Goal: Information Seeking & Learning: Learn about a topic

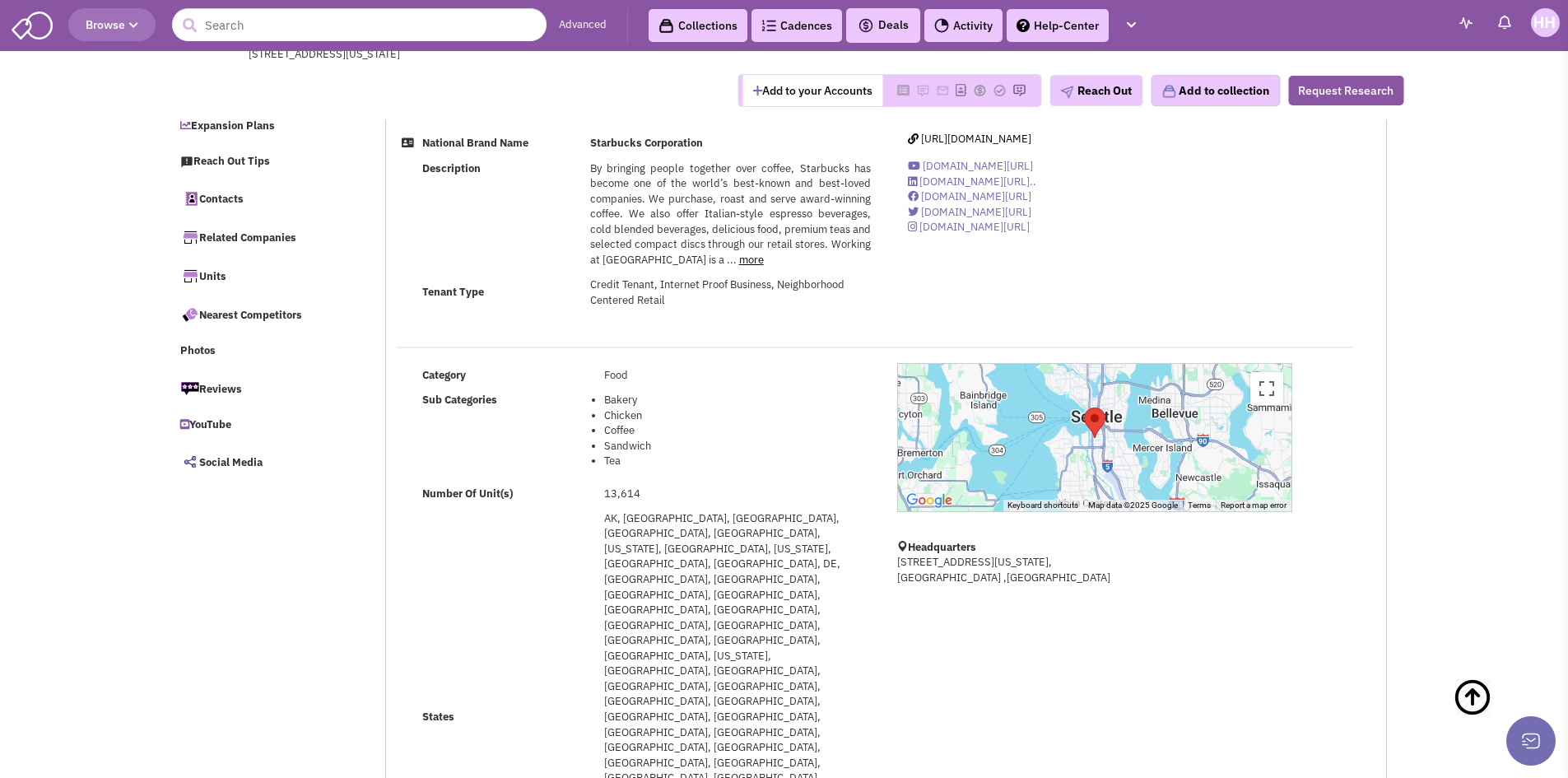
select select
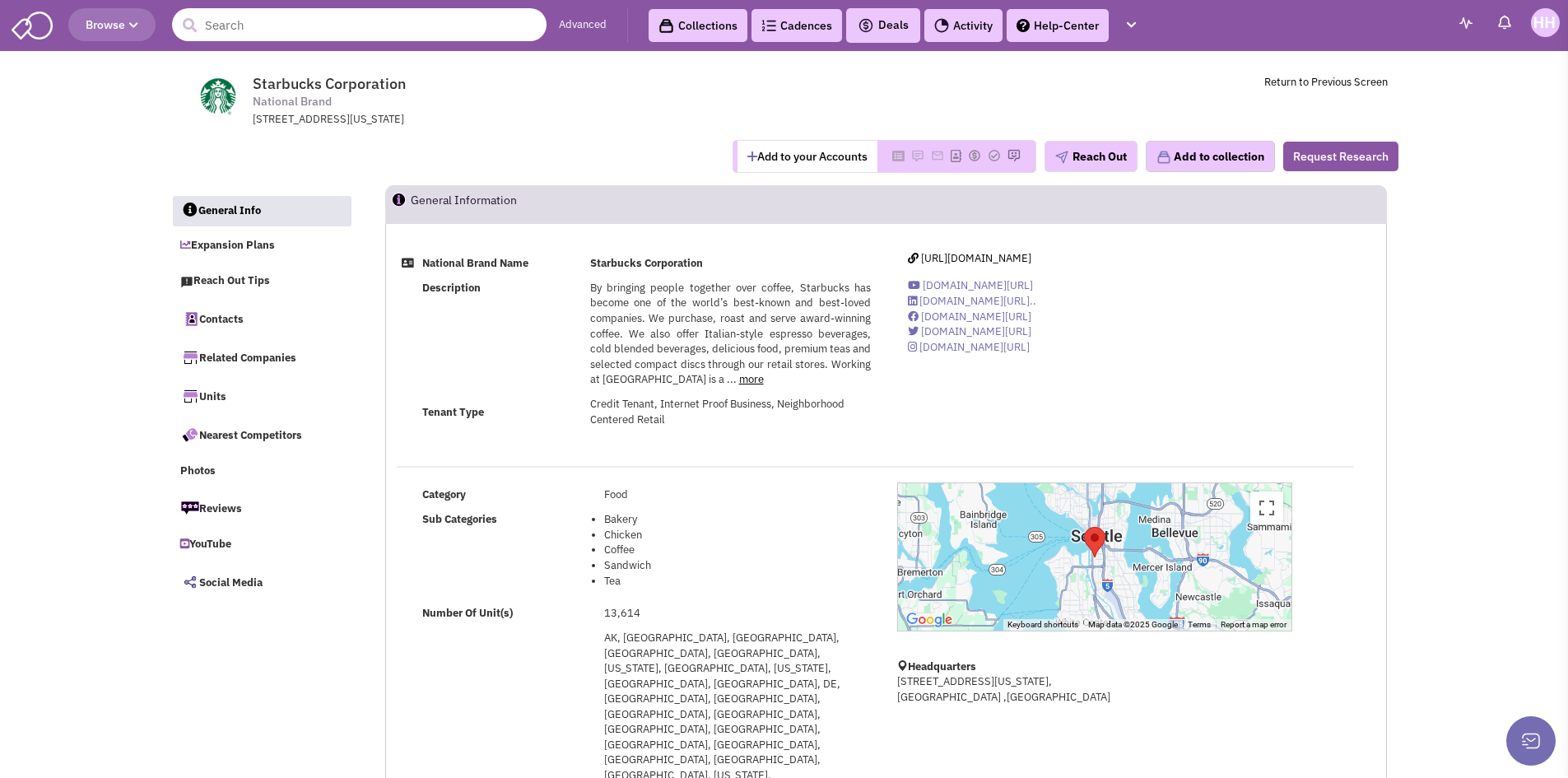
drag, startPoint x: 387, startPoint y: 108, endPoint x: 324, endPoint y: 15, distance: 112.3
click at [324, 15] on input "text" at bounding box center [359, 24] width 374 height 33
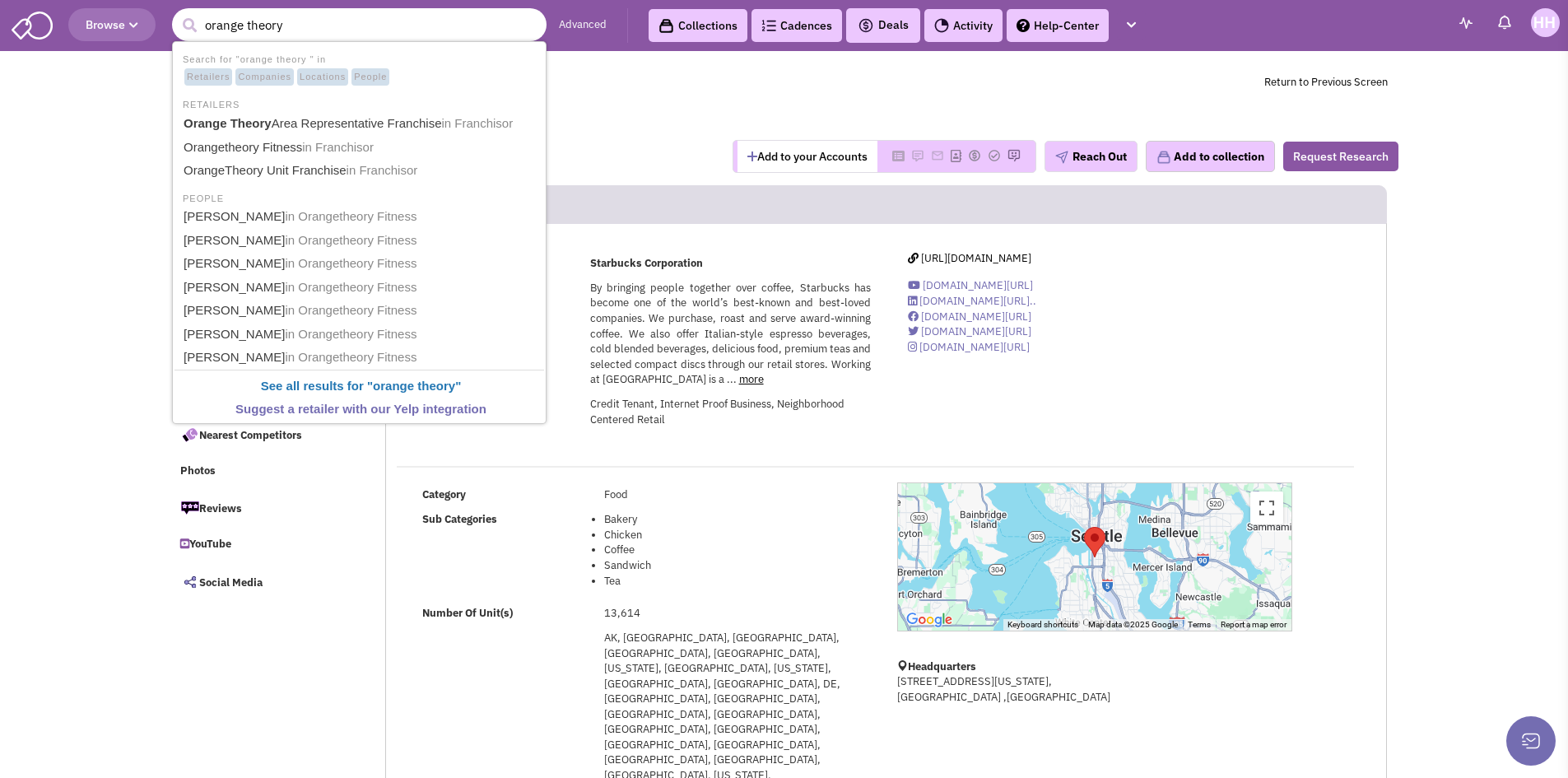
type input "orange theory"
click at [177, 14] on button "submit" at bounding box center [188, 25] width 24 height 24
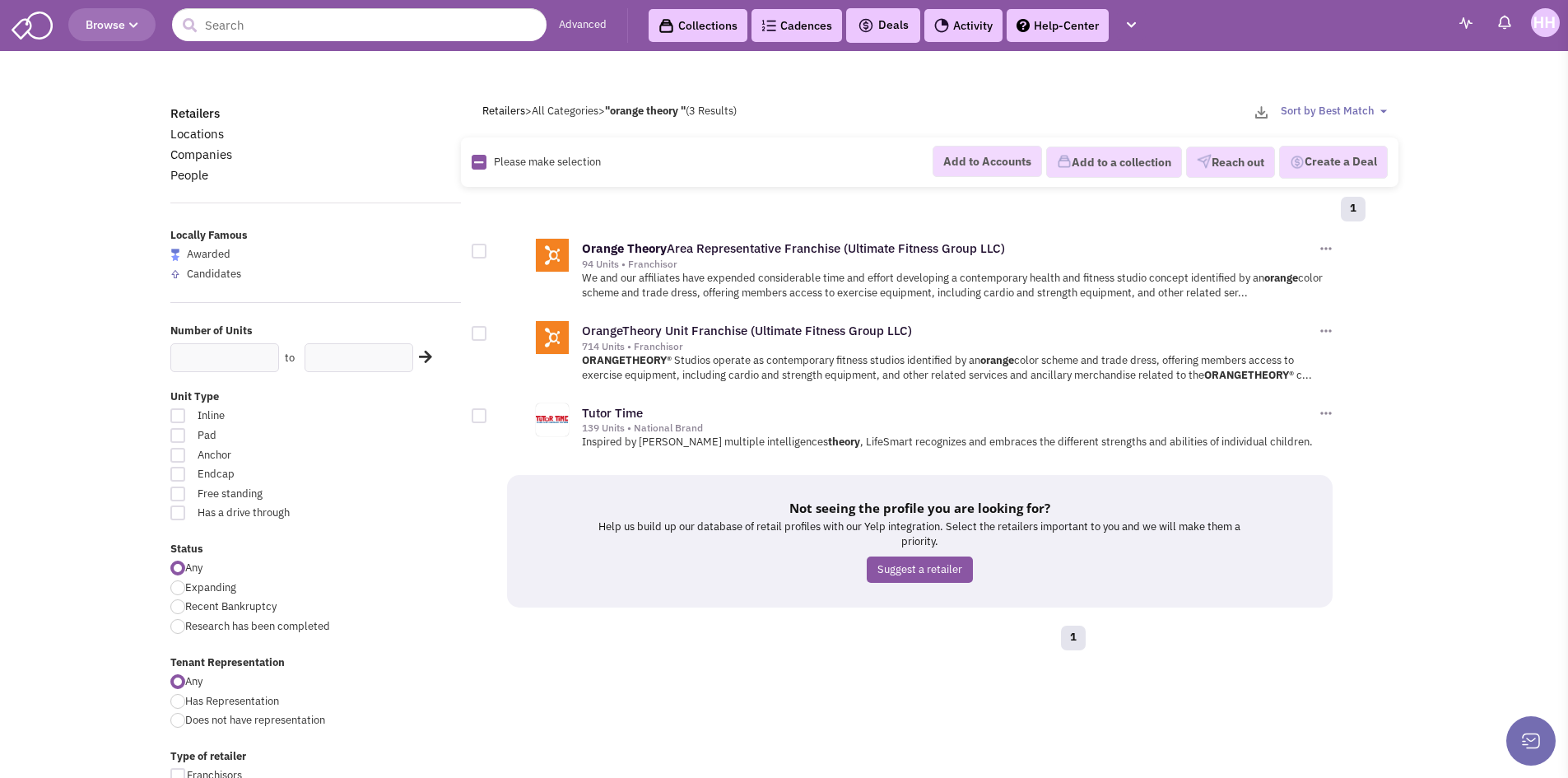
click at [289, 7] on header "Browse Advanced Collections Cadences 0 Deals" at bounding box center [784, 25] width 1568 height 51
click at [226, 588] on span "Expanding" at bounding box center [210, 588] width 51 height 14
click at [196, 588] on input "Expanding" at bounding box center [190, 589] width 11 height 11
radio input "true"
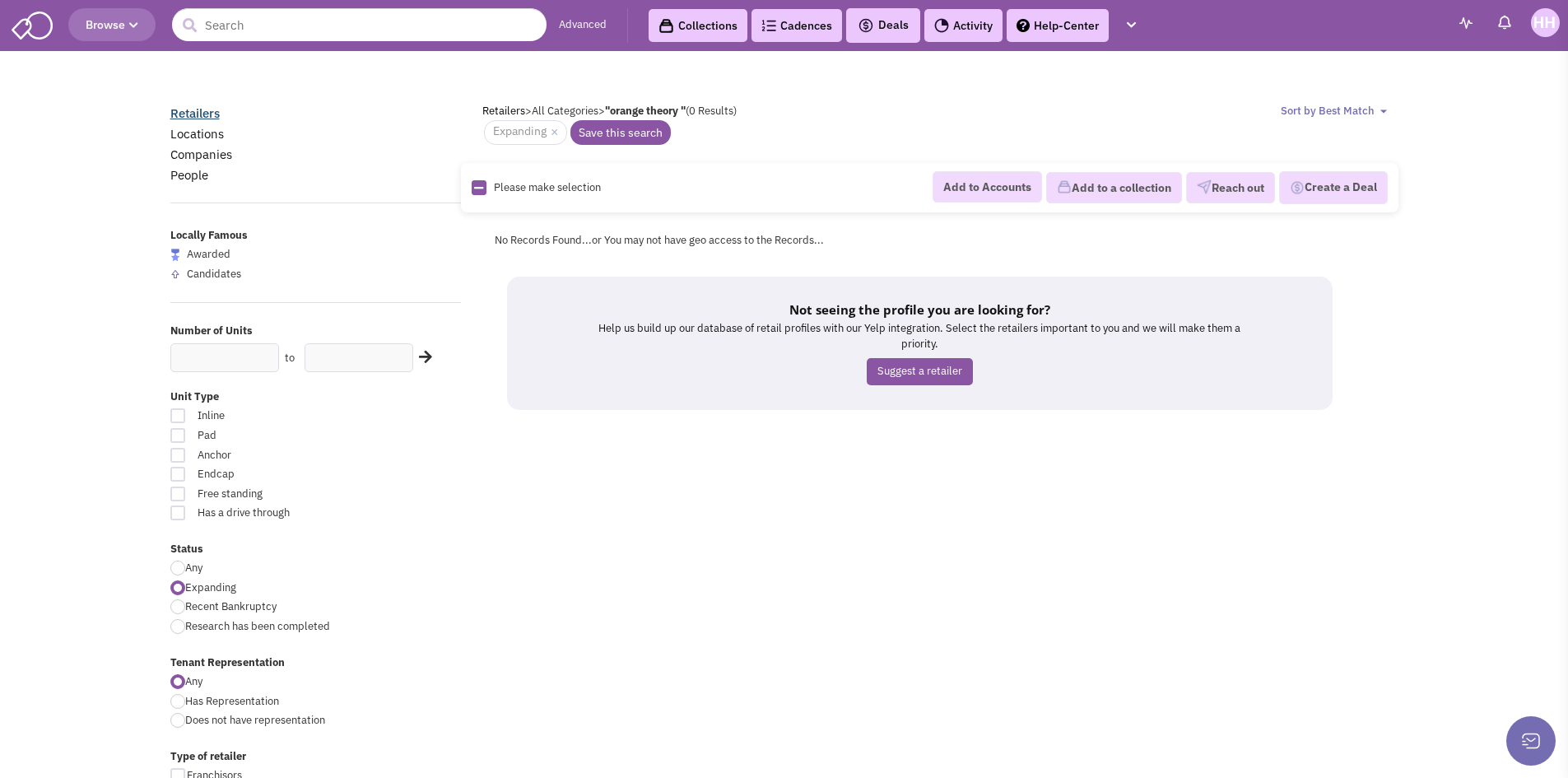
click at [212, 114] on link "Retailers" at bounding box center [195, 113] width 50 height 15
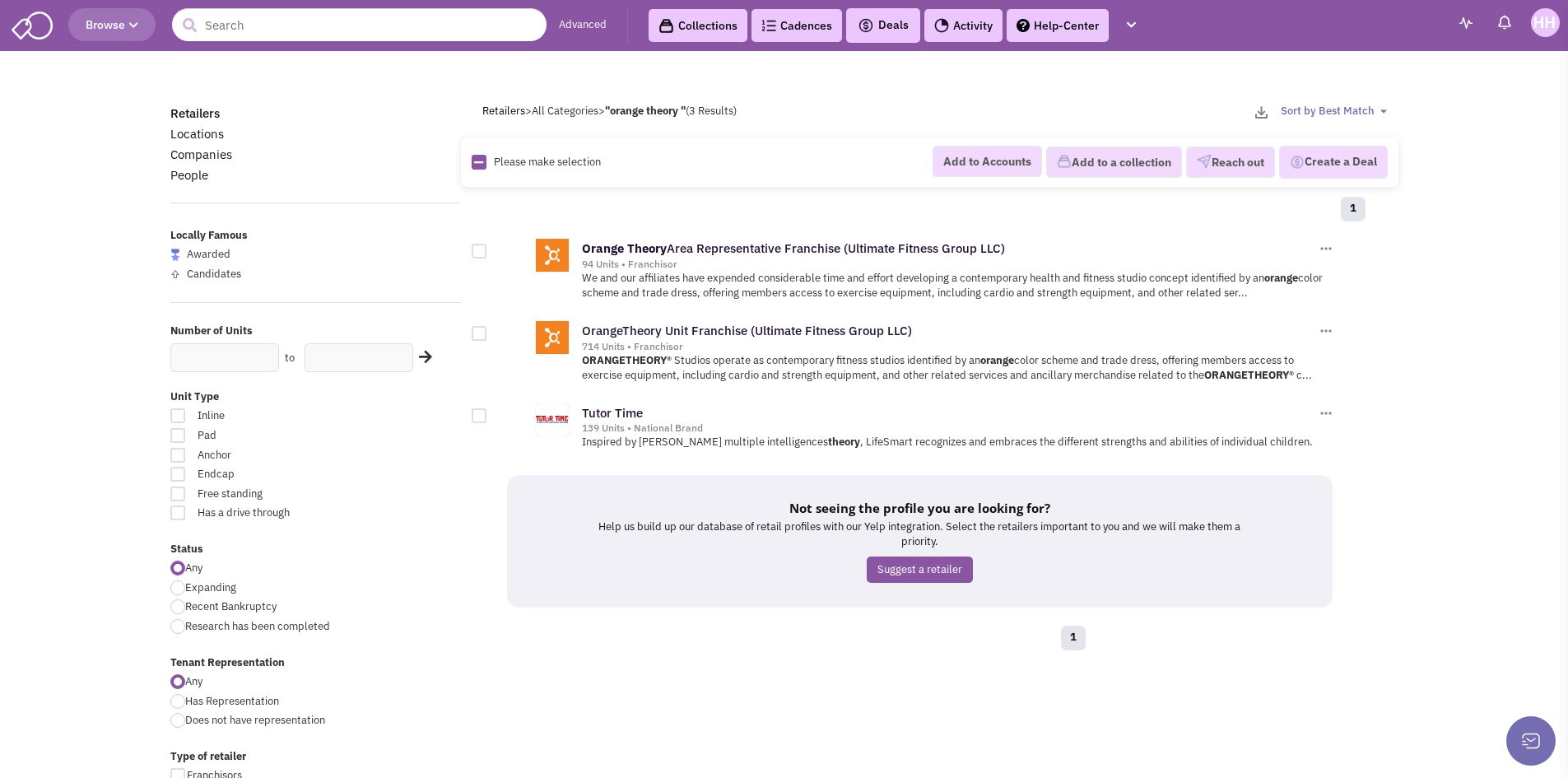
click at [197, 581] on span "Expanding" at bounding box center [210, 588] width 51 height 14
click at [196, 583] on input "Expanding" at bounding box center [190, 589] width 11 height 11
radio input "true"
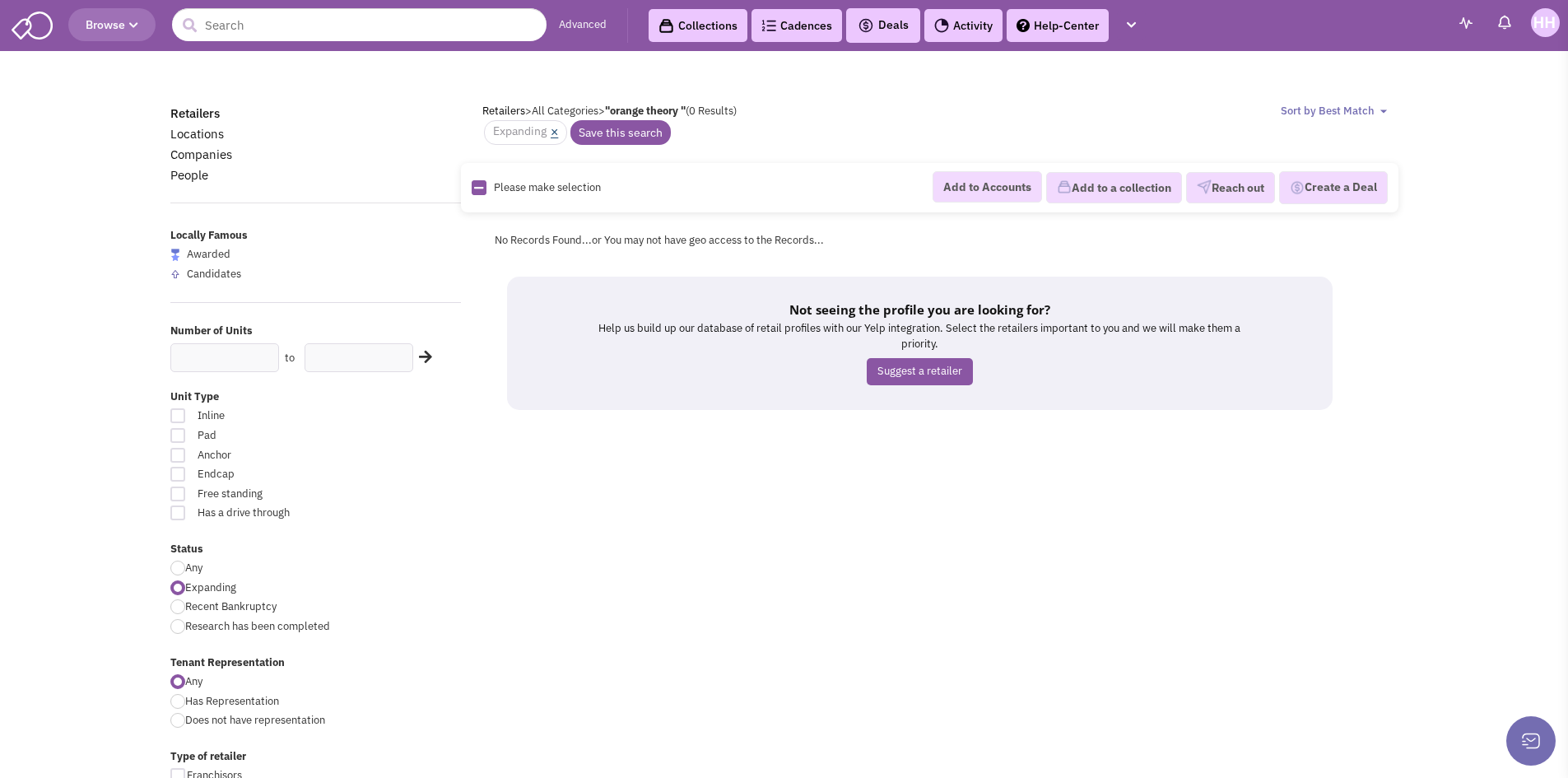
click at [558, 128] on link "×" at bounding box center [555, 133] width 7 height 14
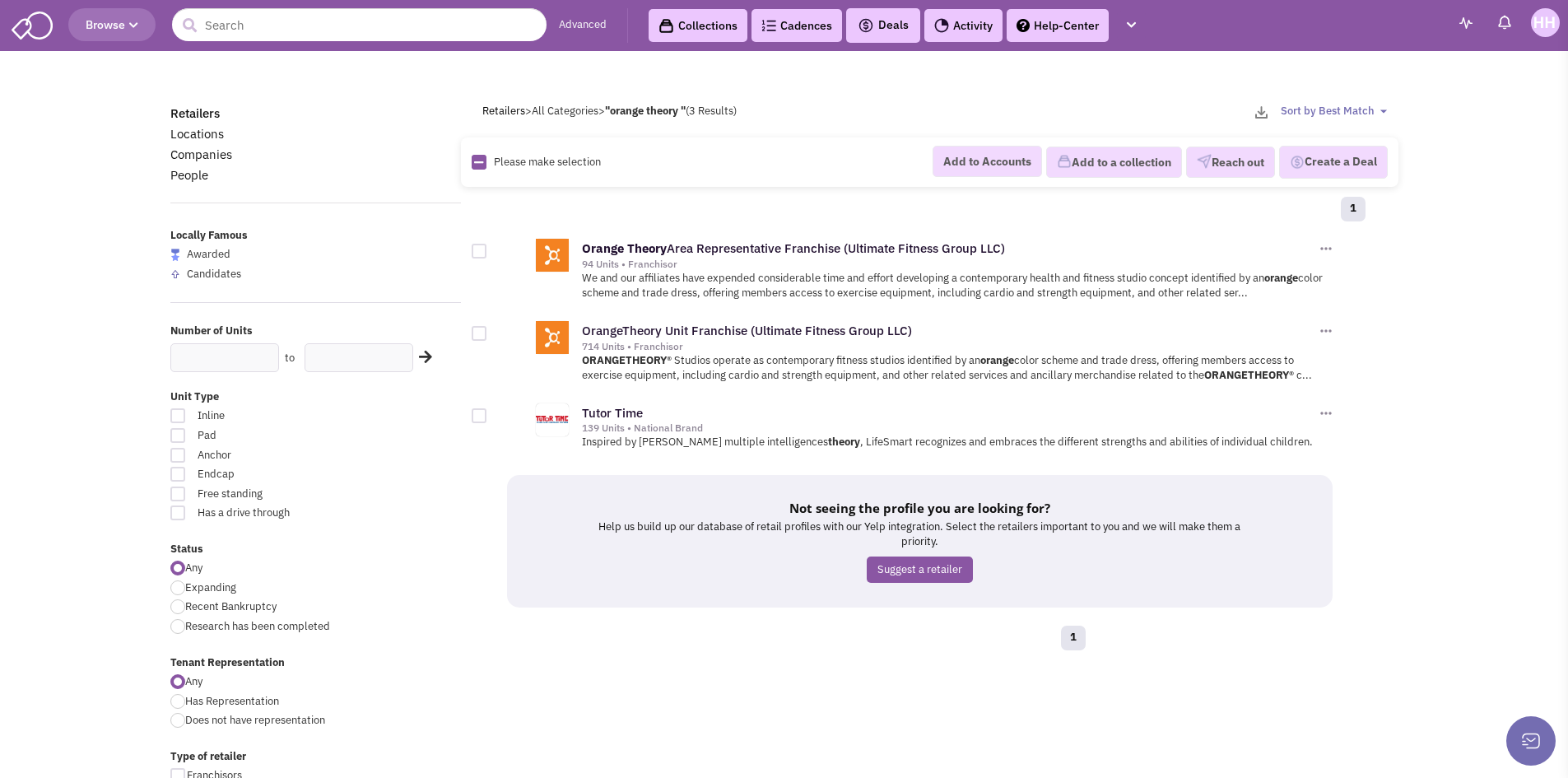
click at [52, 26] on header "Browse Advanced Collections Cadences 0 Deals" at bounding box center [784, 25] width 1568 height 51
click at [51, 26] on img at bounding box center [32, 23] width 41 height 32
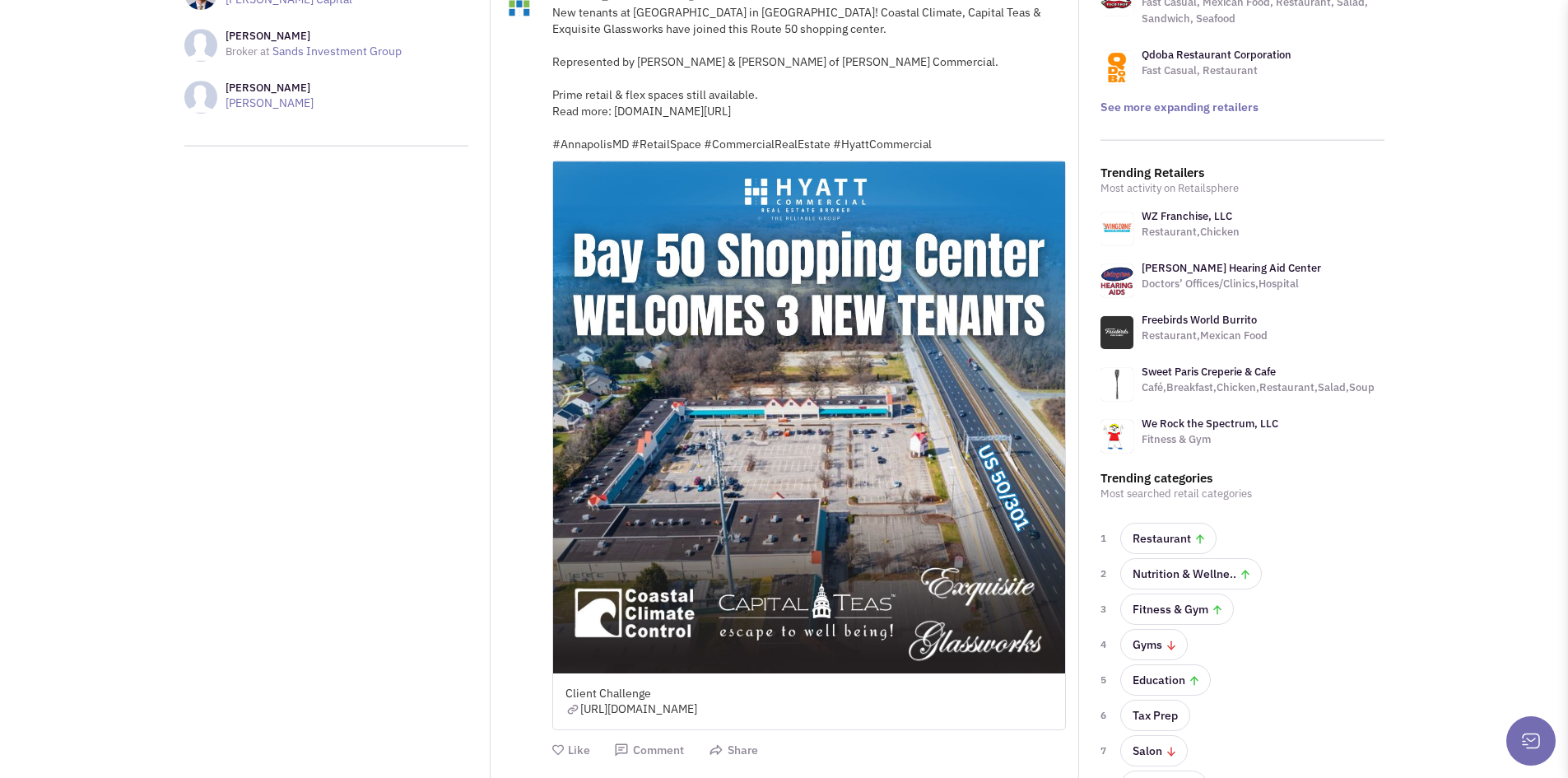
scroll to position [494, 0]
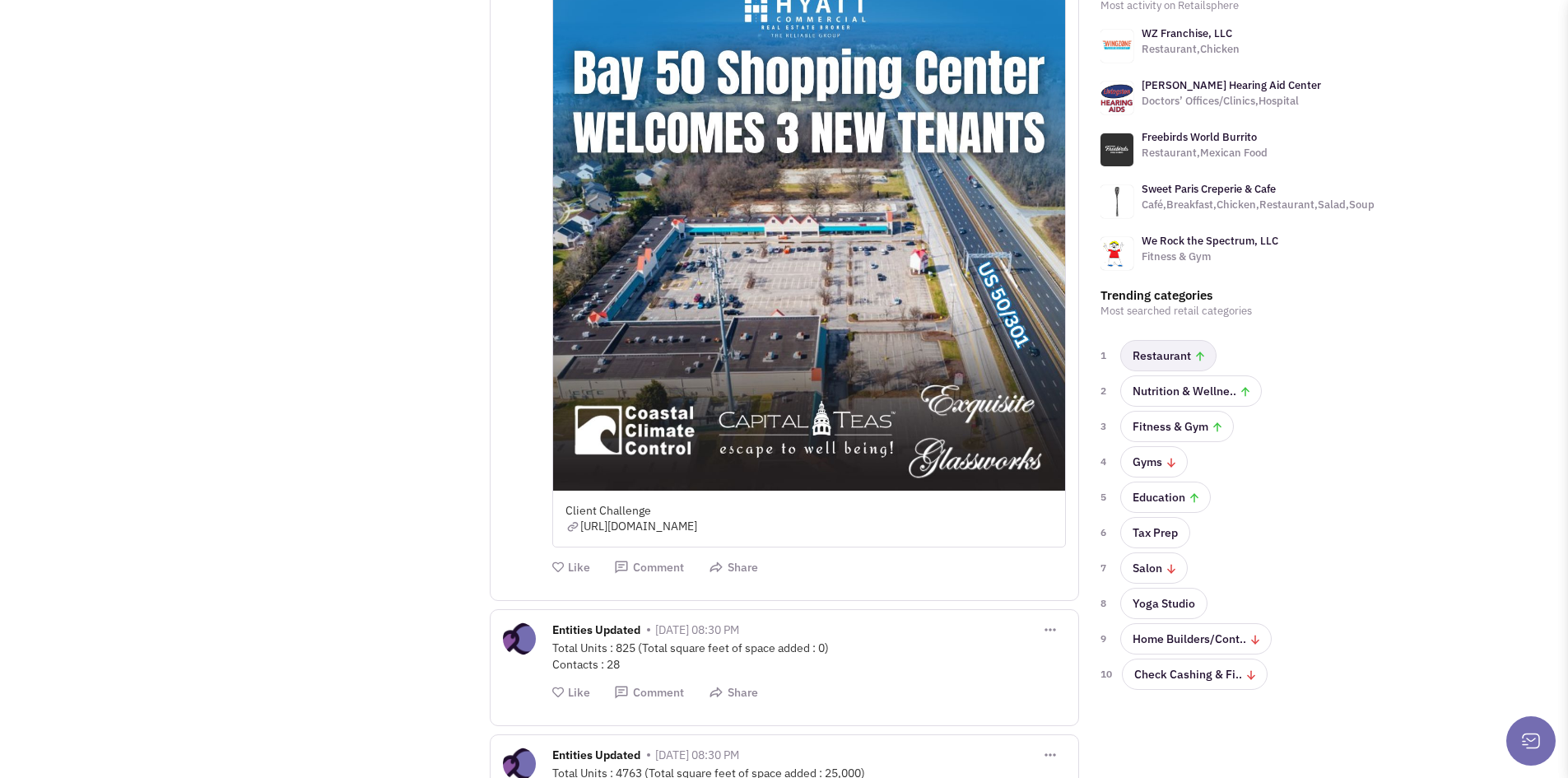
click at [1170, 348] on link "Restaurant" at bounding box center [1169, 355] width 96 height 32
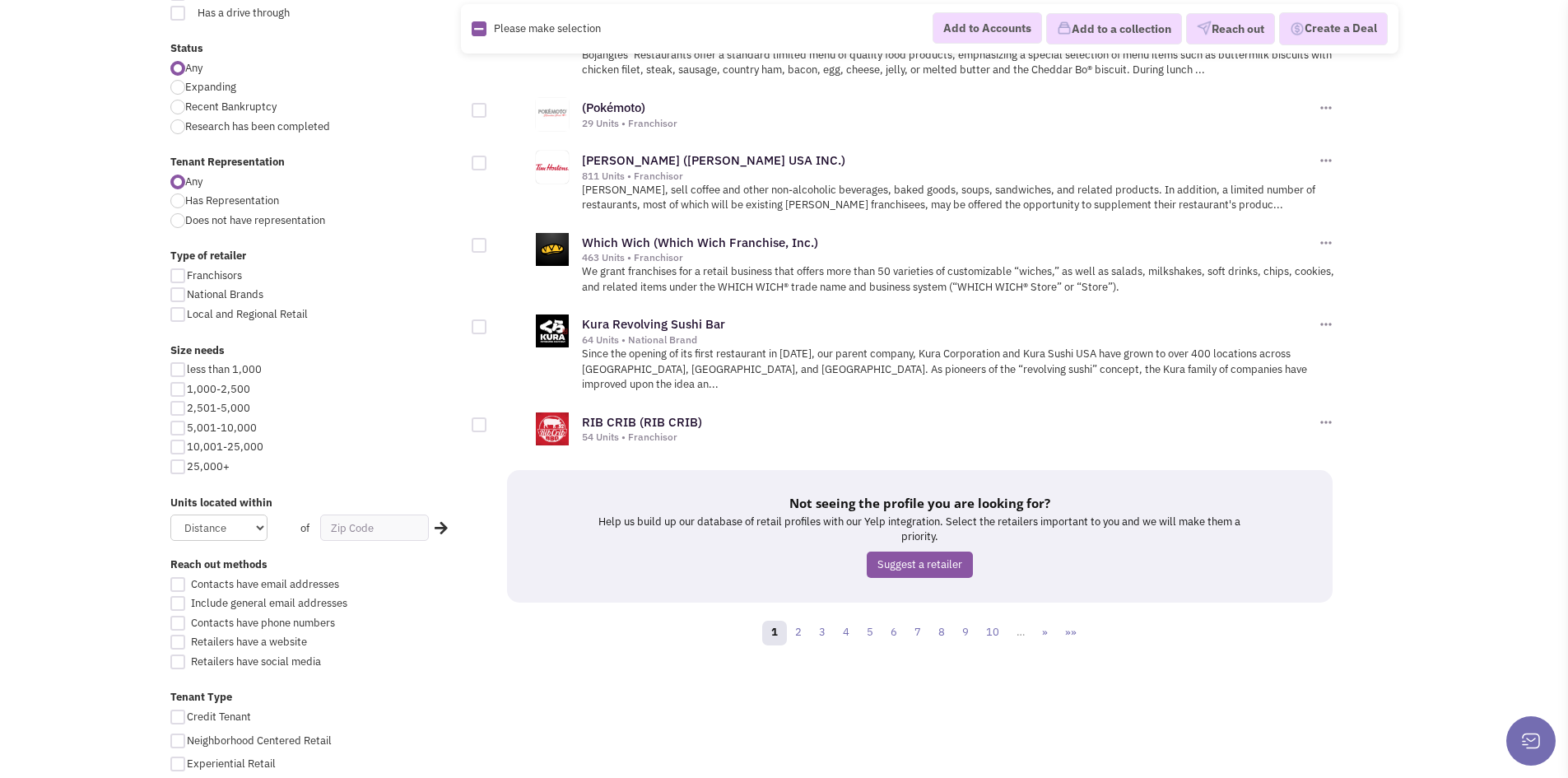
scroll to position [1811, 0]
click at [806, 619] on link "2" at bounding box center [798, 631] width 24 height 24
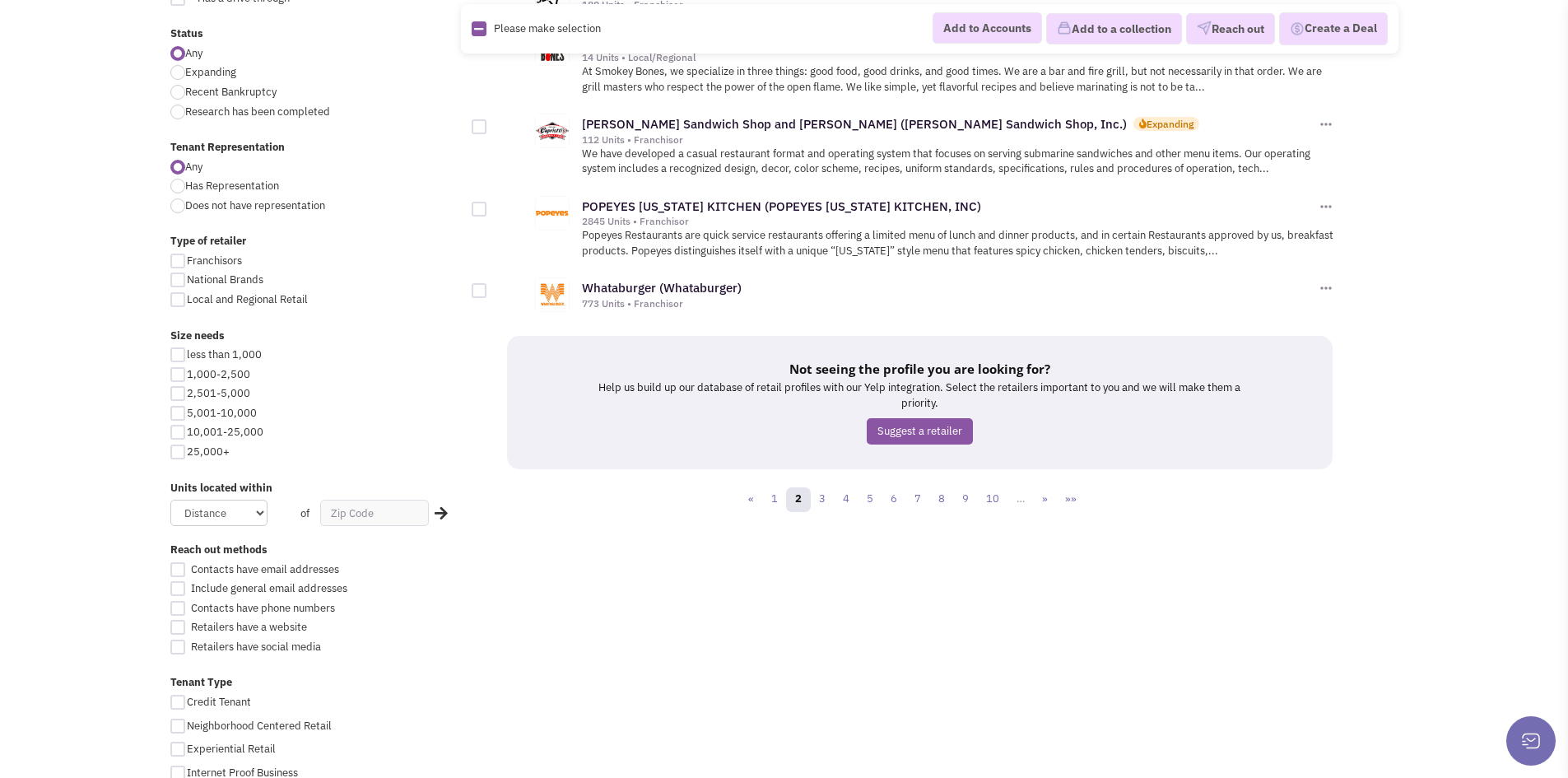
scroll to position [1893, 0]
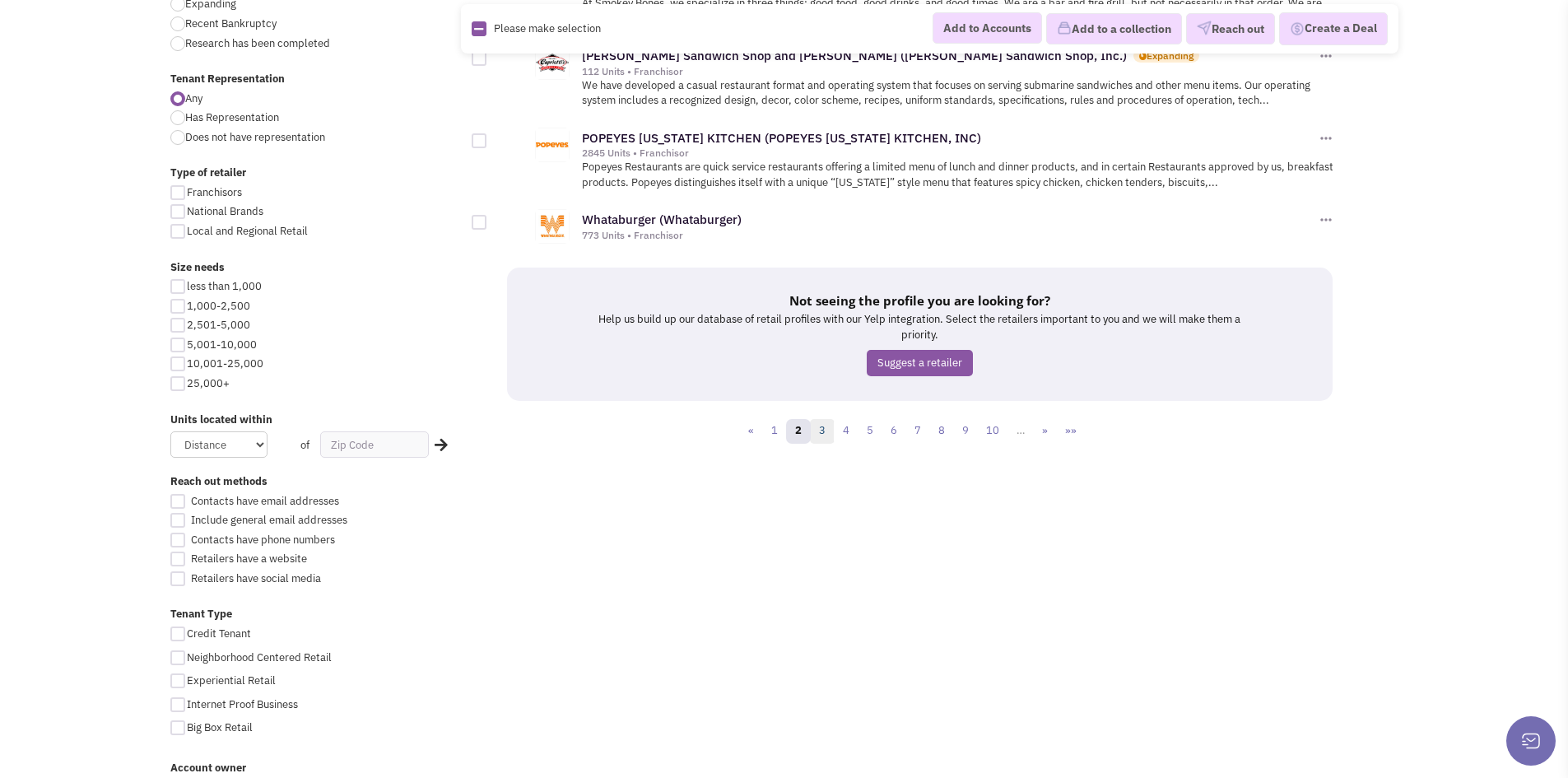
click at [820, 419] on link "3" at bounding box center [821, 431] width 24 height 24
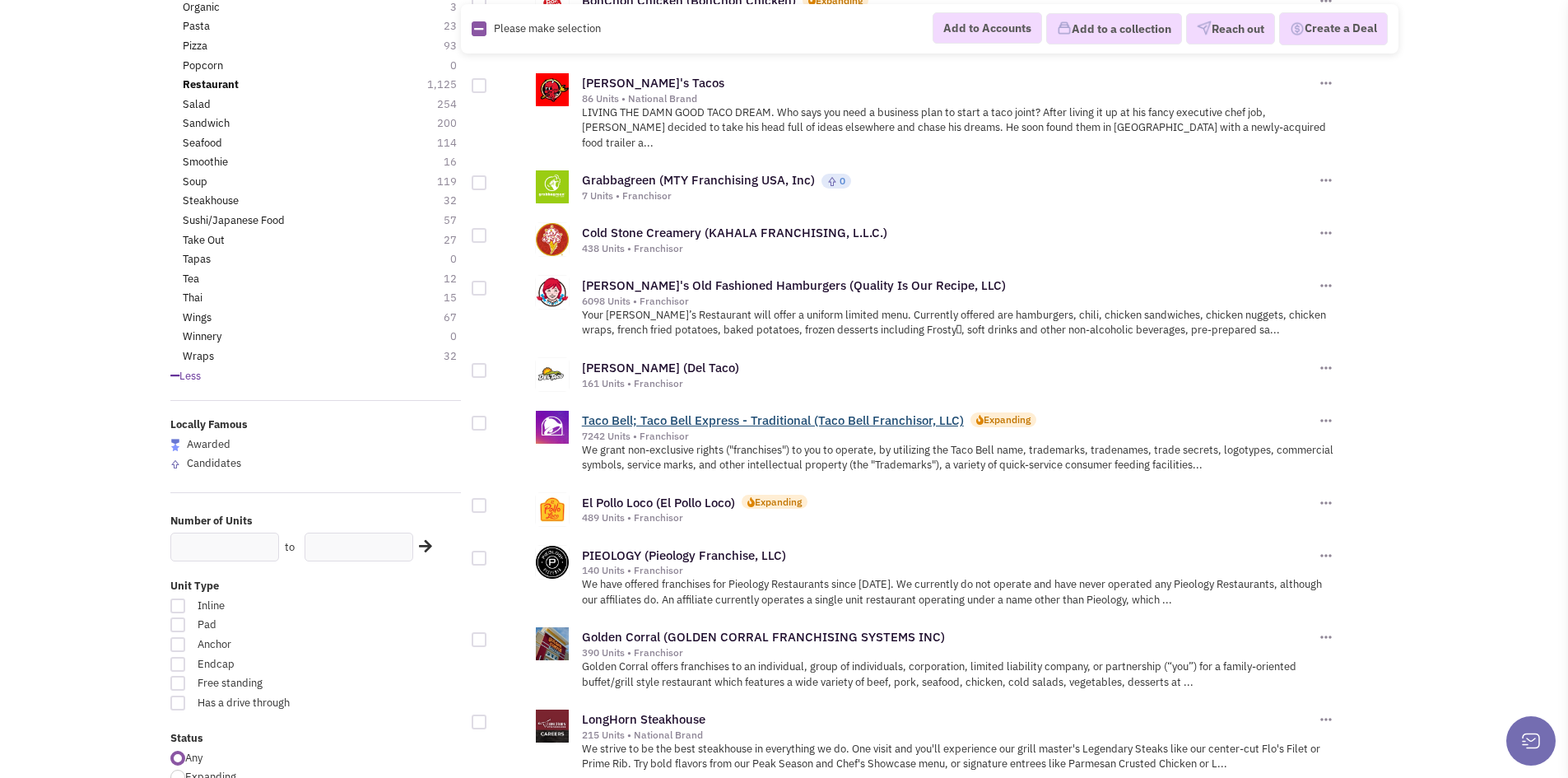
scroll to position [1399, 0]
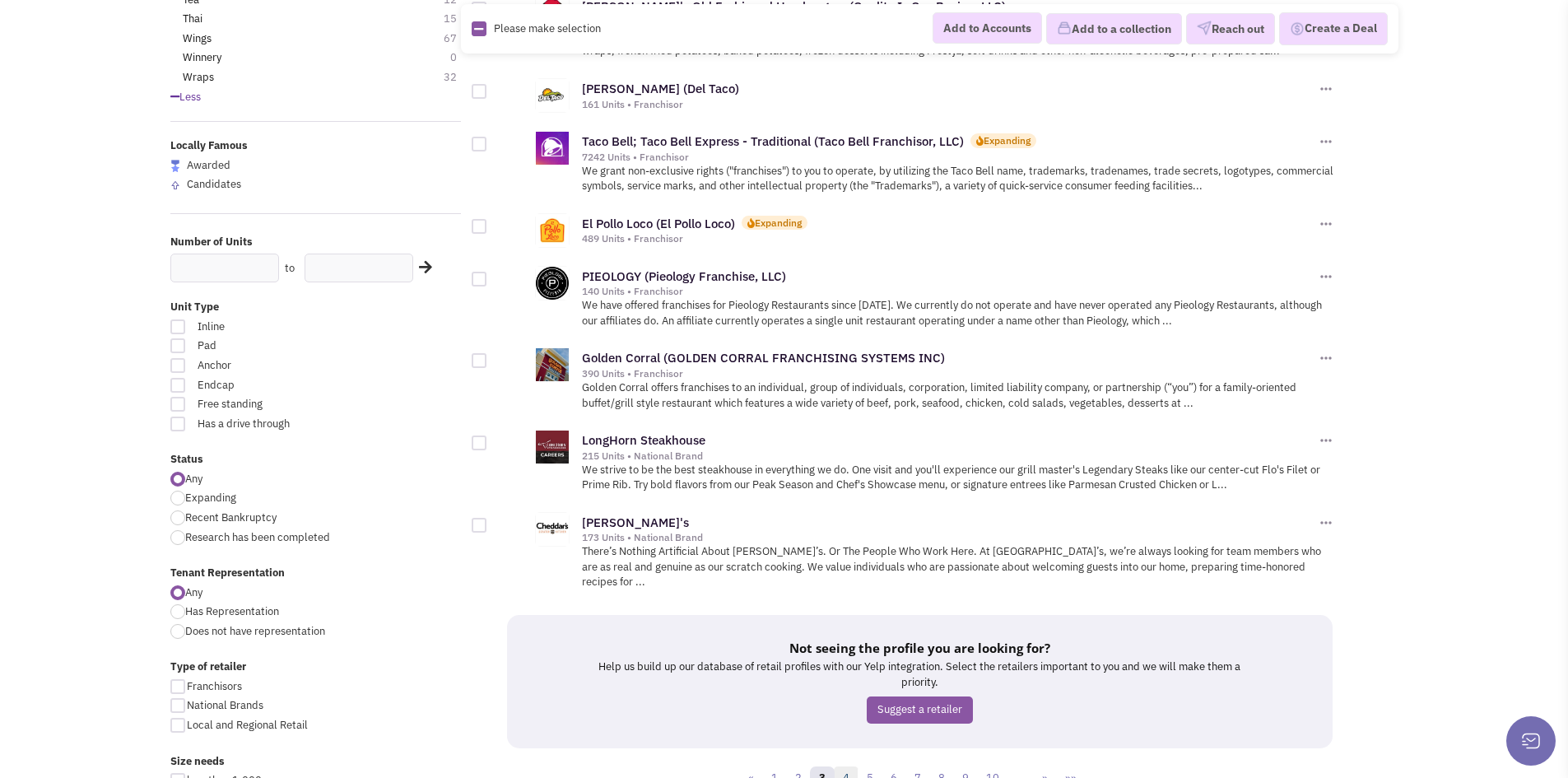
click at [845, 766] on link "4" at bounding box center [846, 778] width 24 height 24
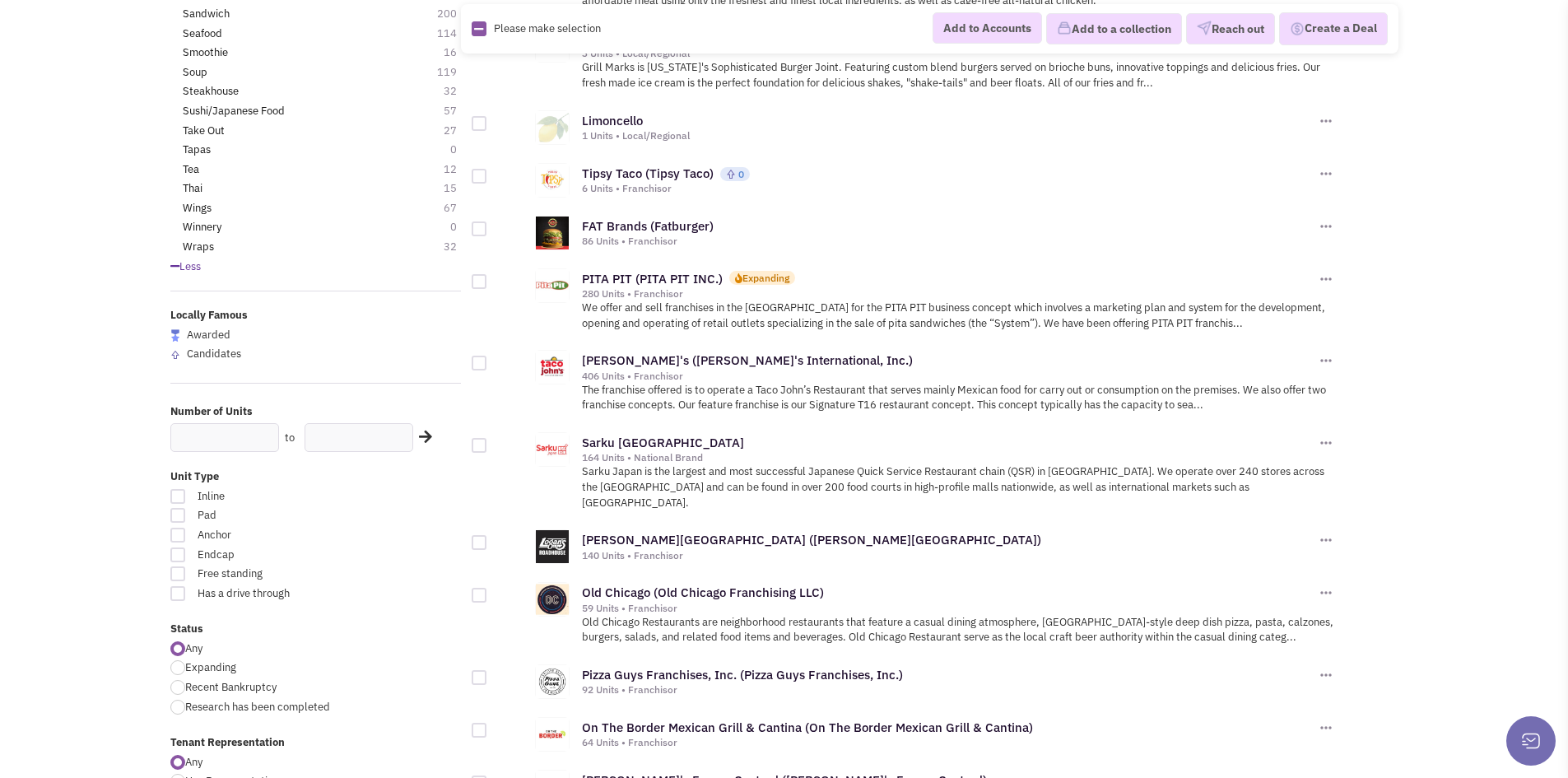
scroll to position [1235, 0]
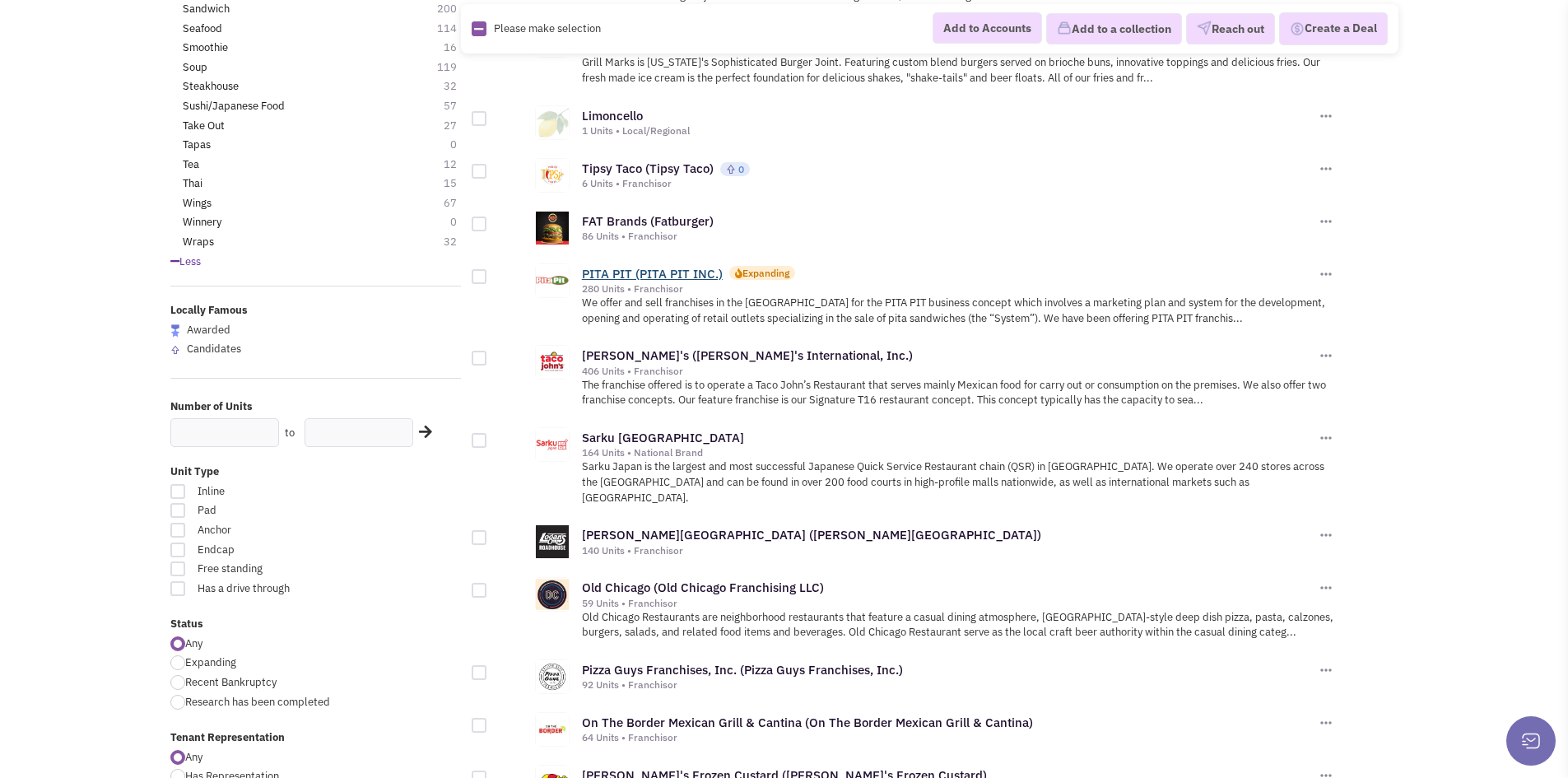
click at [707, 270] on link "PITA PIT (PITA PIT INC.)" at bounding box center [652, 273] width 141 height 15
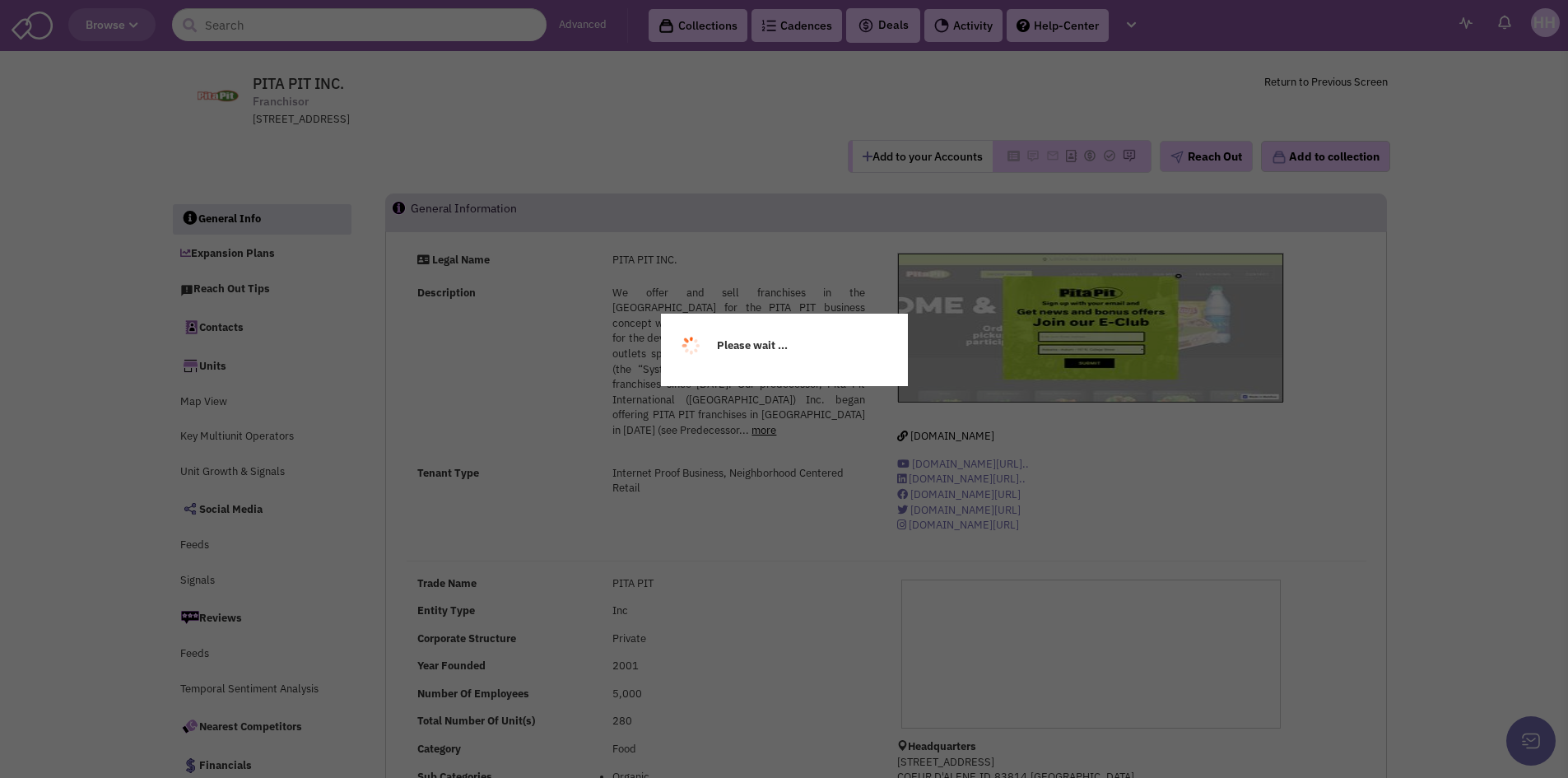
select select
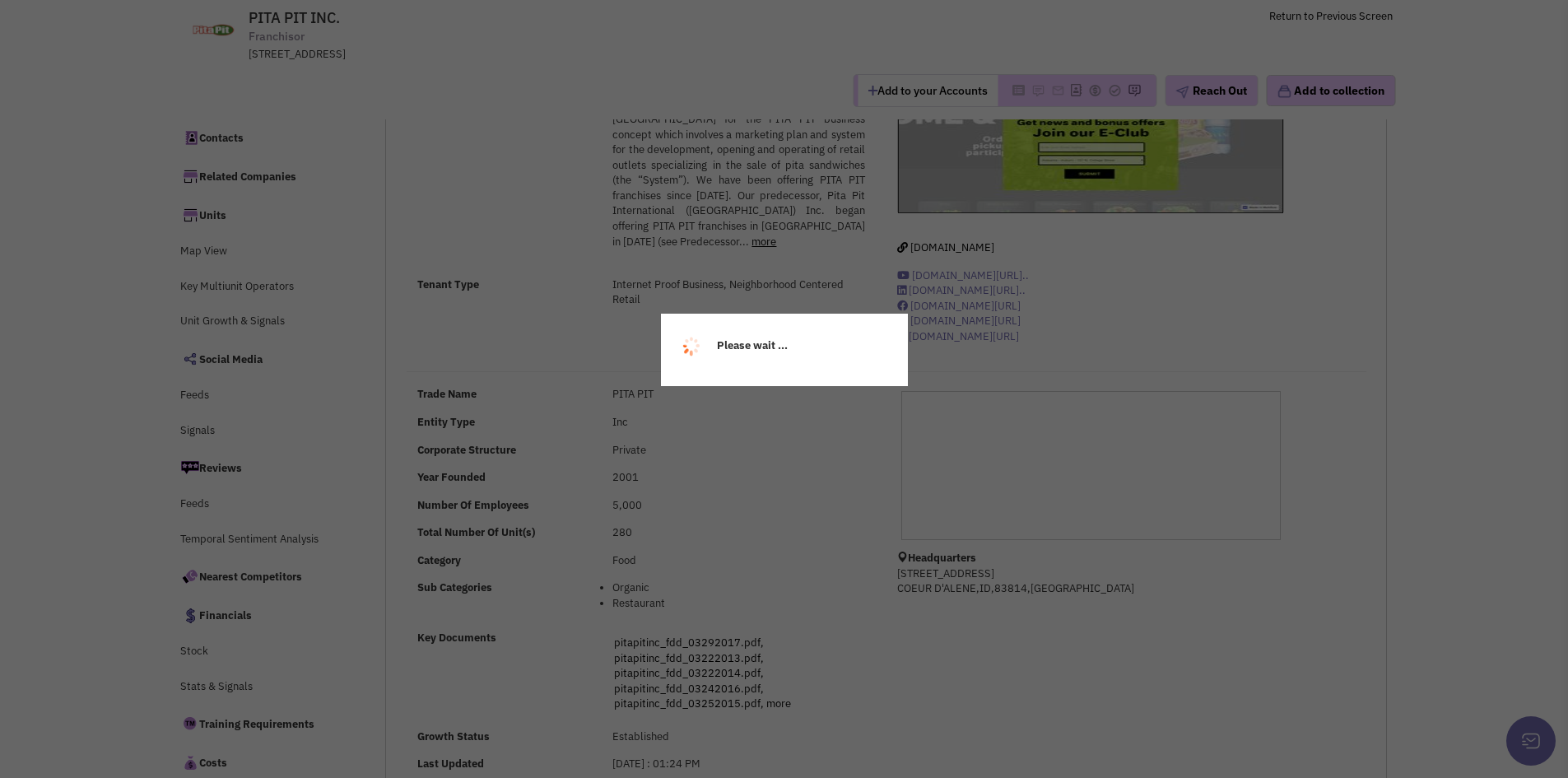
scroll to position [165, 0]
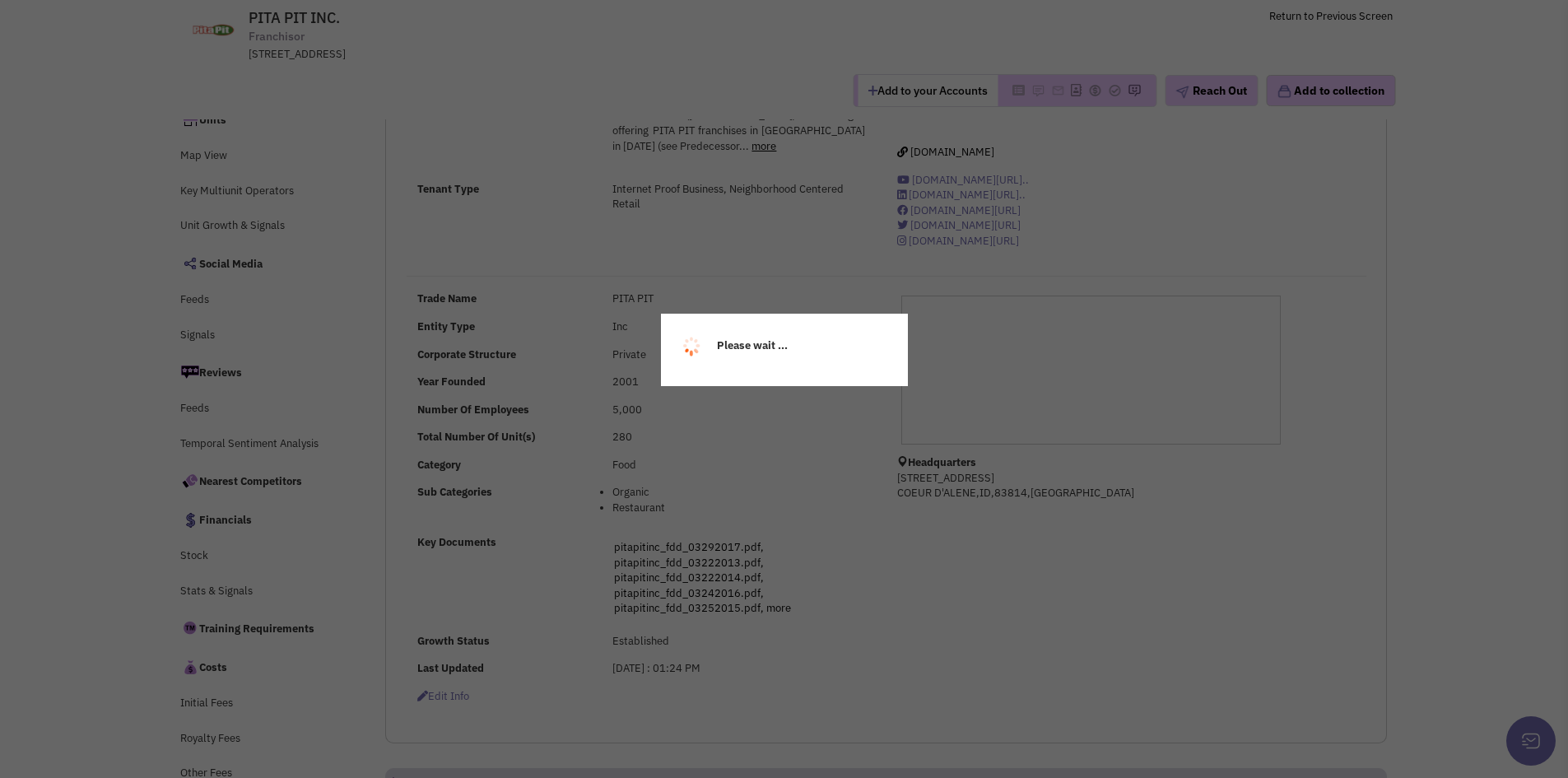
select select
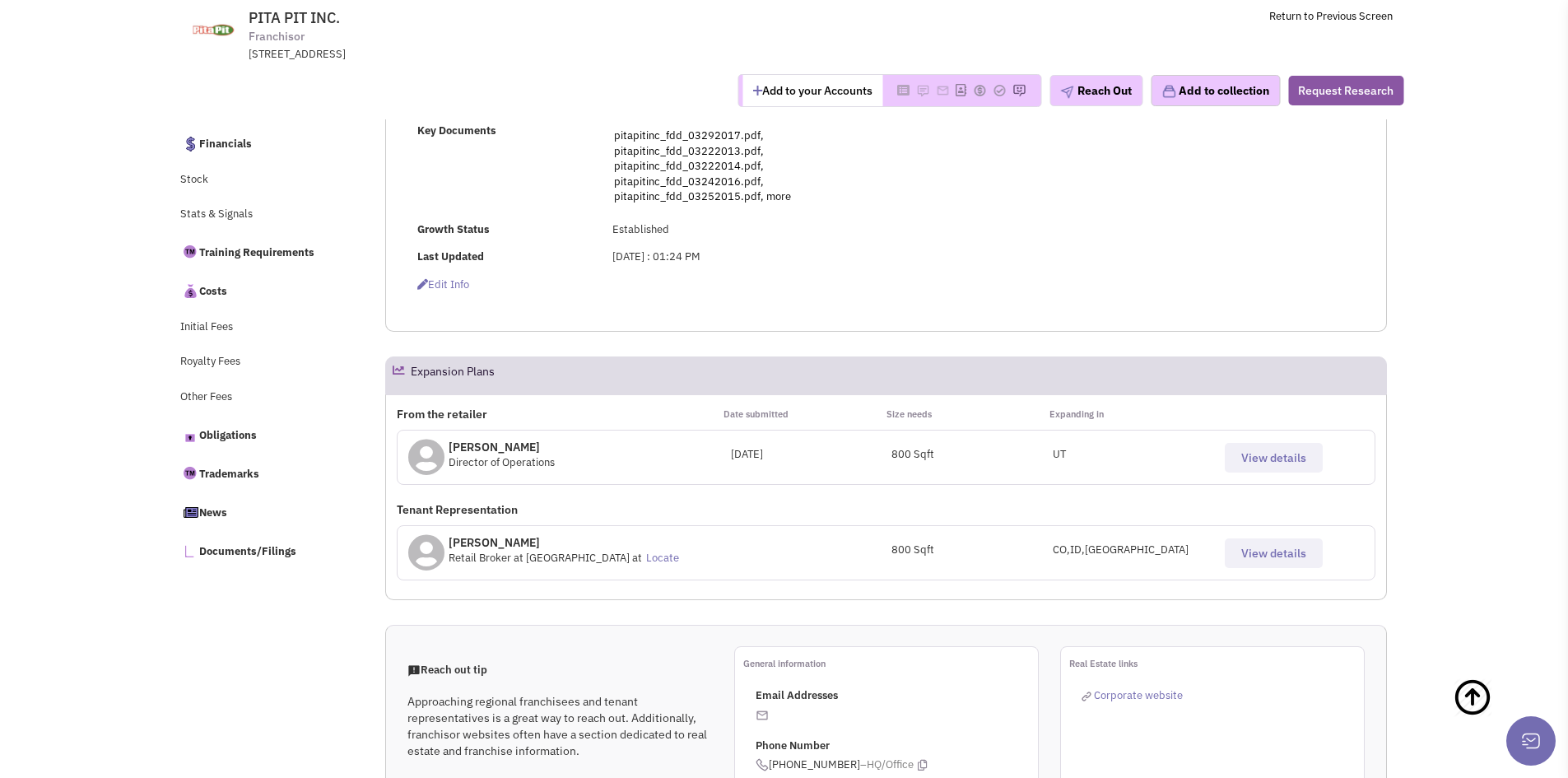
scroll to position [611, 0]
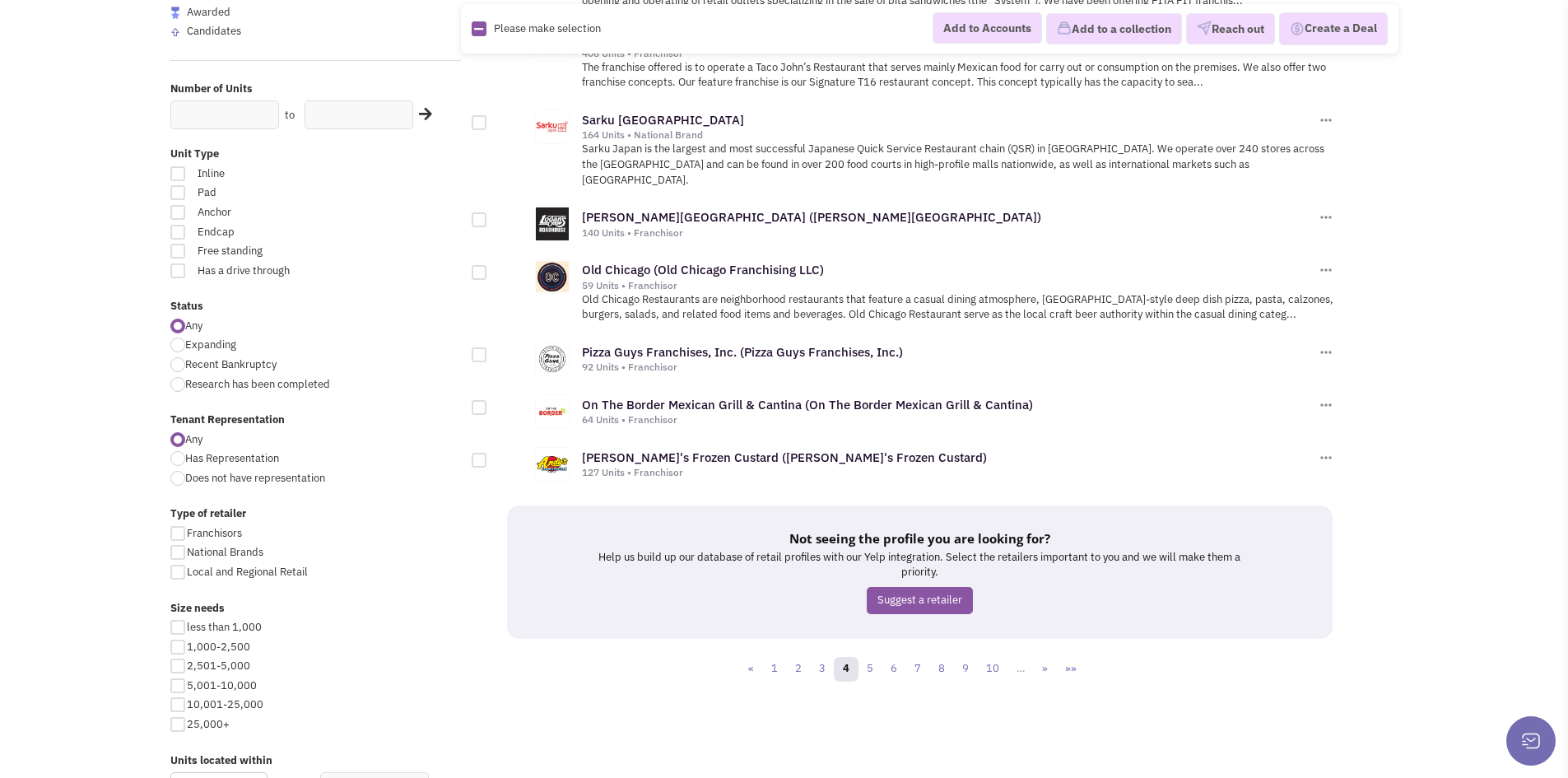
scroll to position [1646, 0]
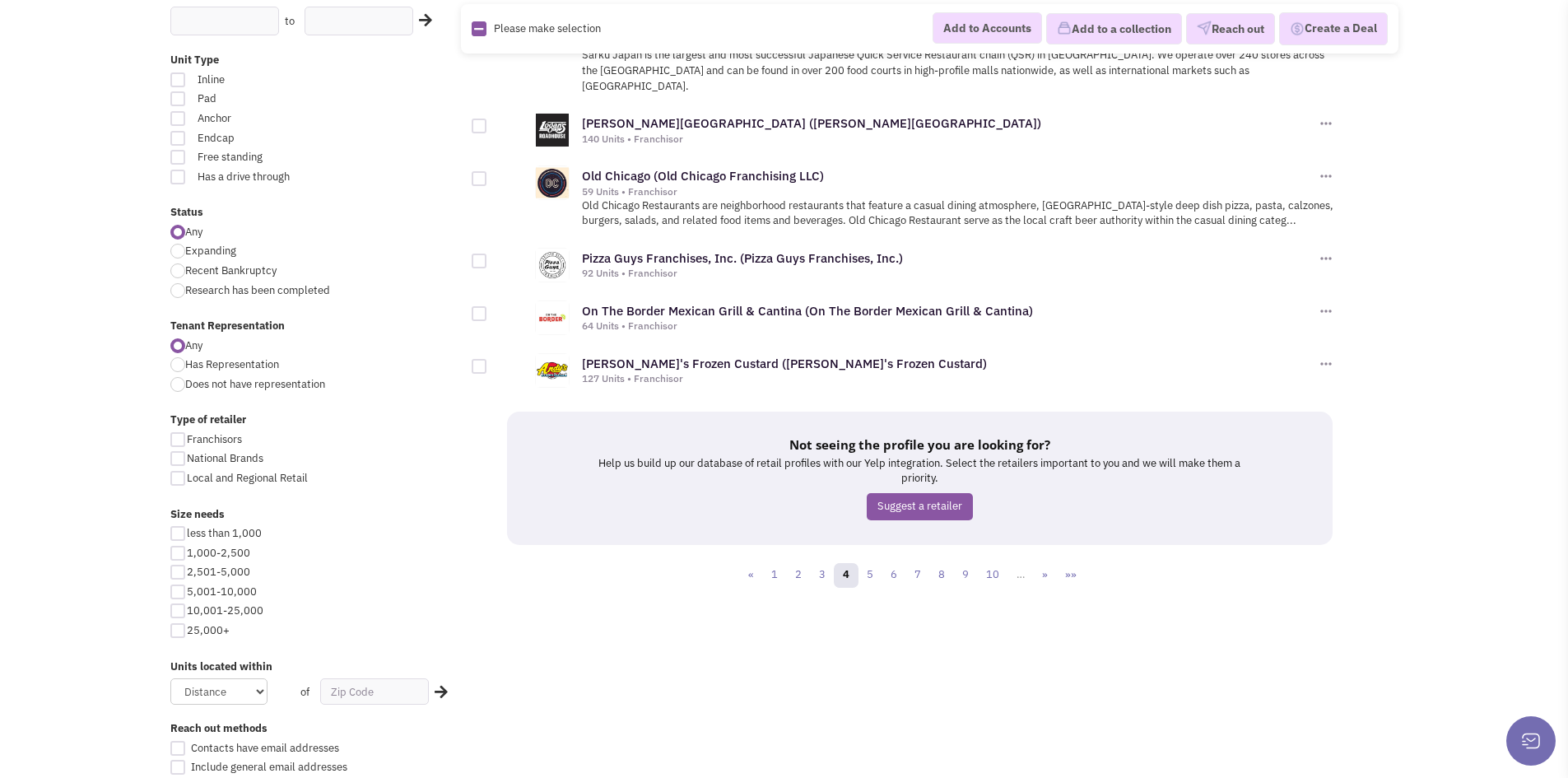
click at [230, 393] on div "Any Has Representation Does not have representation" at bounding box center [316, 367] width 313 height 59
click at [229, 378] on span "Does not have representation" at bounding box center [254, 384] width 140 height 14
click at [196, 380] on input "Does not have representation" at bounding box center [190, 386] width 11 height 11
radio input "true"
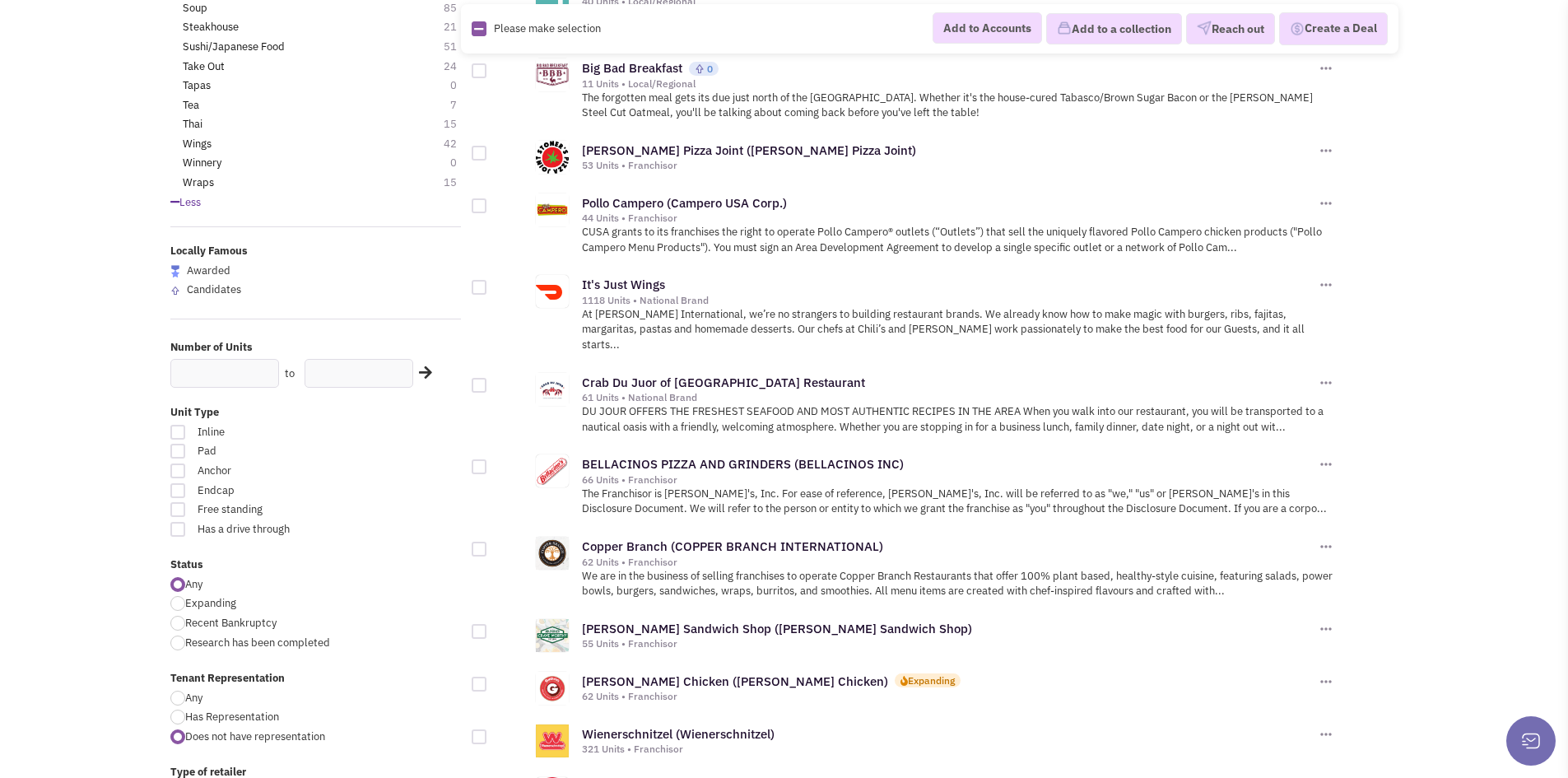
scroll to position [1399, 0]
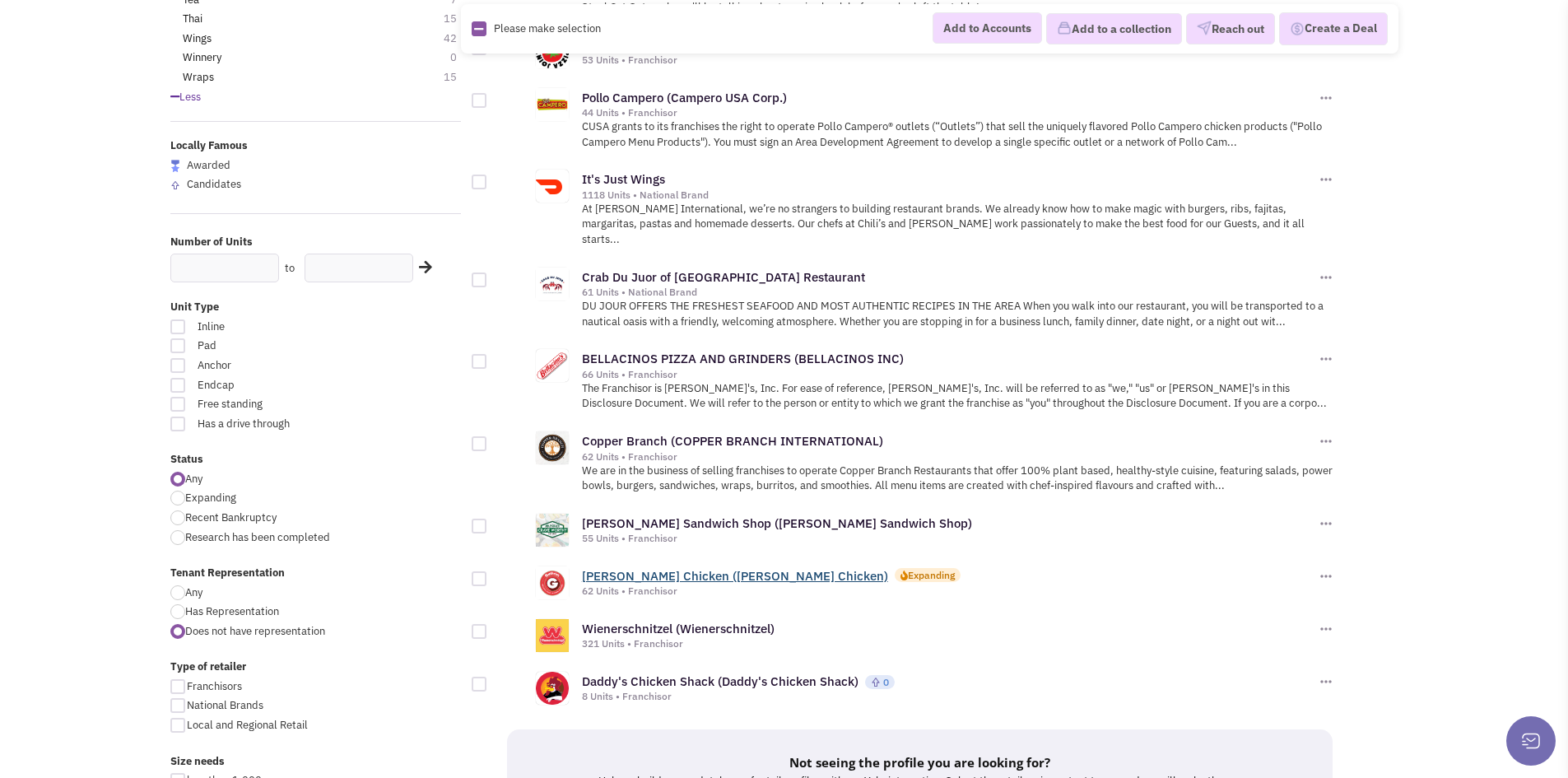
click at [695, 568] on link "Guthrie's Chicken (Guthrie's Chicken)" at bounding box center [735, 575] width 307 height 15
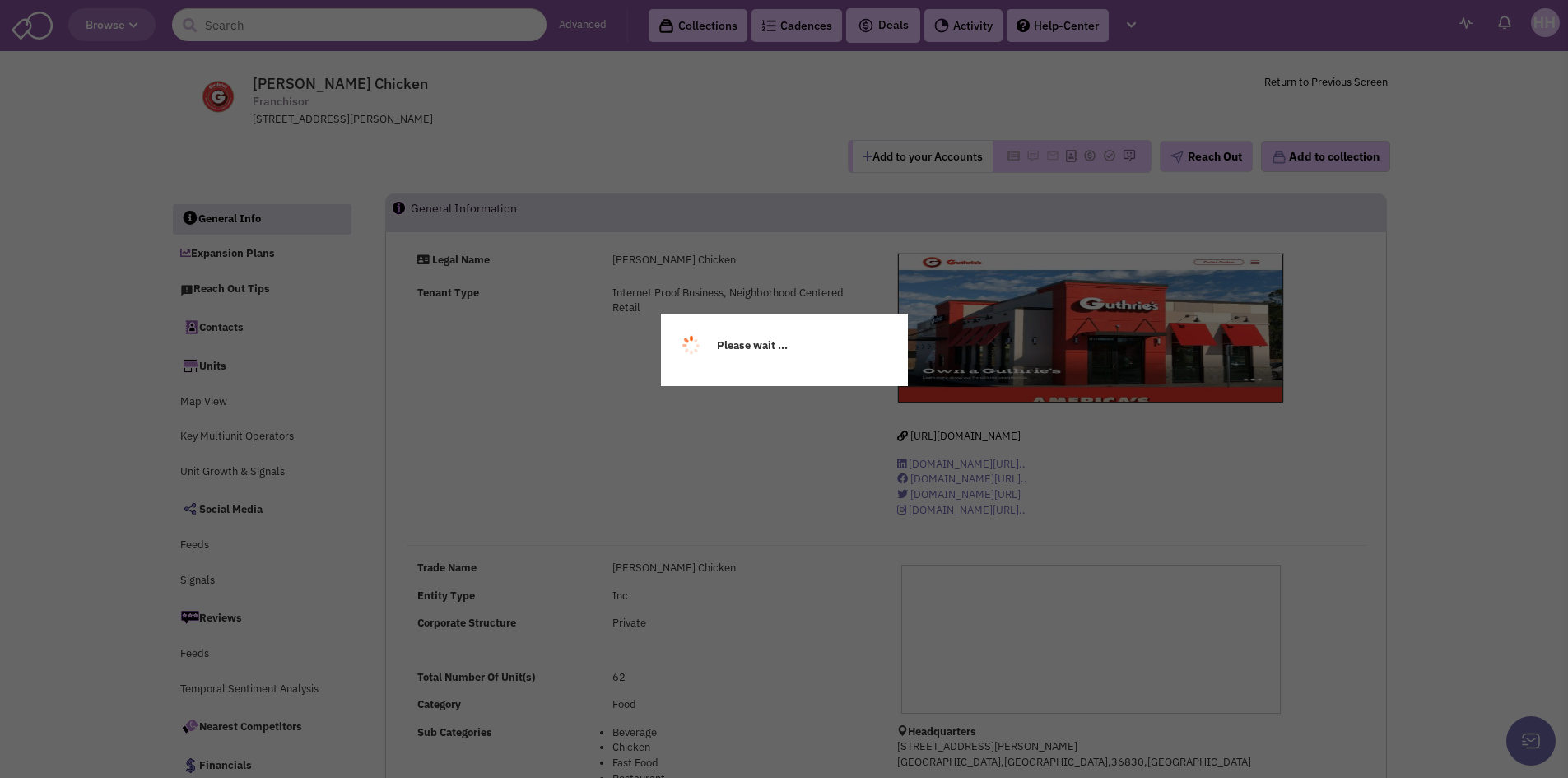
select select
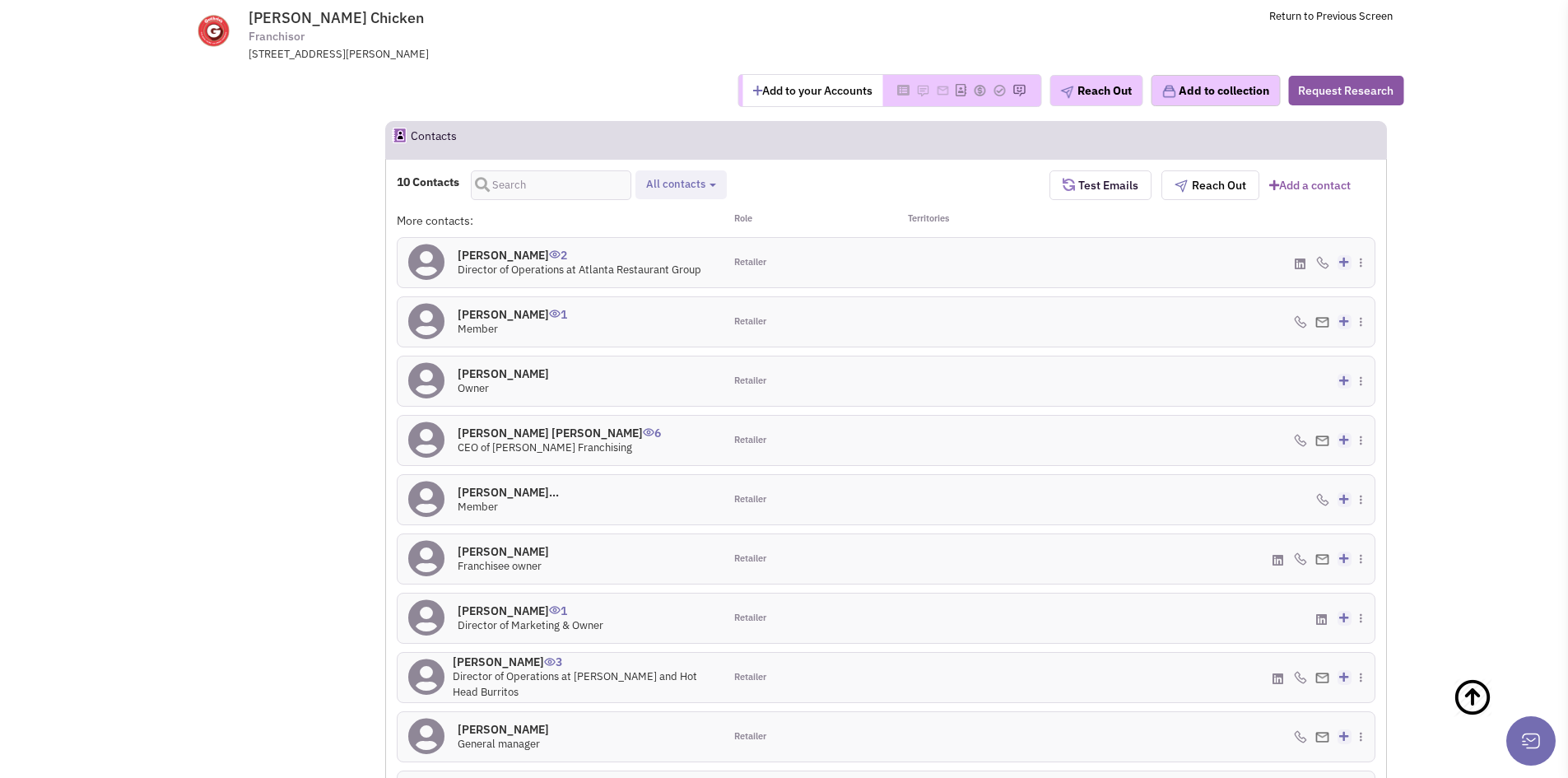
scroll to position [1401, 0]
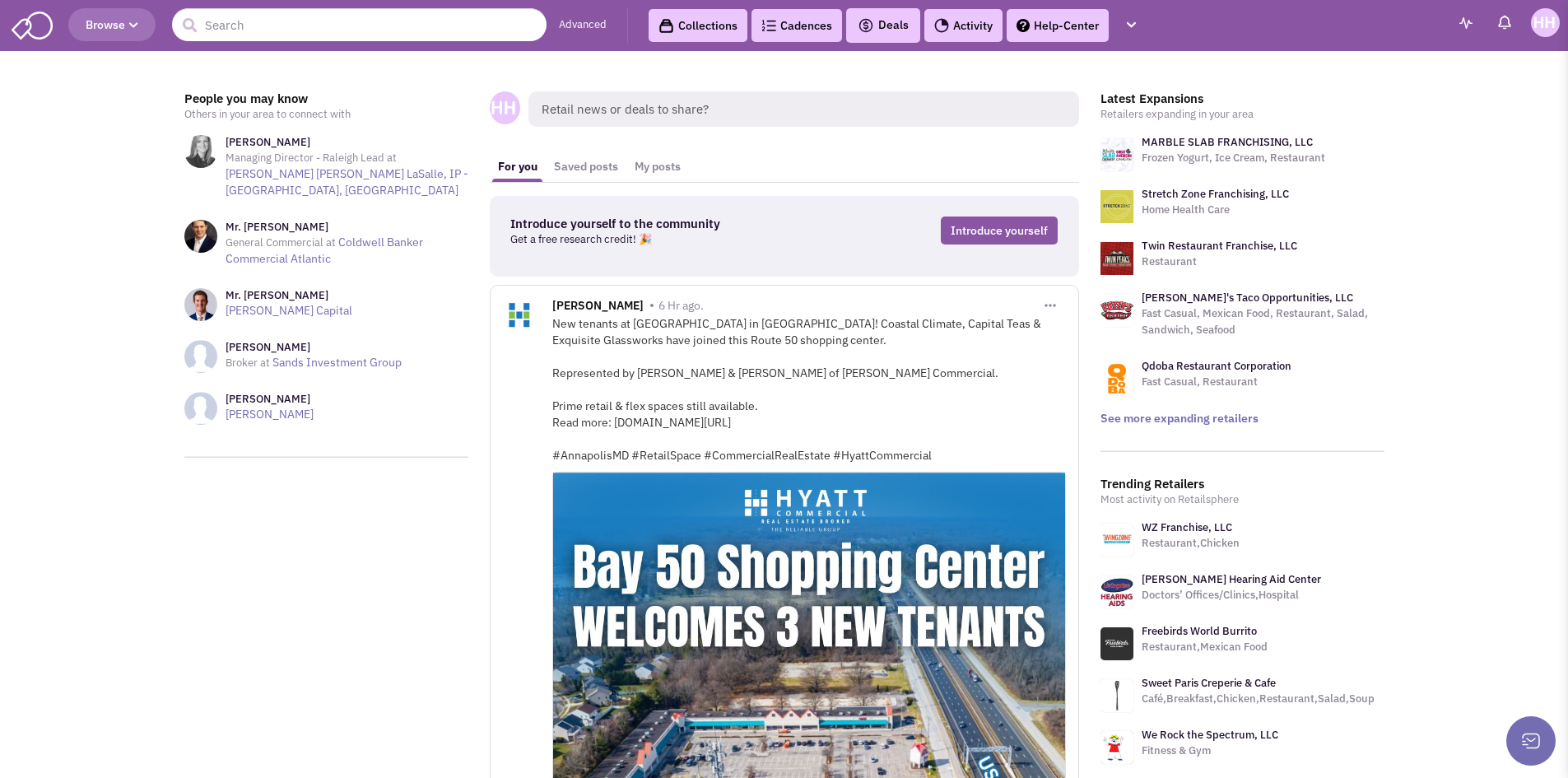
click at [43, 23] on img at bounding box center [32, 23] width 41 height 32
click at [48, 22] on img at bounding box center [32, 23] width 41 height 32
click at [1145, 424] on link "See more expanding retailers" at bounding box center [1179, 418] width 158 height 14
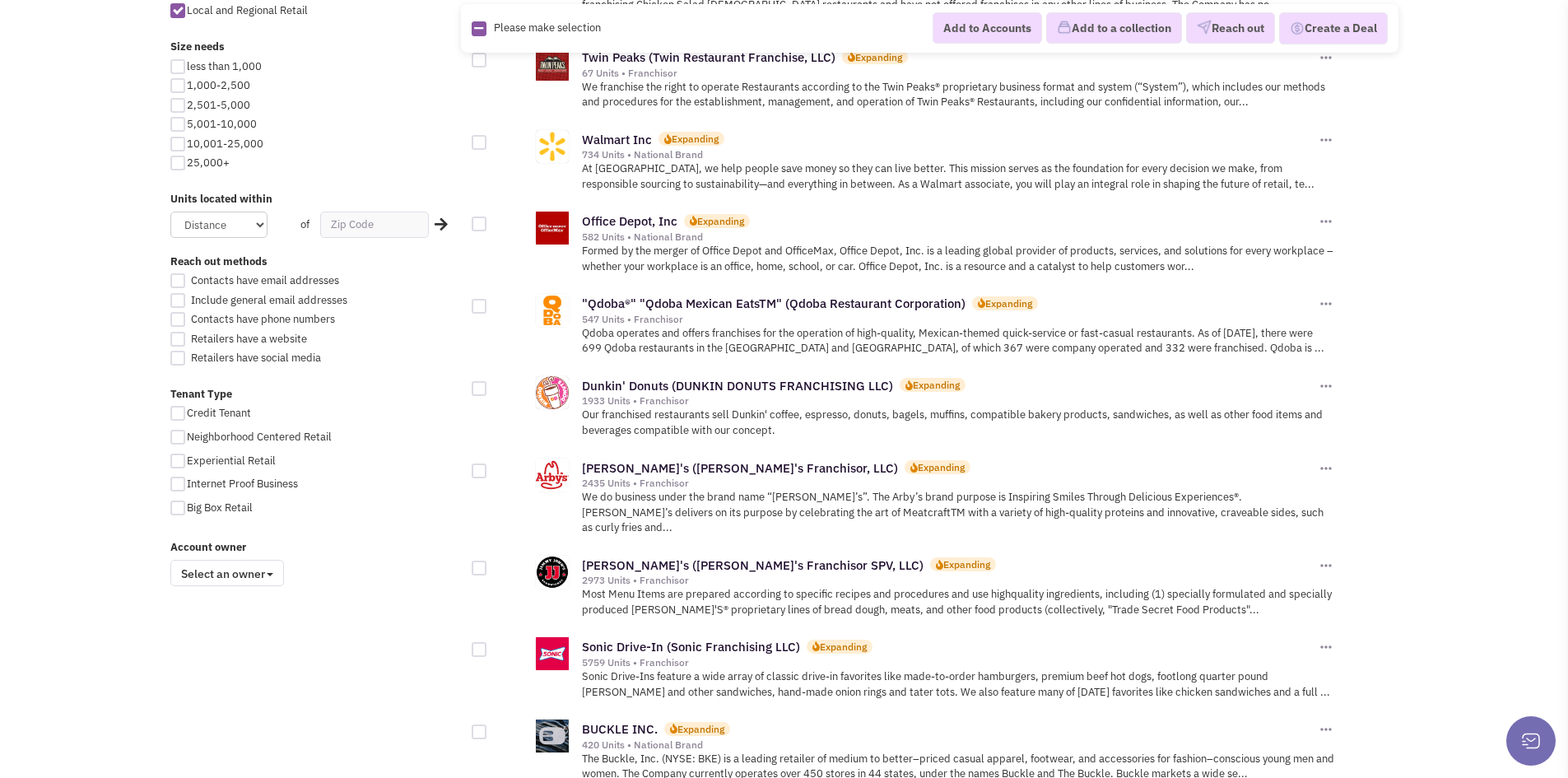
scroll to position [884, 0]
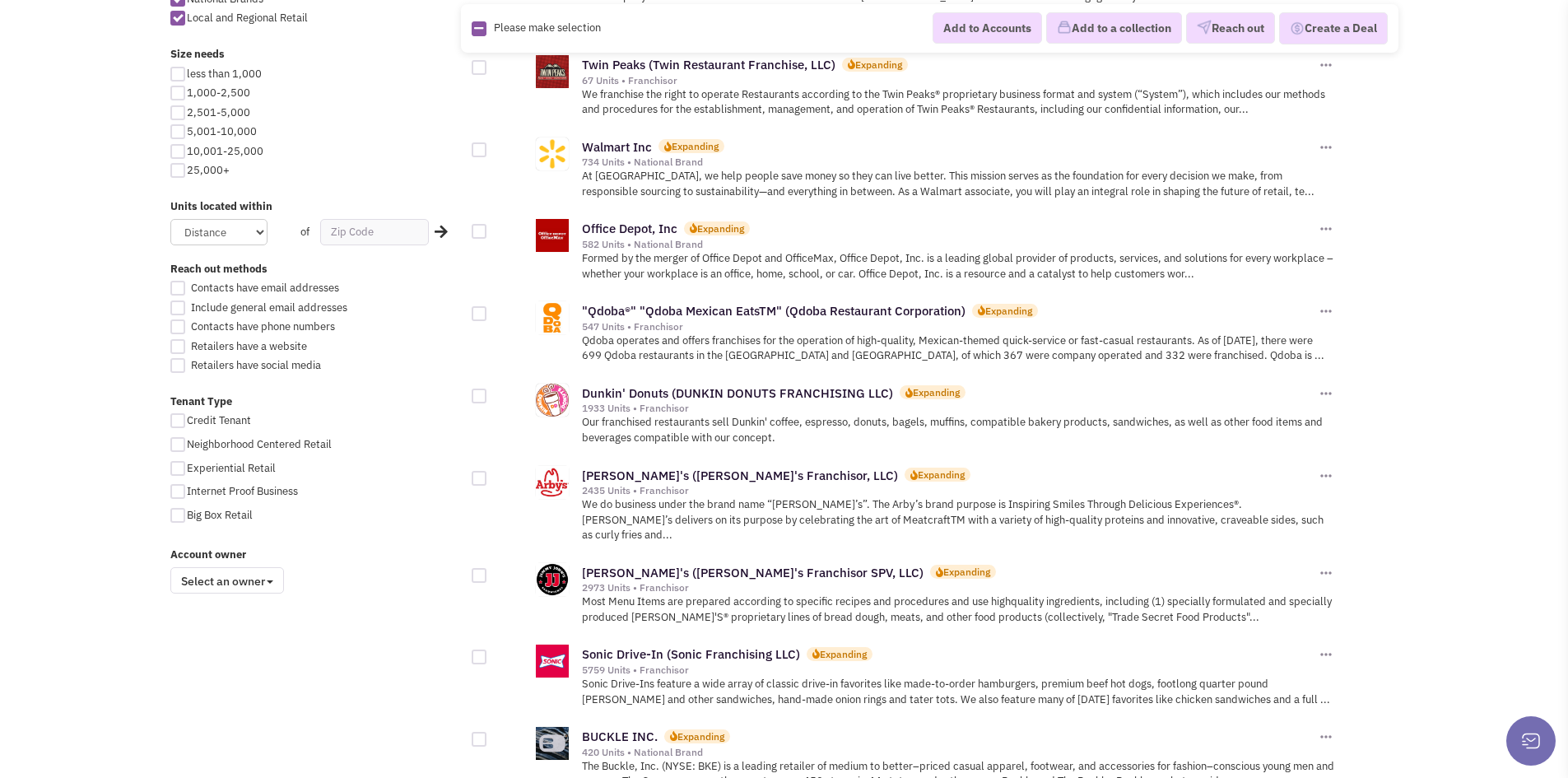
click at [217, 517] on span "Big Box Retail" at bounding box center [219, 515] width 66 height 14
click at [197, 517] on input "Big Box Retail" at bounding box center [192, 517] width 11 height 11
checkbox input "true"
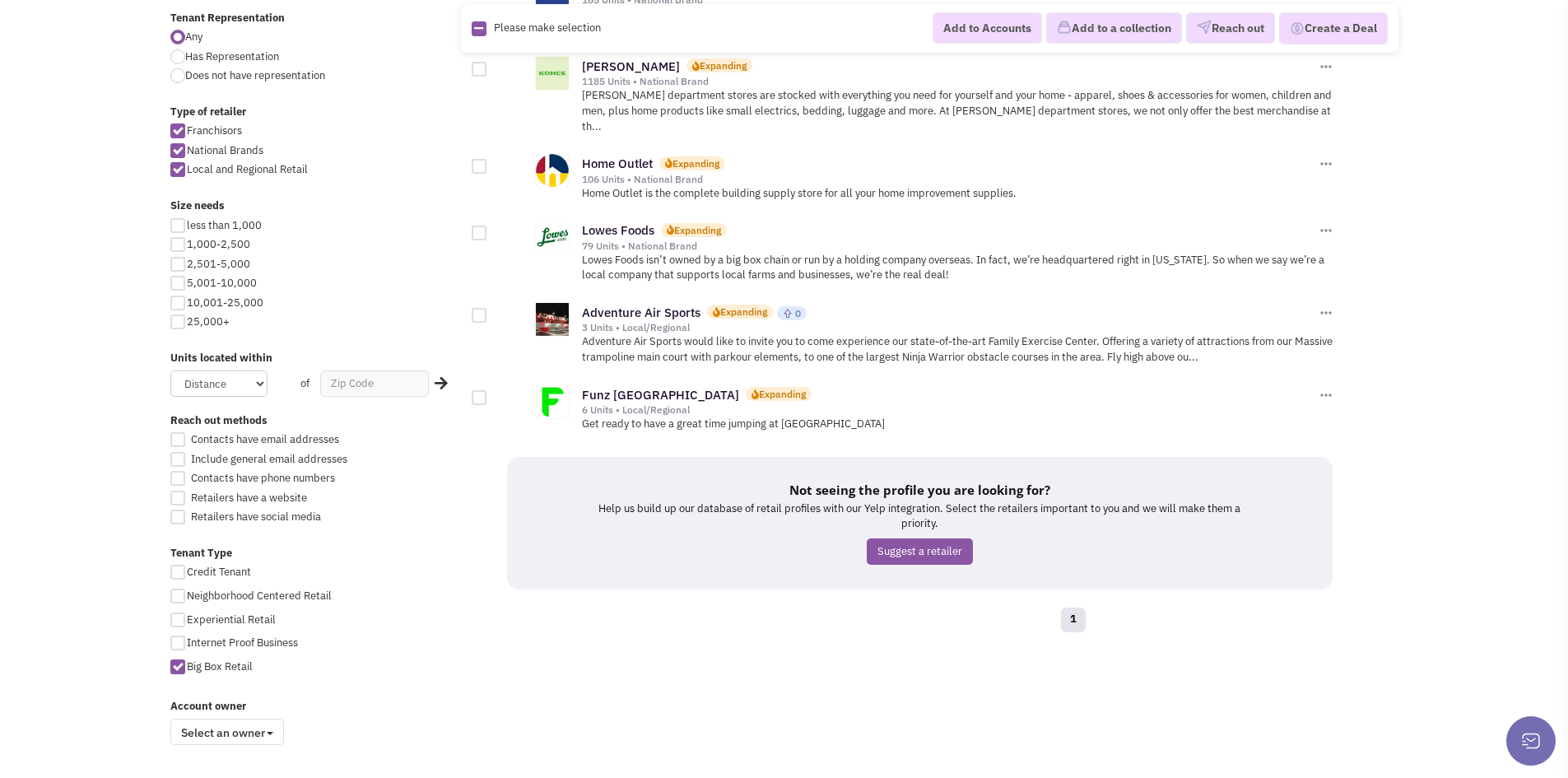
scroll to position [741, 0]
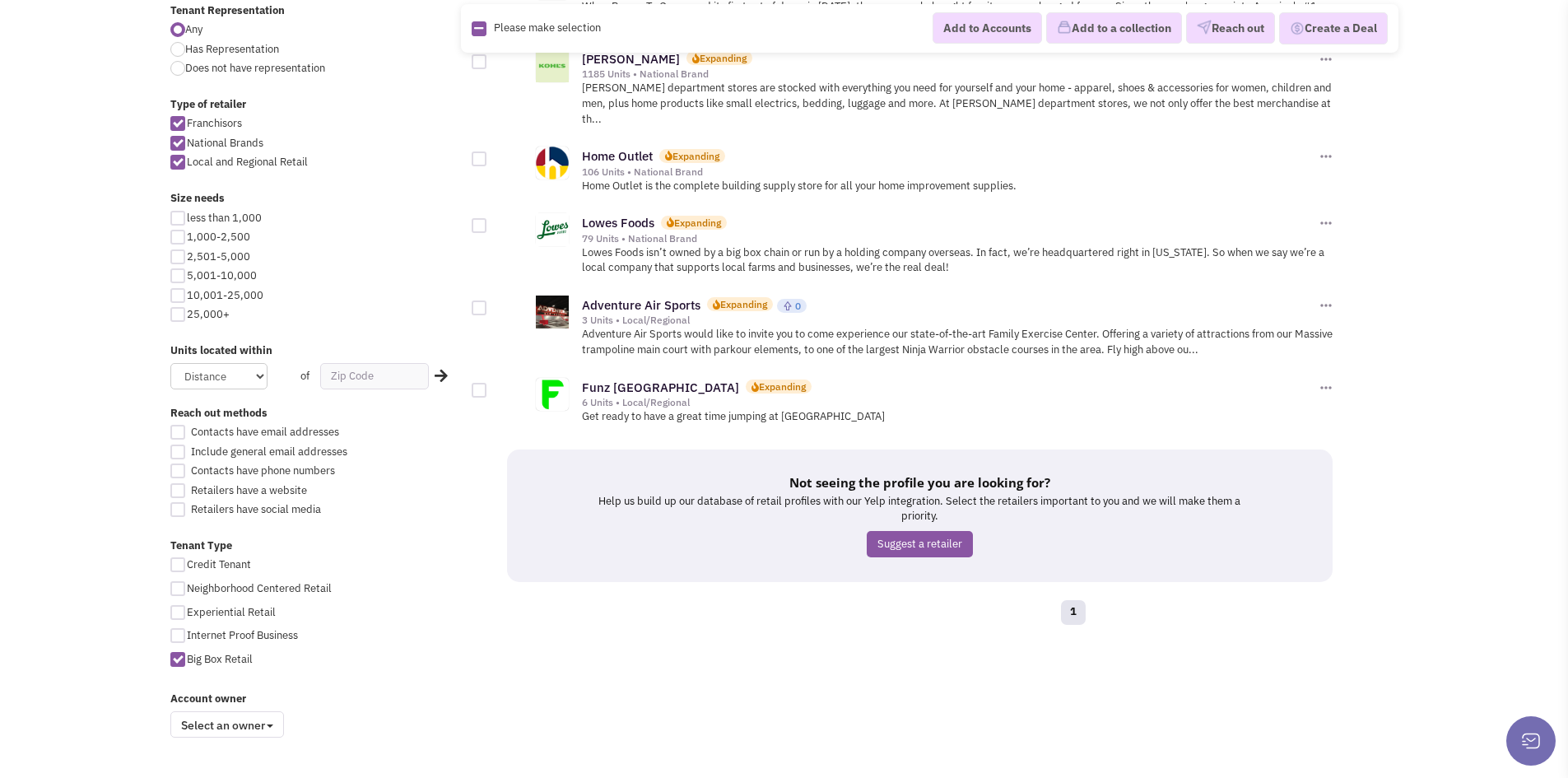
click at [204, 719] on span "Select an owner" at bounding box center [227, 724] width 114 height 26
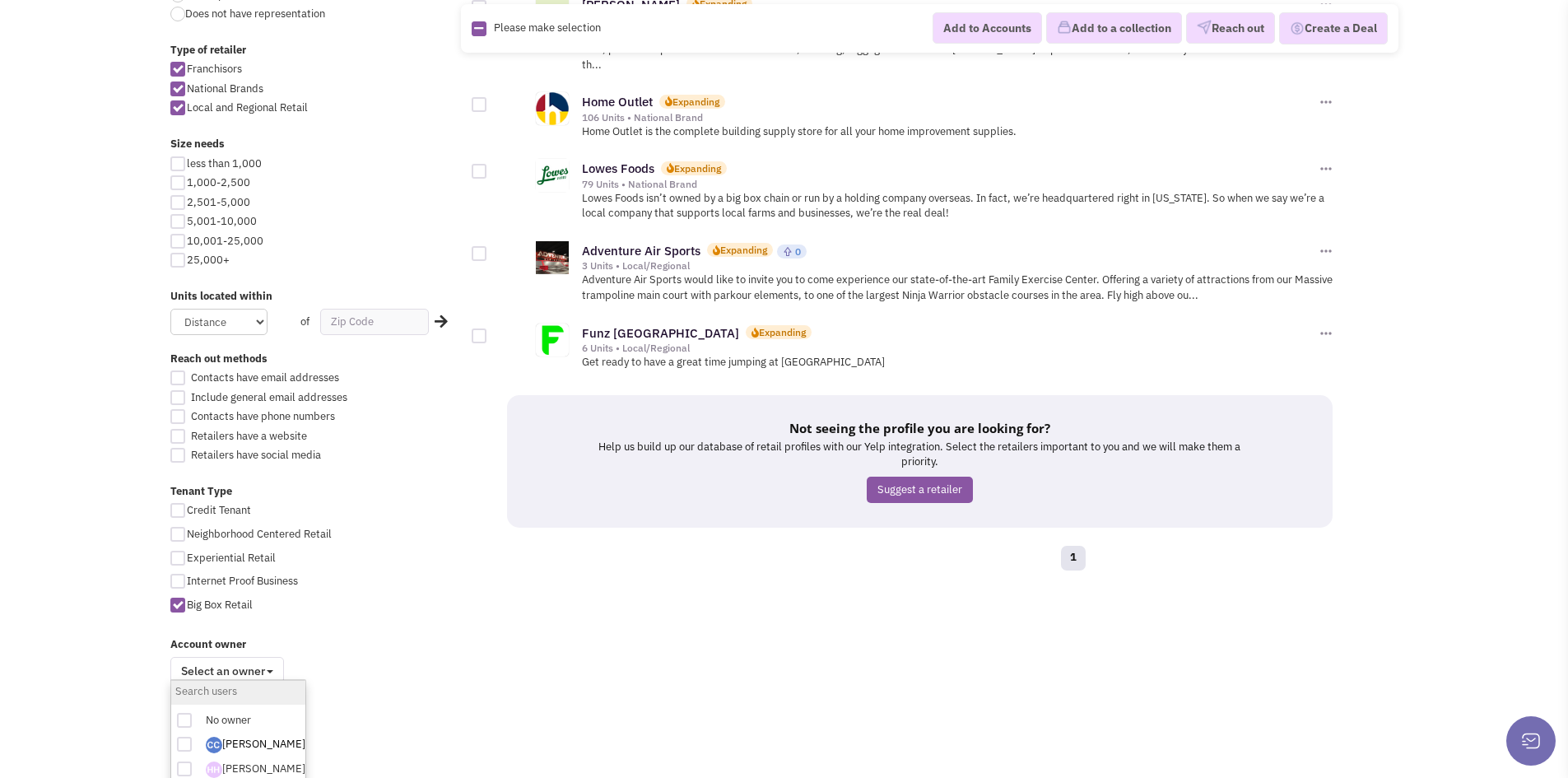
scroll to position [856, 0]
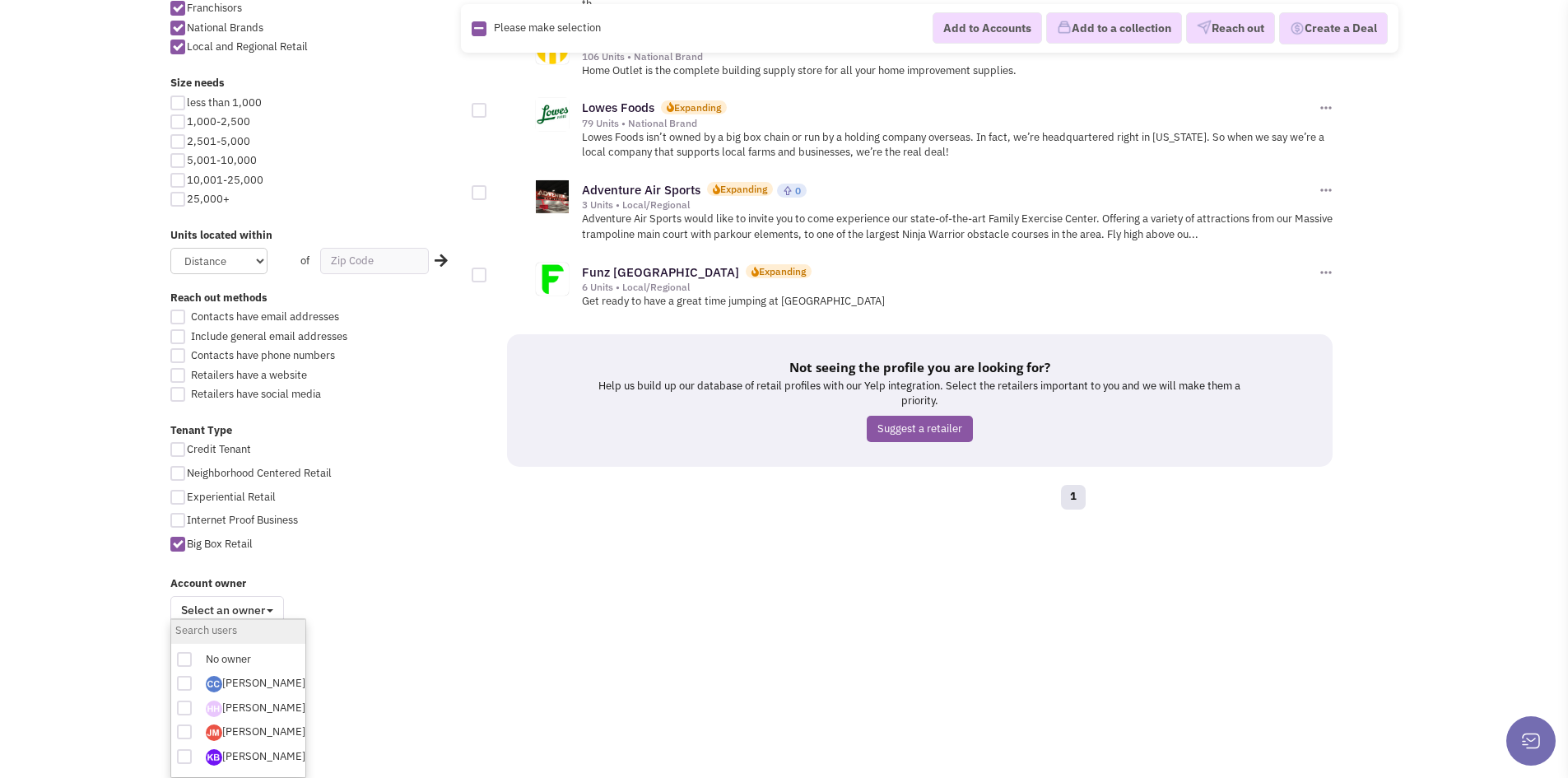
click at [268, 609] on span "Select an owner" at bounding box center [227, 609] width 114 height 26
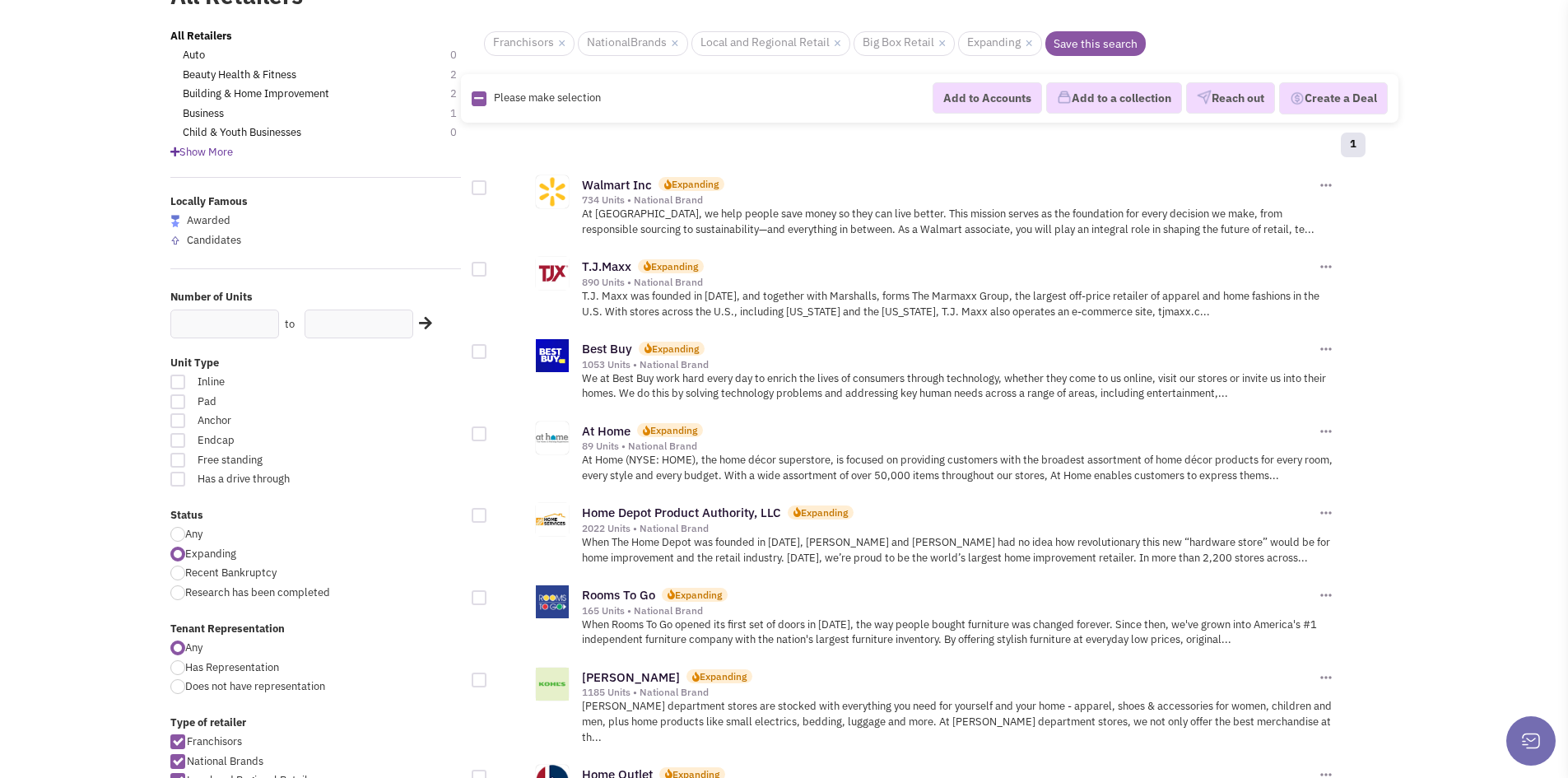
scroll to position [290, 0]
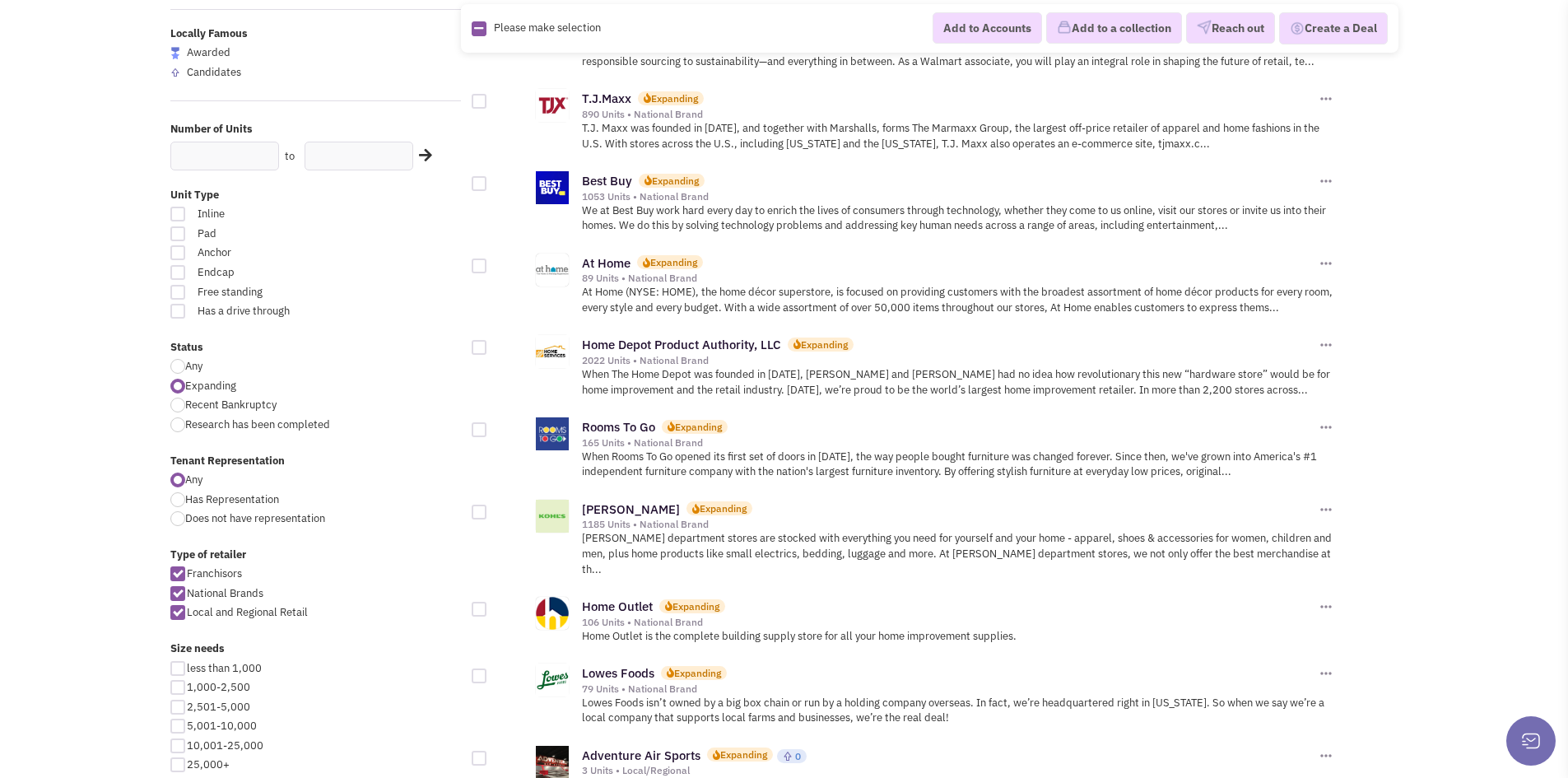
click at [174, 425] on div at bounding box center [178, 425] width 14 height 14
click at [185, 425] on input "Research has been completed" at bounding box center [190, 426] width 11 height 11
radio input "true"
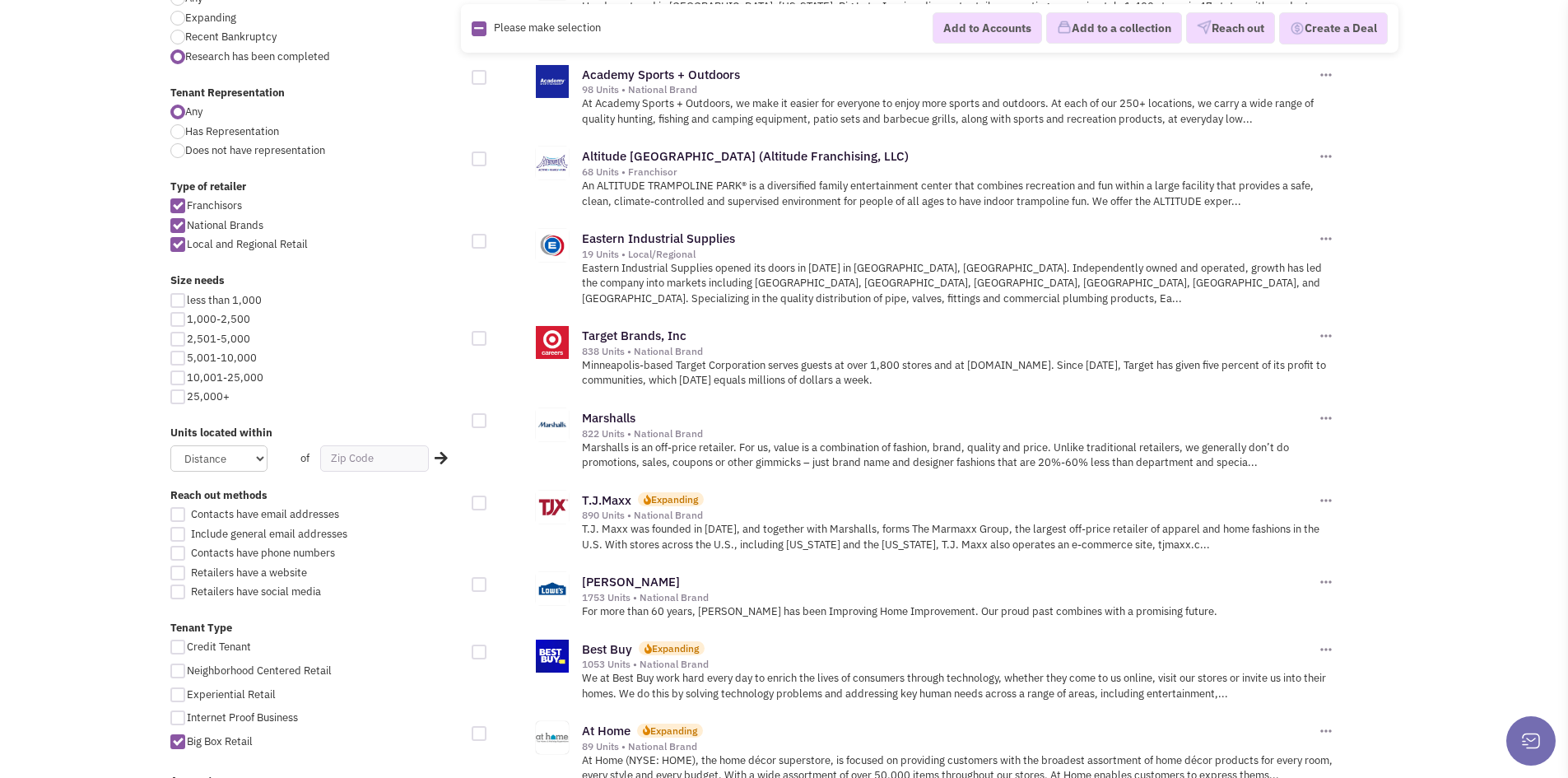
scroll to position [329, 0]
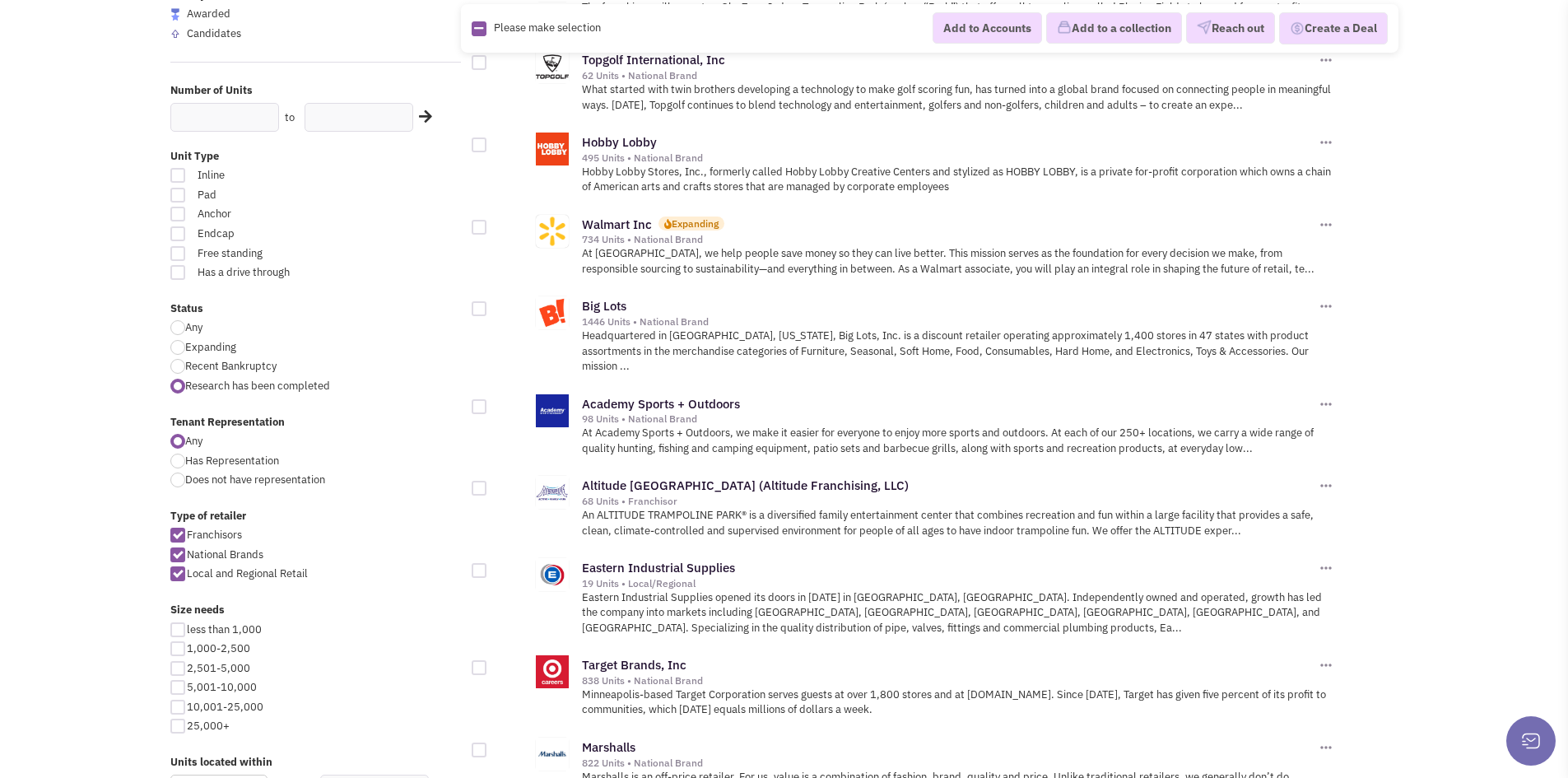
click at [175, 345] on div at bounding box center [178, 347] width 14 height 14
click at [185, 345] on input "Expanding" at bounding box center [190, 349] width 11 height 11
radio input "true"
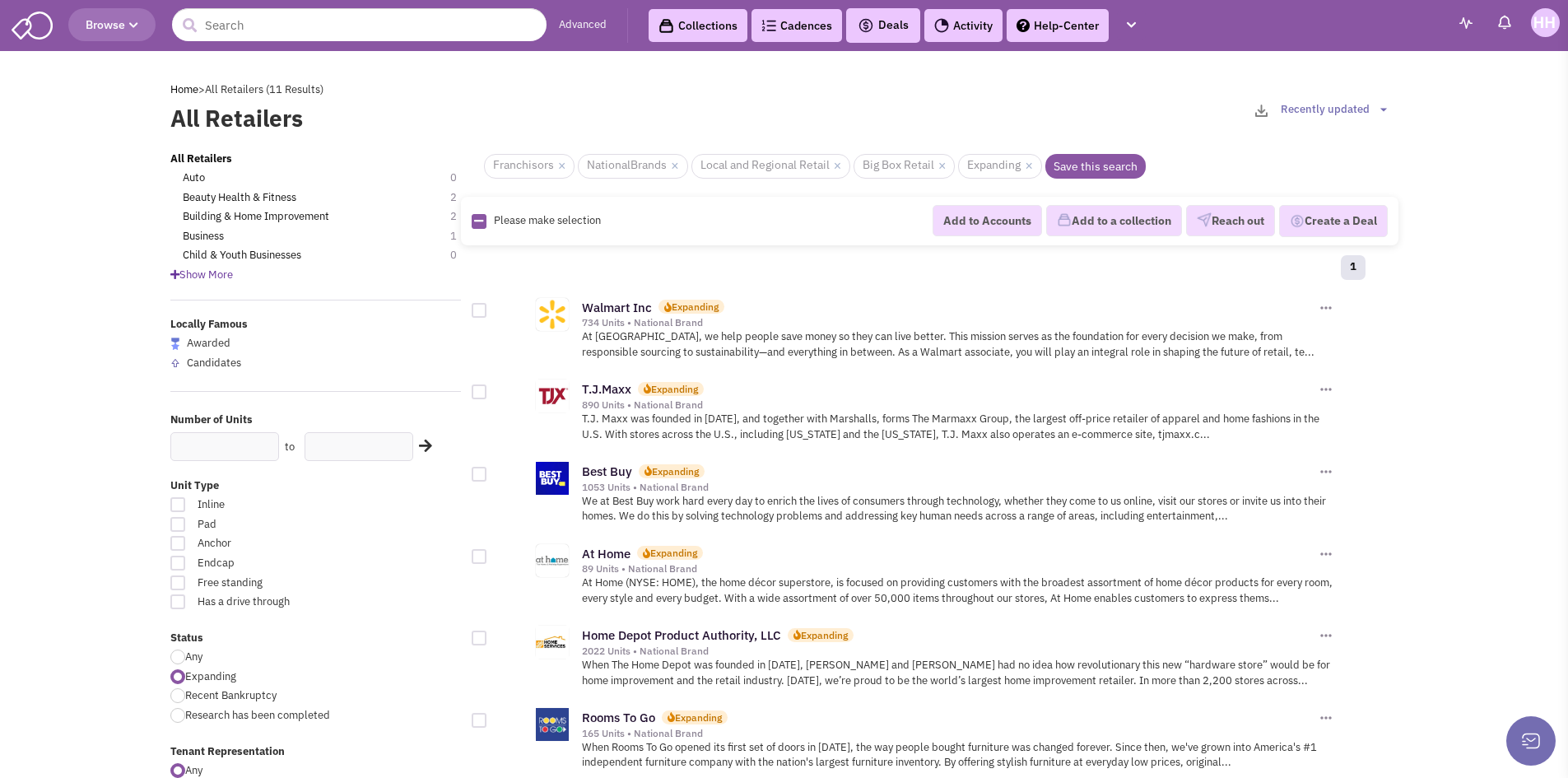
click at [174, 505] on div at bounding box center [178, 504] width 14 height 14
click at [370, 505] on input "Inline" at bounding box center [375, 506] width 11 height 11
checkbox input "true"
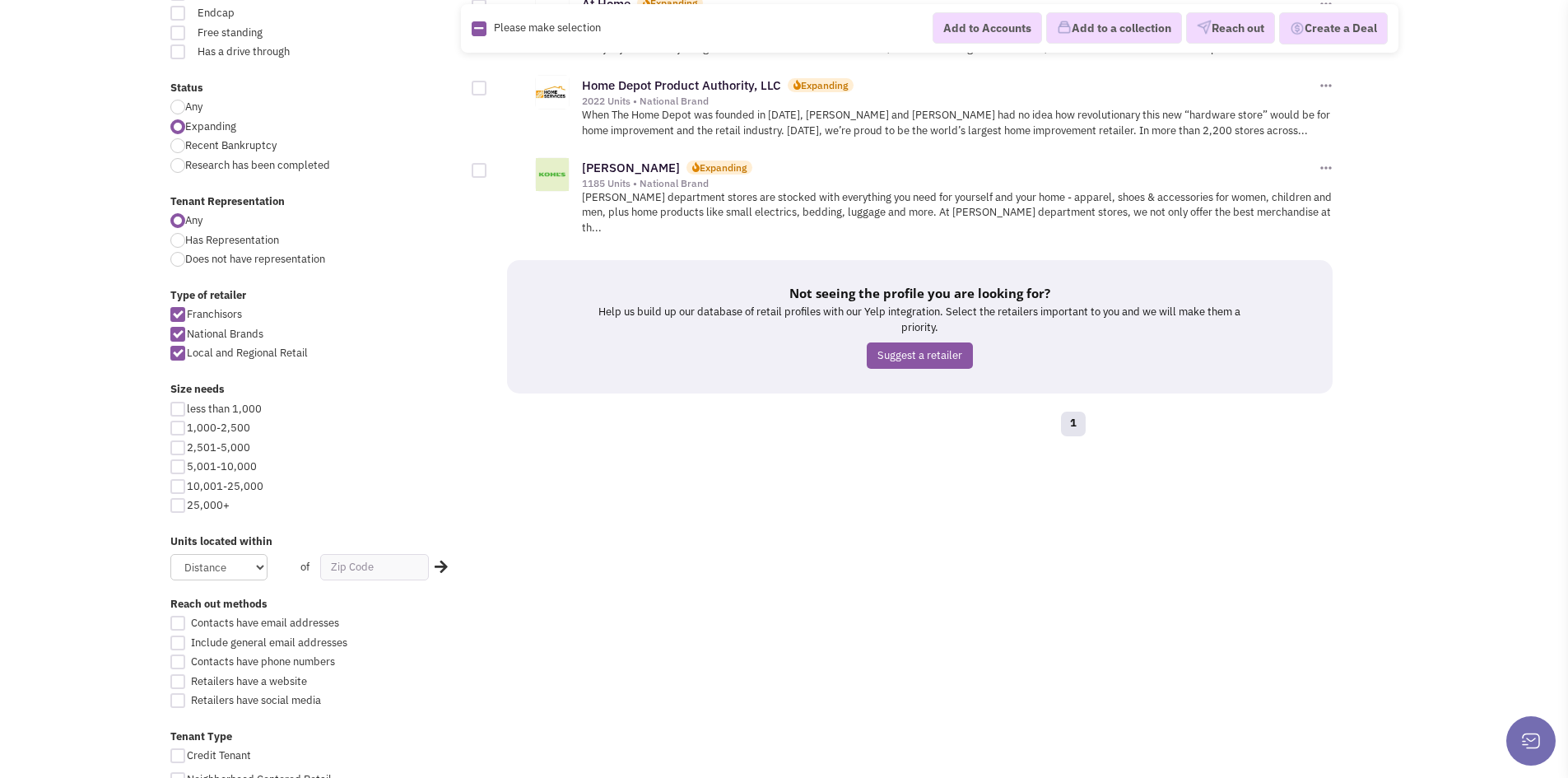
scroll to position [658, 0]
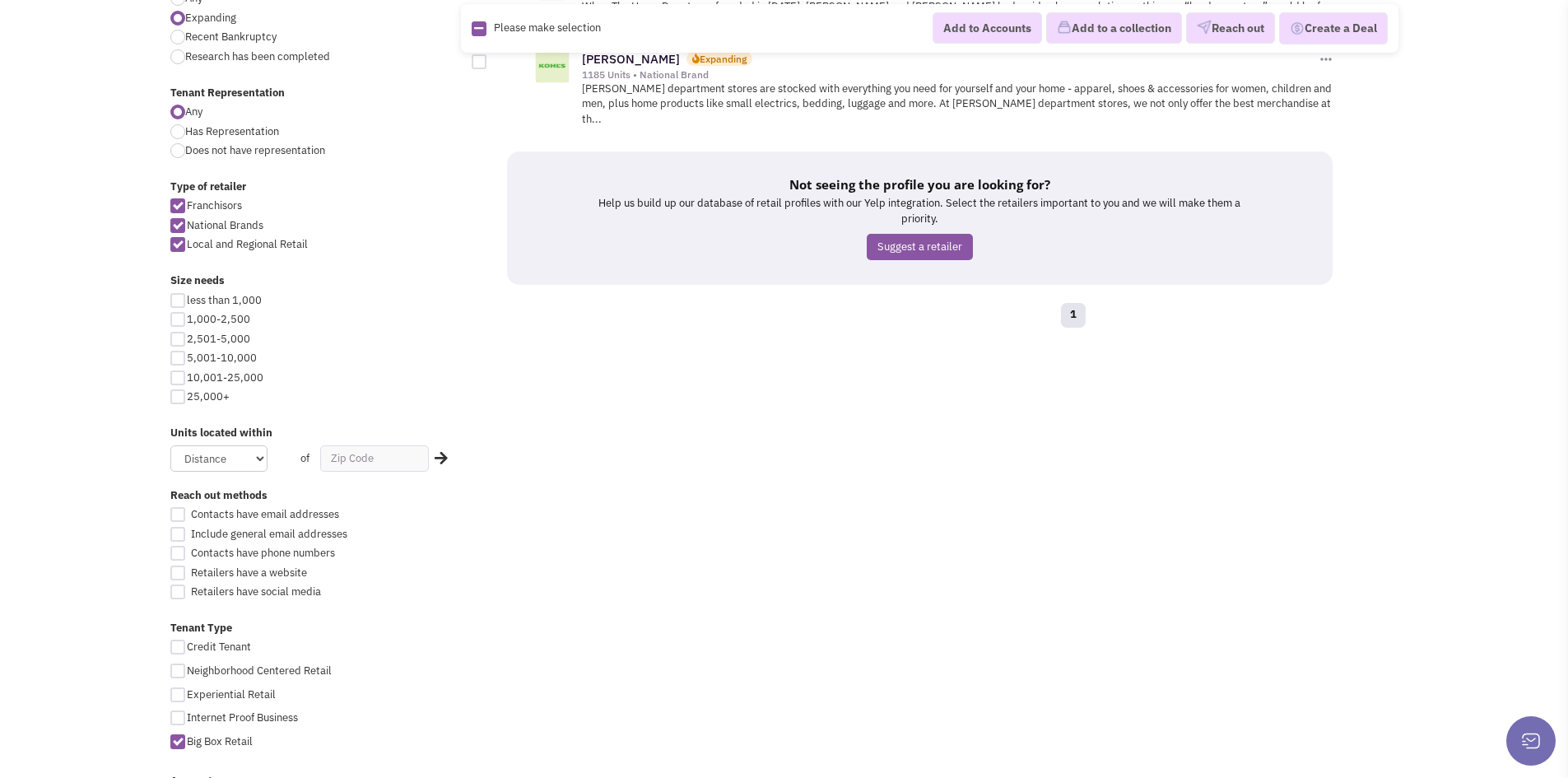
click at [178, 738] on div at bounding box center [178, 741] width 14 height 14
click at [187, 738] on input "Big Box Retail" at bounding box center [192, 743] width 11 height 11
checkbox input "false"
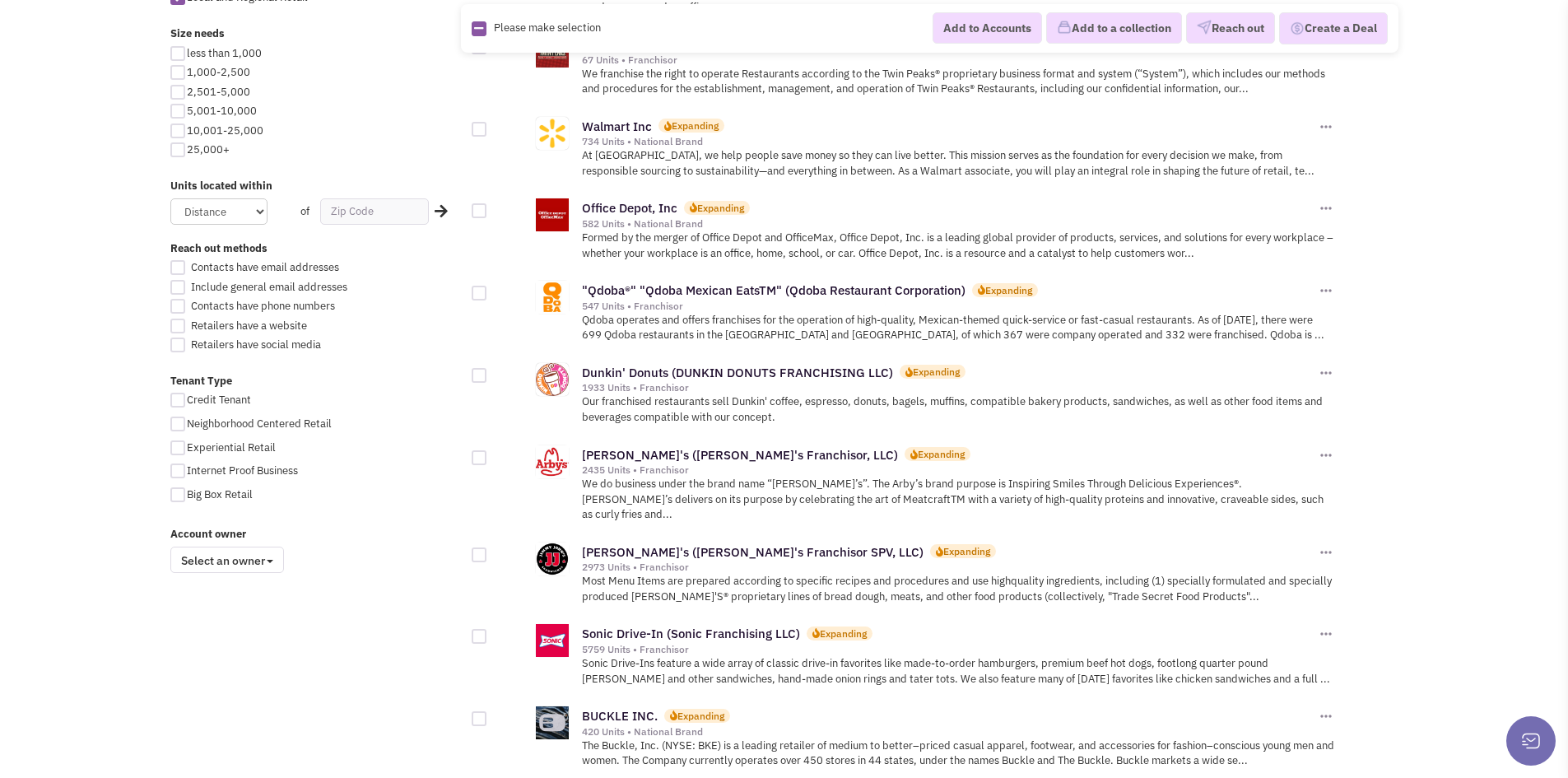
scroll to position [1235, 0]
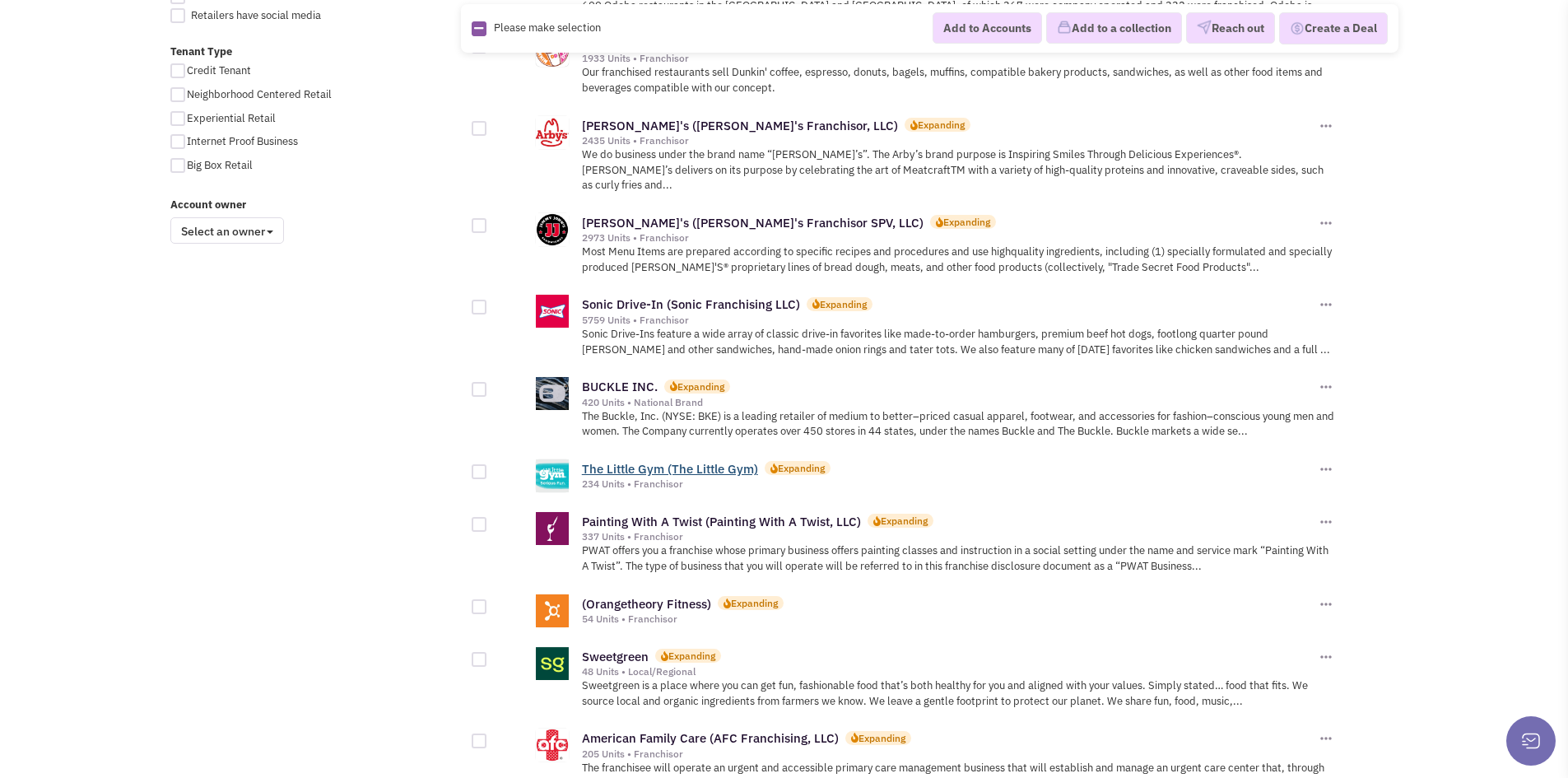
click at [675, 461] on link "The Little Gym (The Little Gym)" at bounding box center [669, 468] width 176 height 15
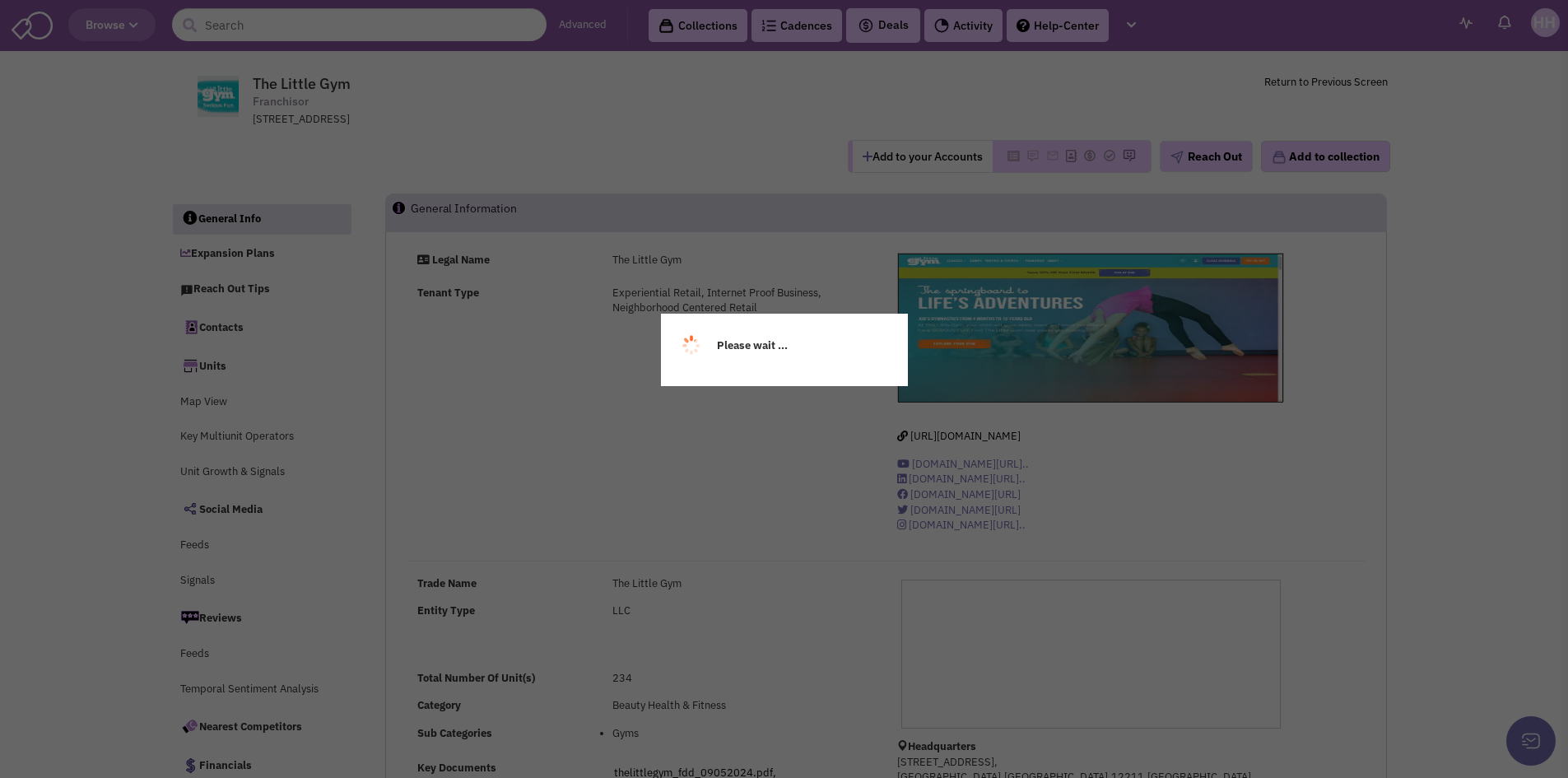
select select
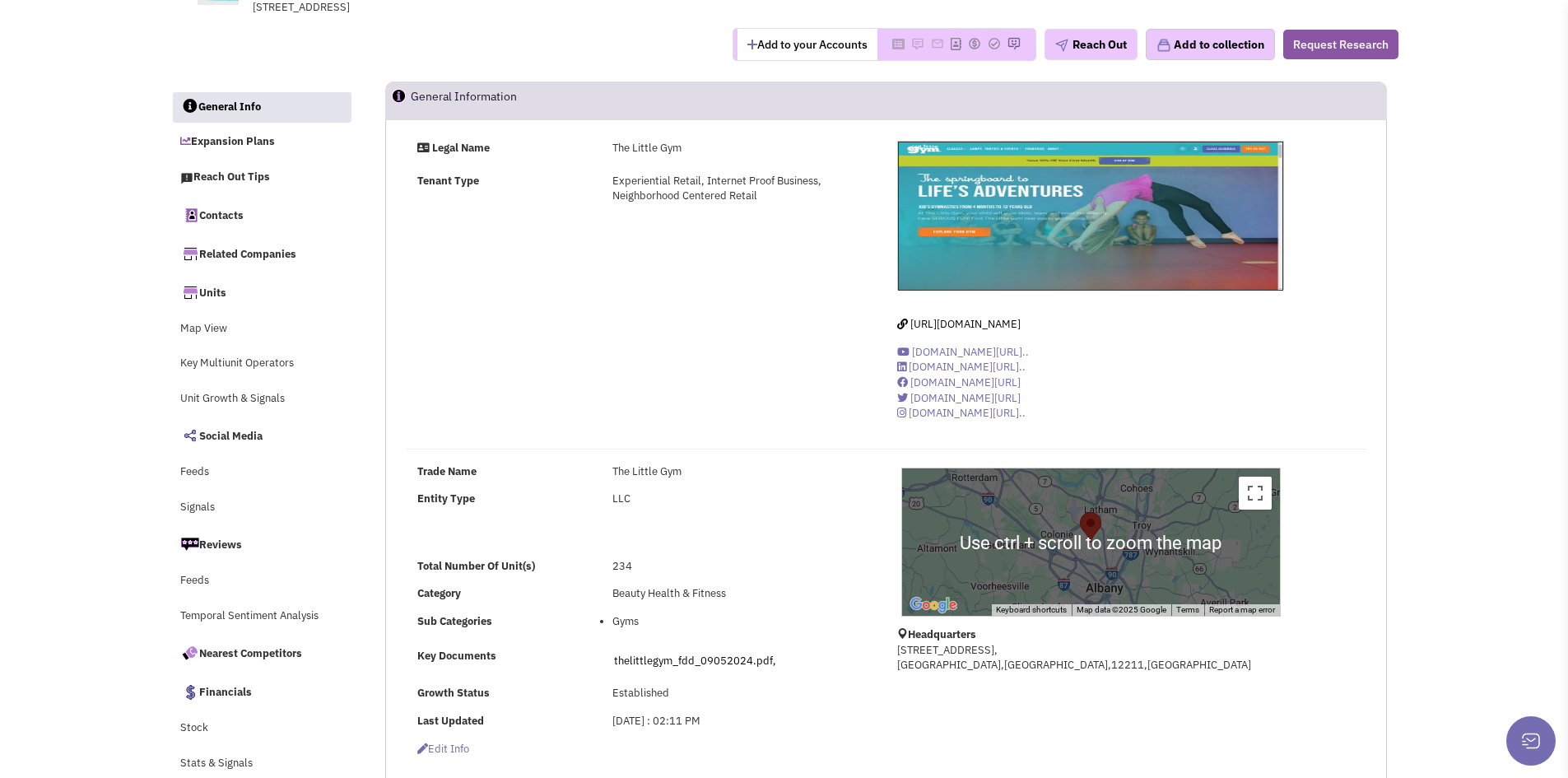
scroll to position [247, 0]
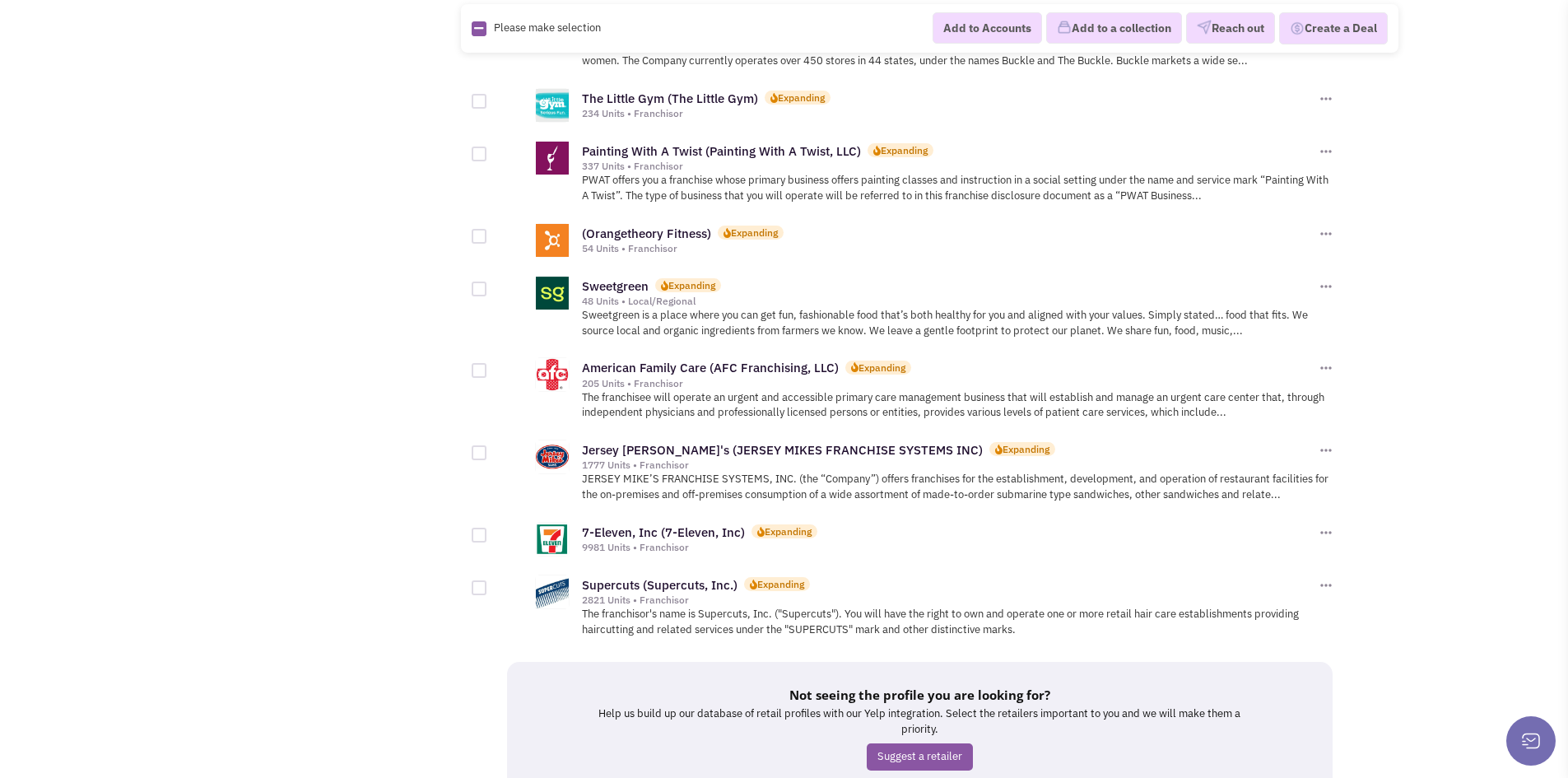
scroll to position [1646, 0]
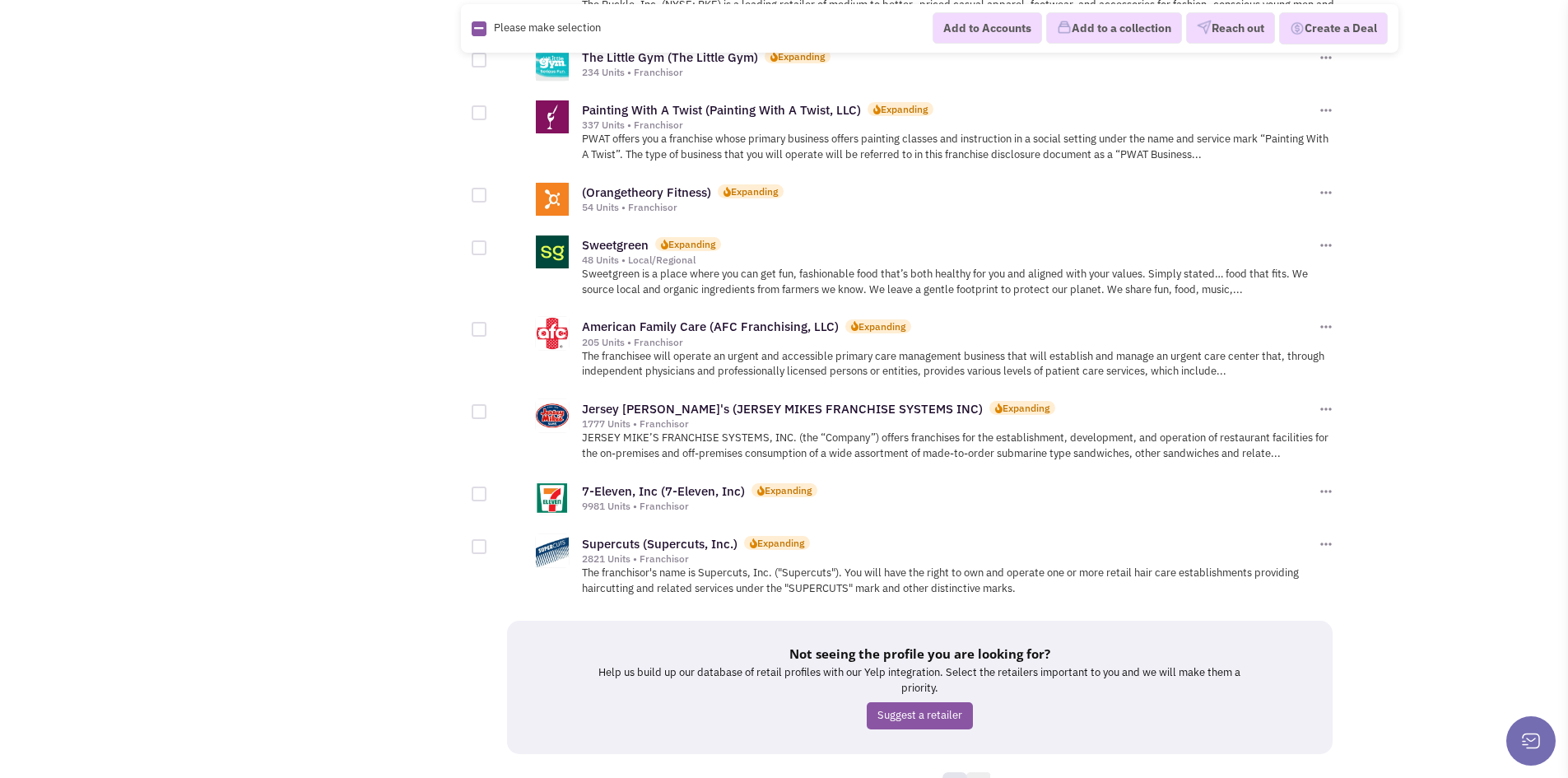
click at [978, 772] on link "2" at bounding box center [978, 783] width 24 height 24
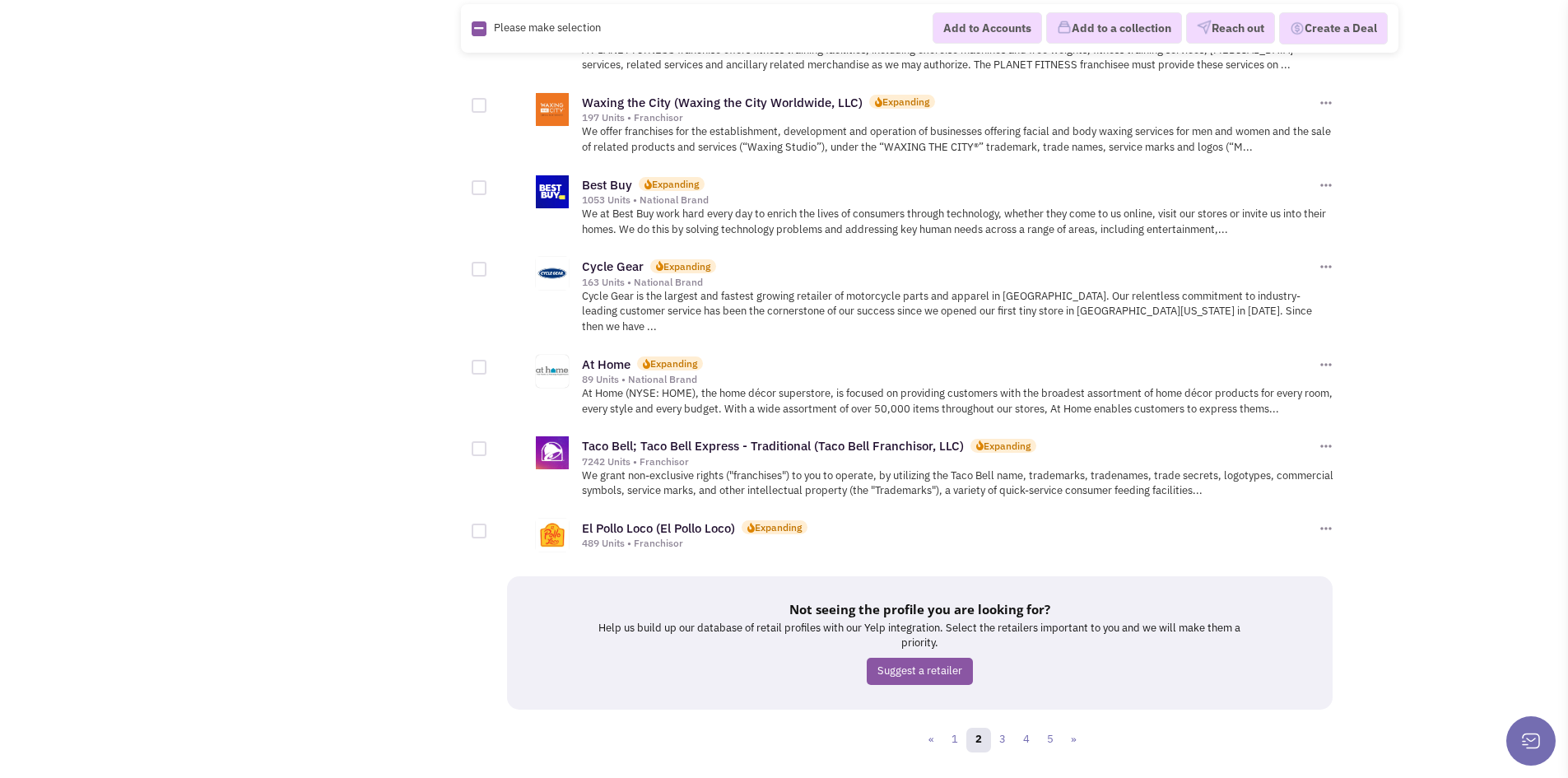
scroll to position [1634, 0]
click at [1002, 726] on link "3" at bounding box center [1002, 737] width 24 height 24
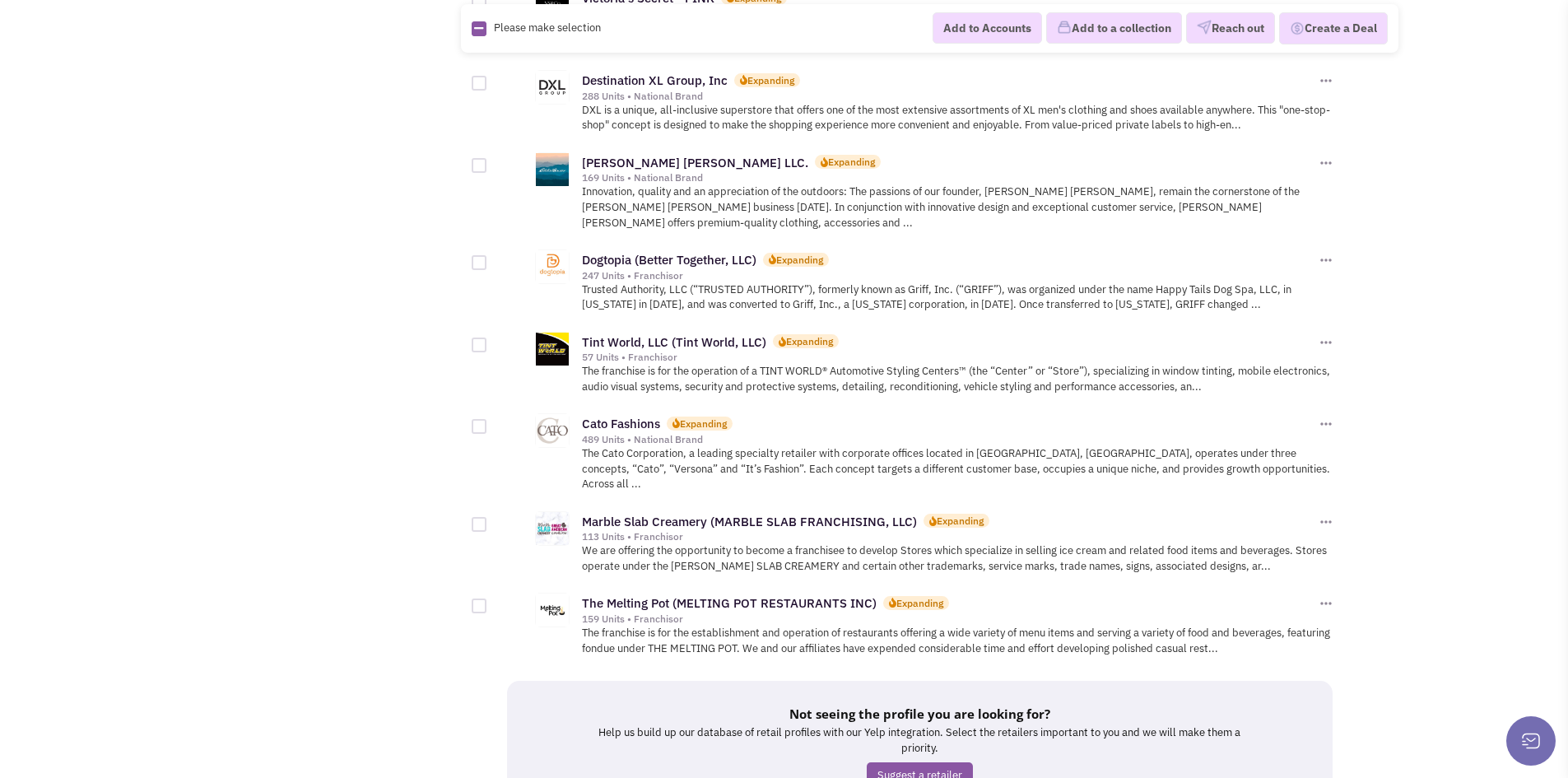
scroll to position [1737, 0]
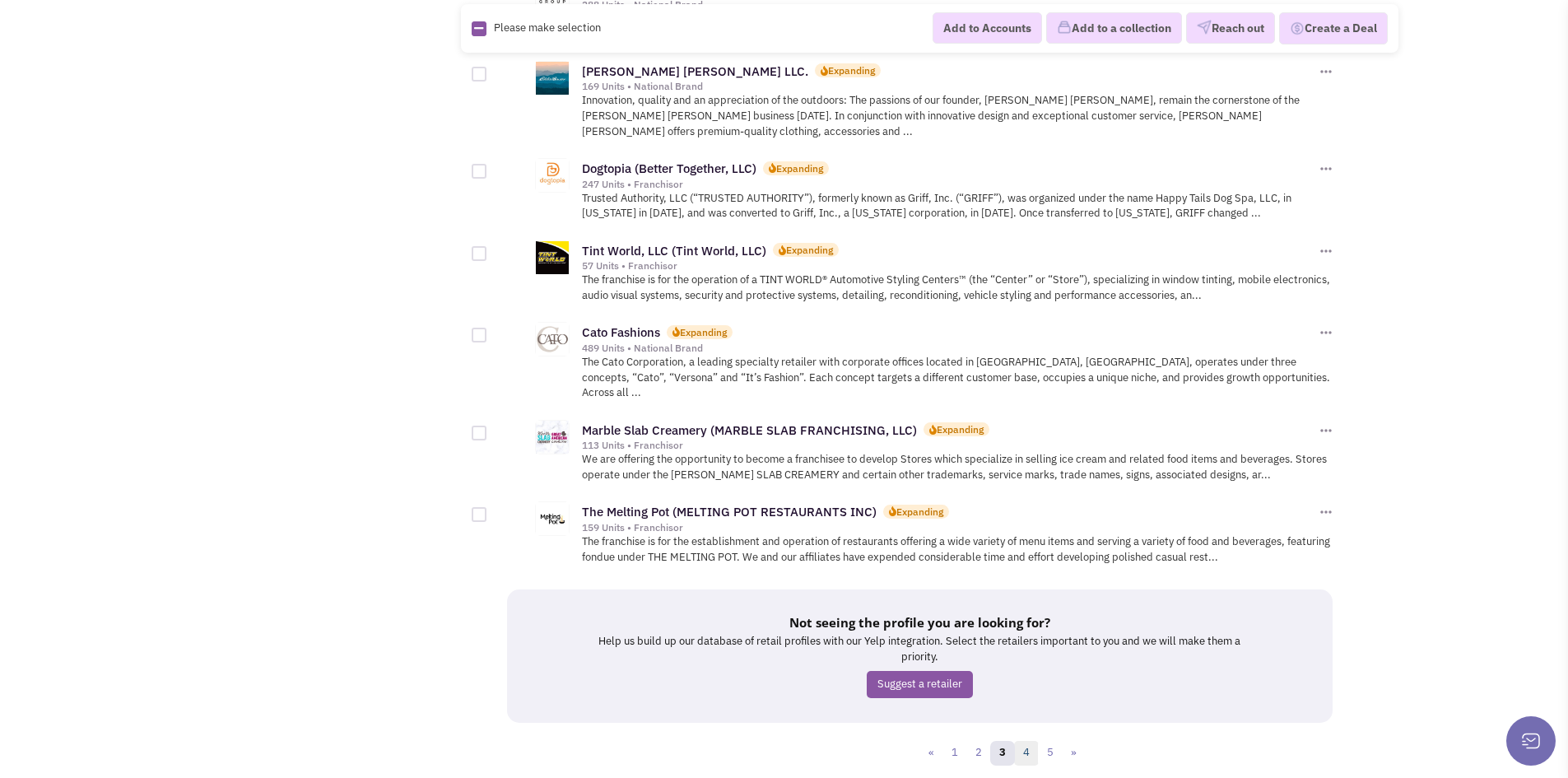
click at [1022, 741] on link "4" at bounding box center [1026, 753] width 24 height 24
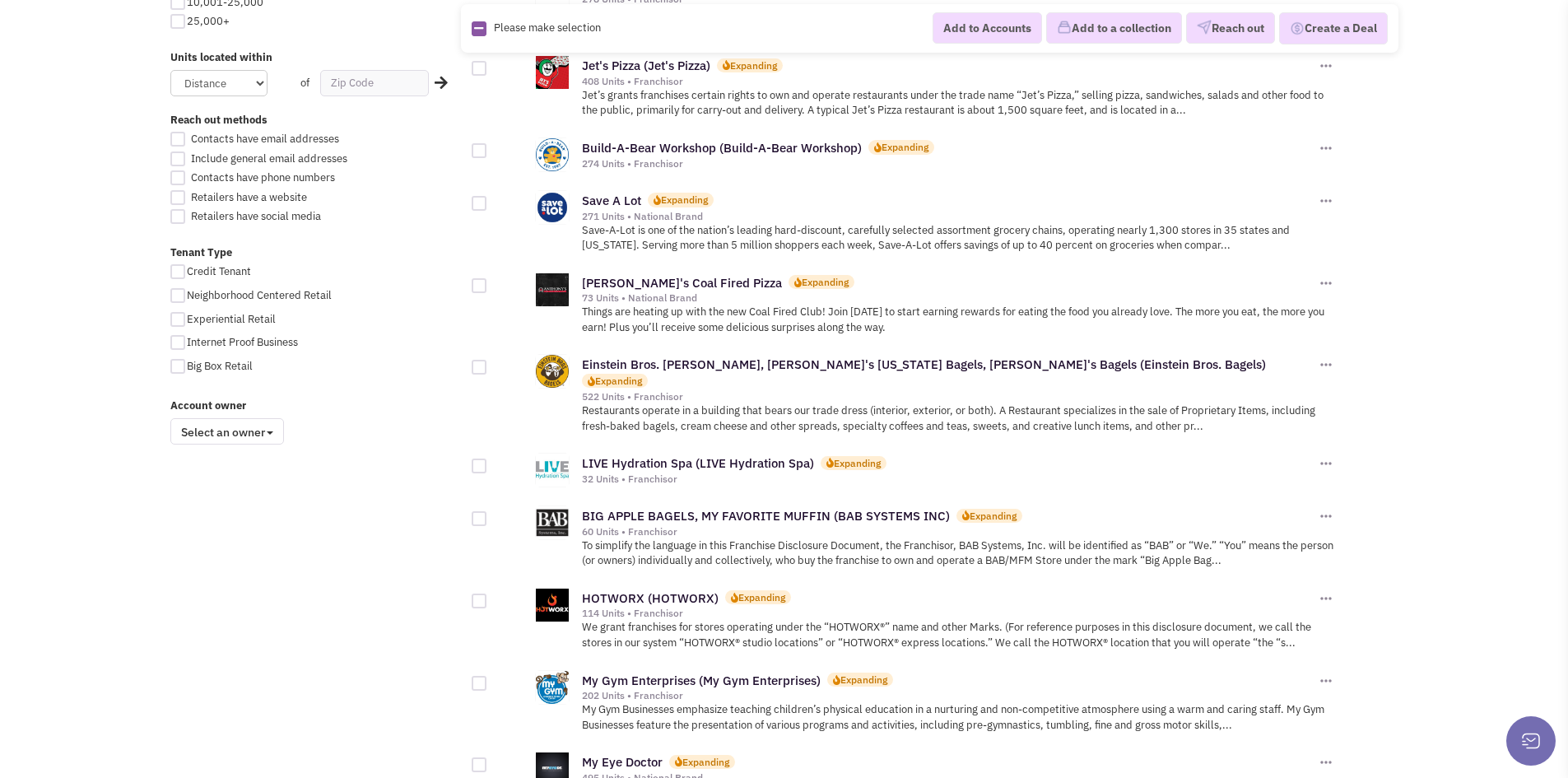
scroll to position [1070, 0]
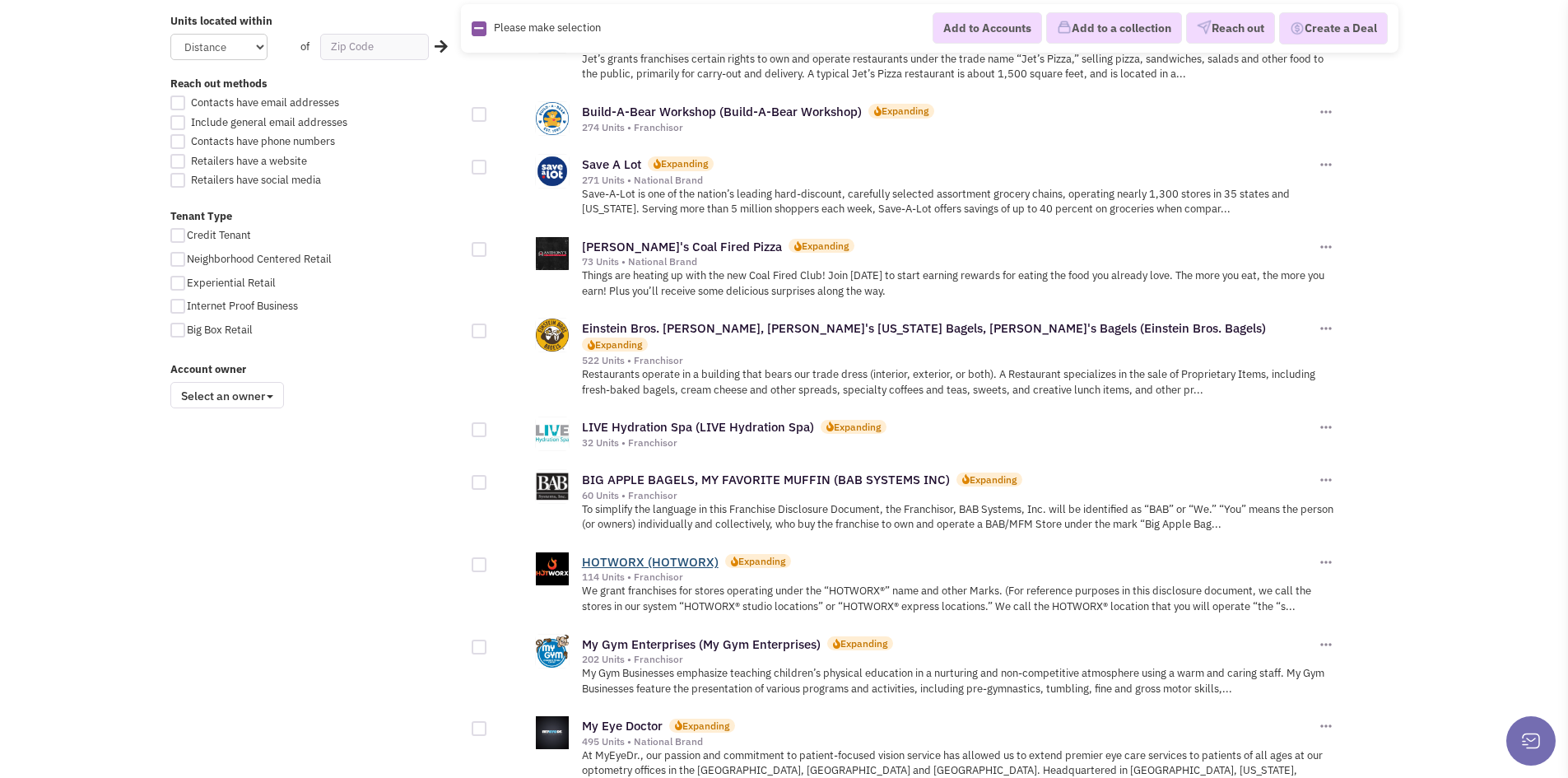
click at [680, 554] on link "HOTWORX (HOTWORX)" at bounding box center [650, 561] width 137 height 15
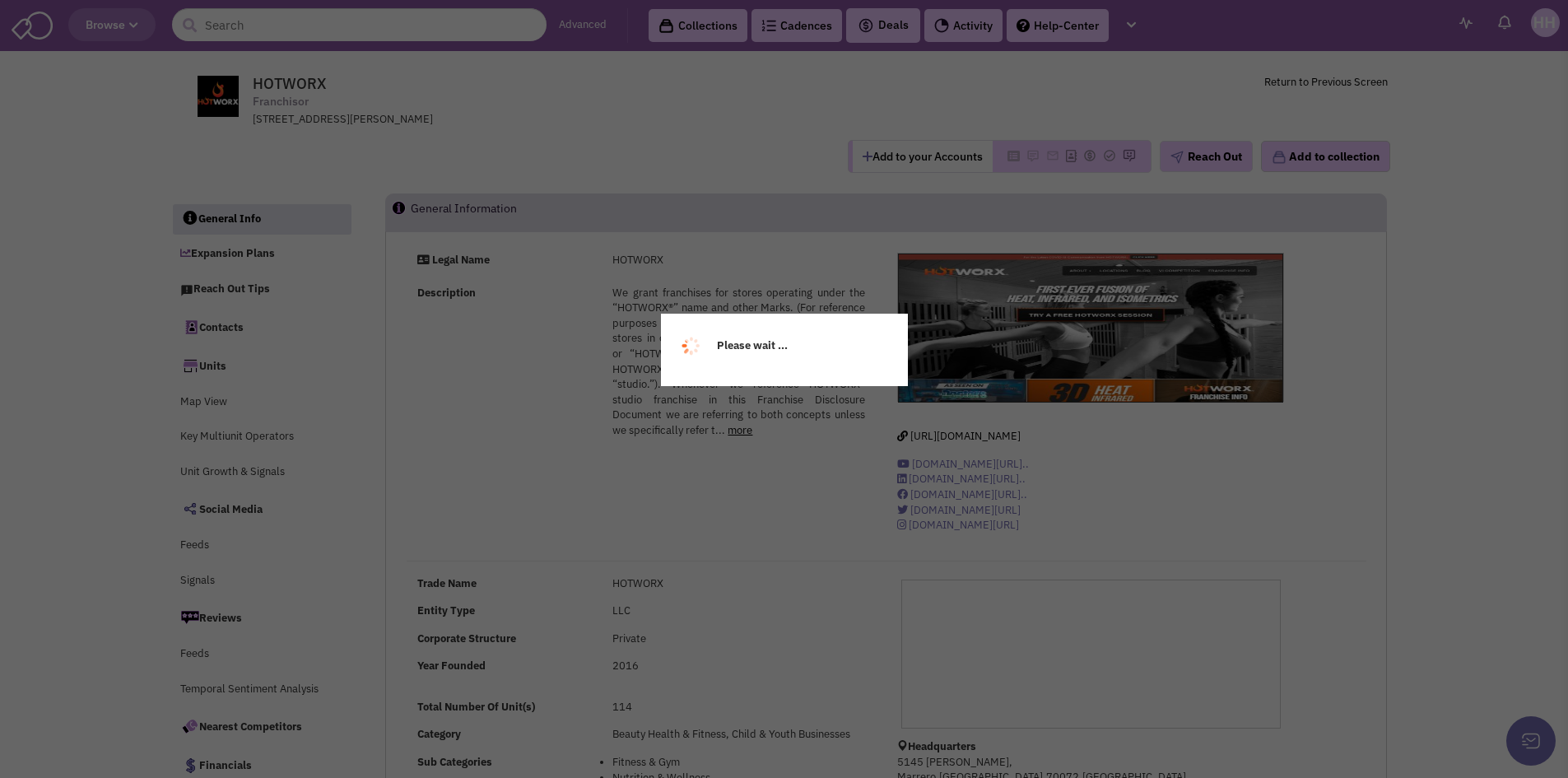
select select
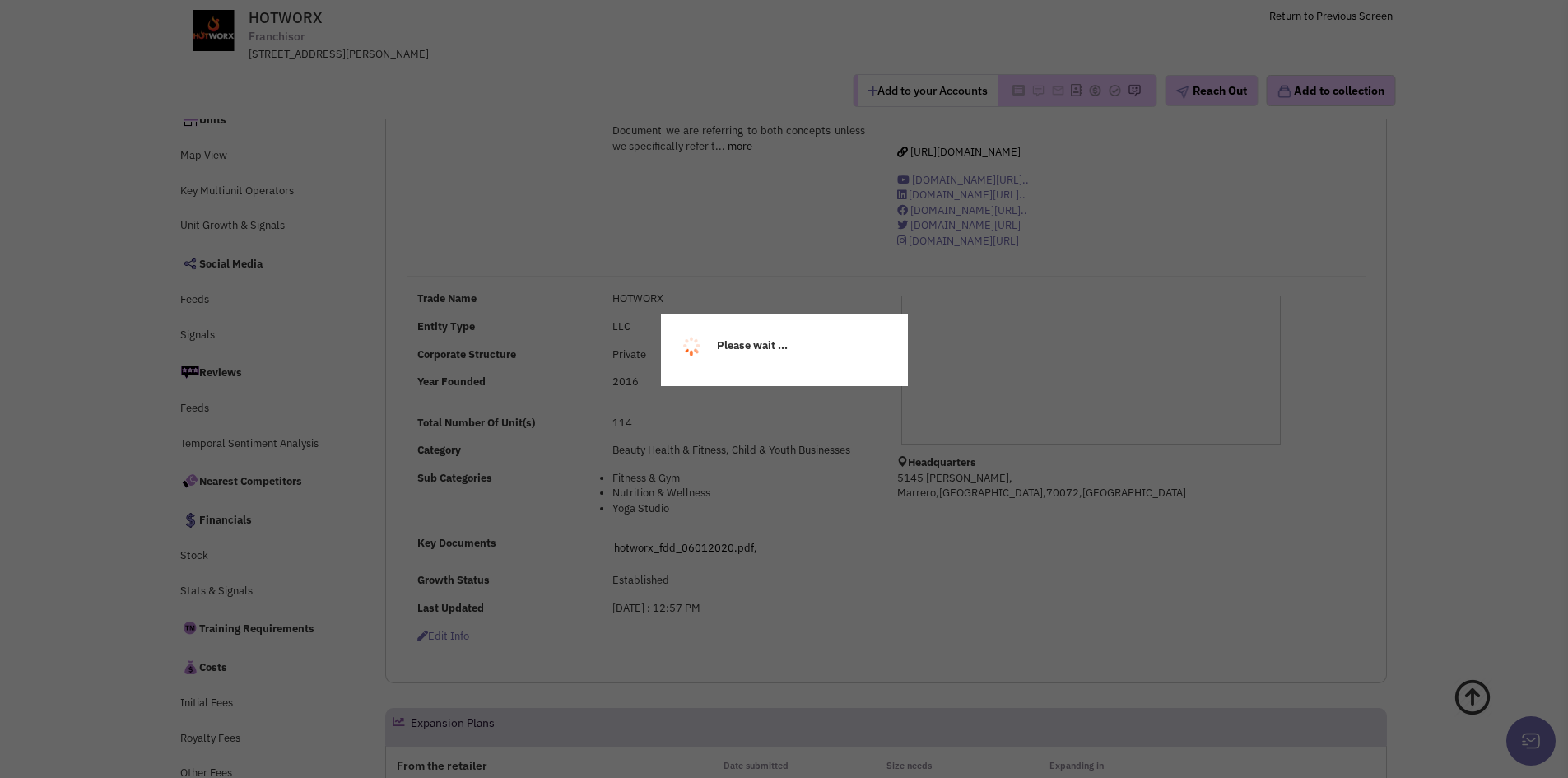
select select
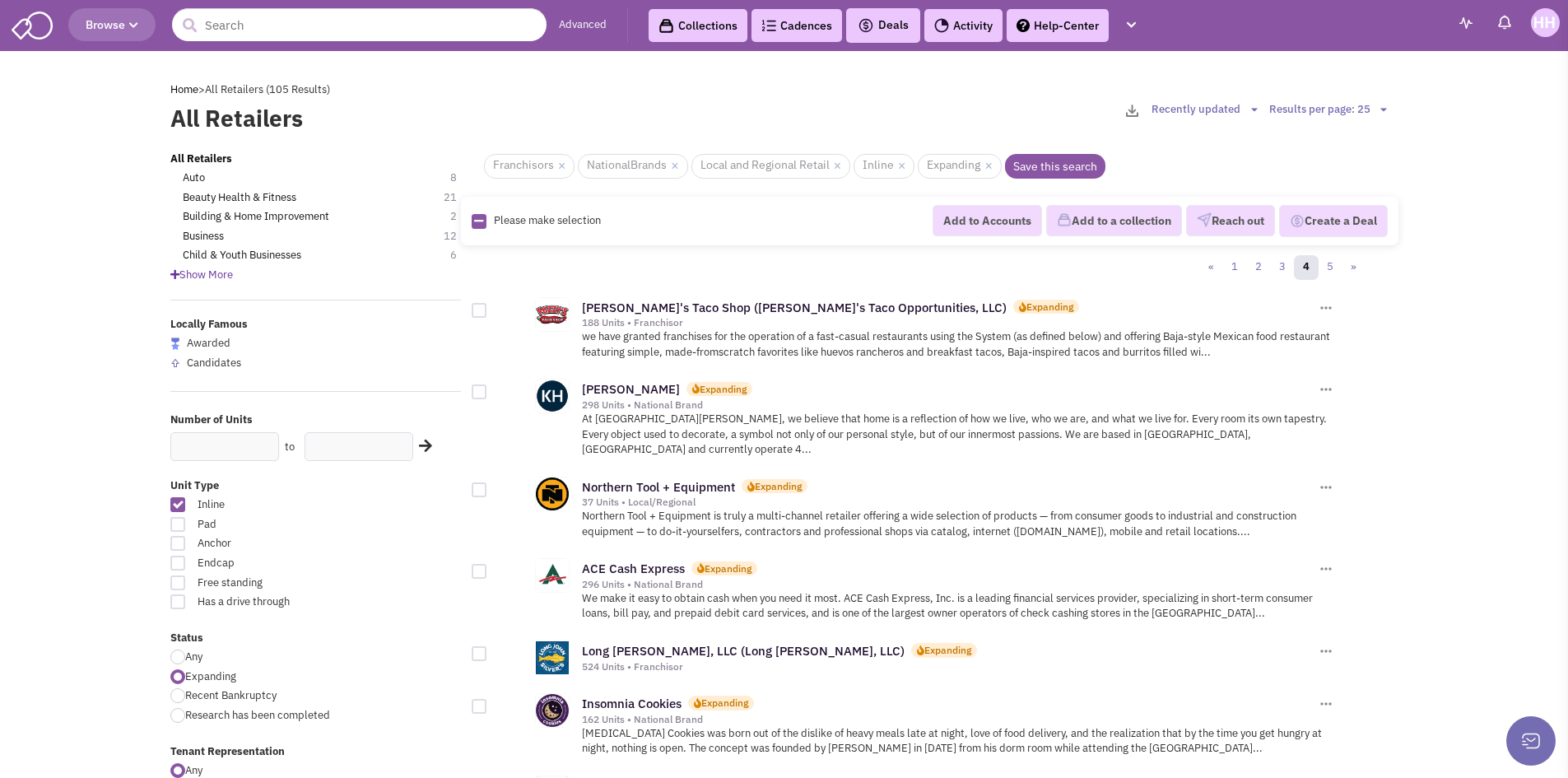
scroll to position [1070, 0]
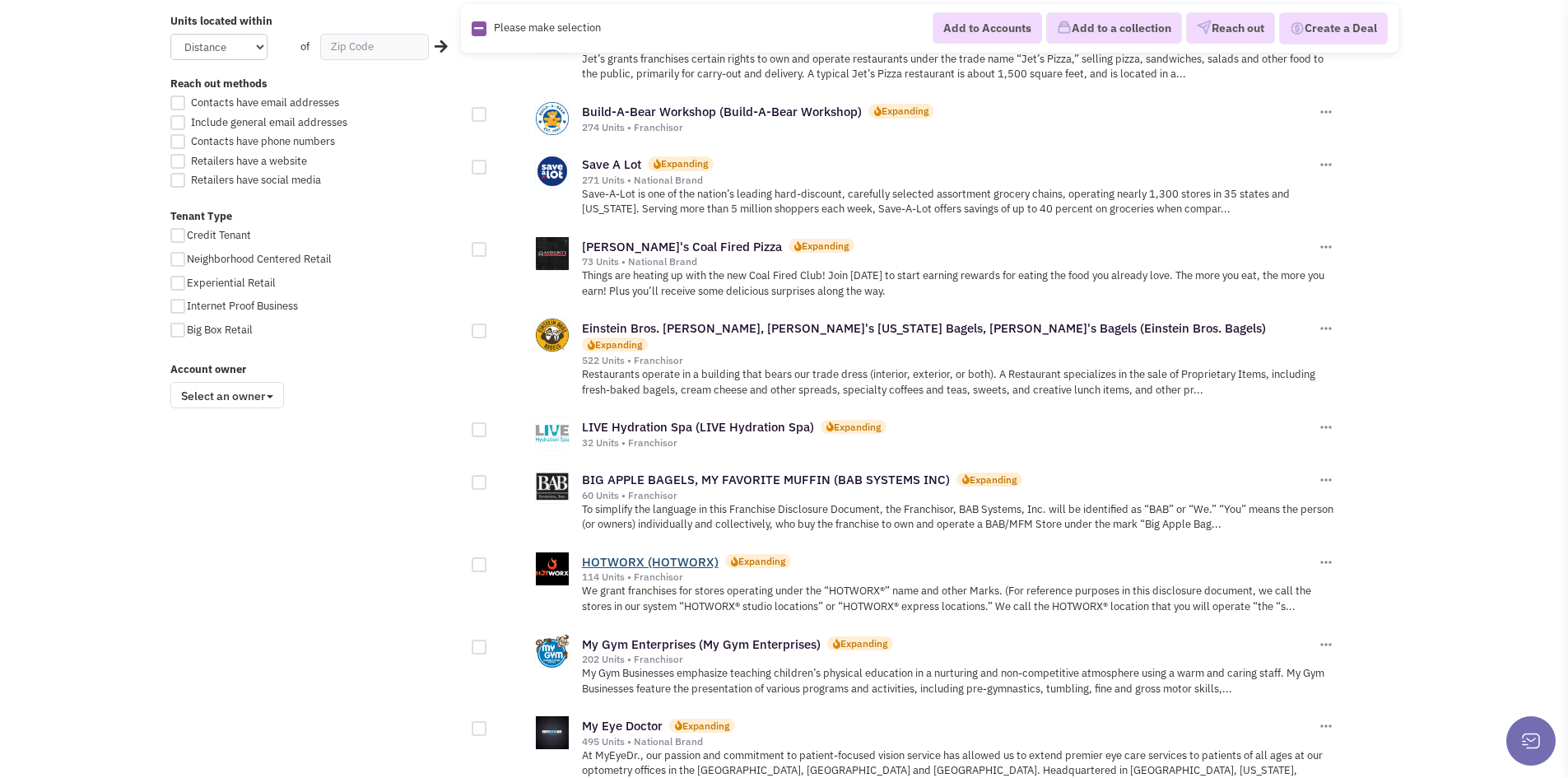
click at [667, 554] on link "HOTWORX (HOTWORX)" at bounding box center [650, 561] width 137 height 15
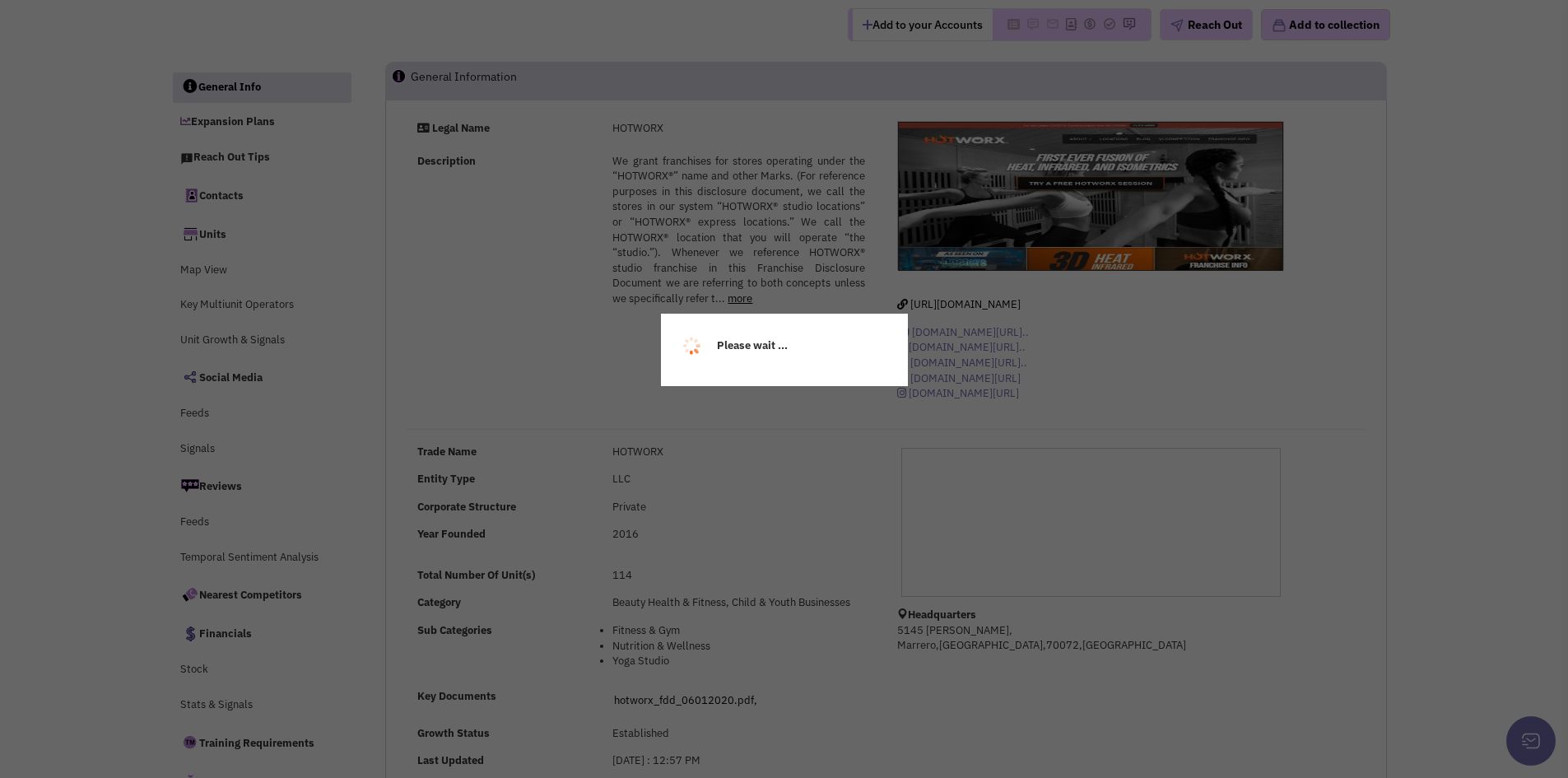
select select
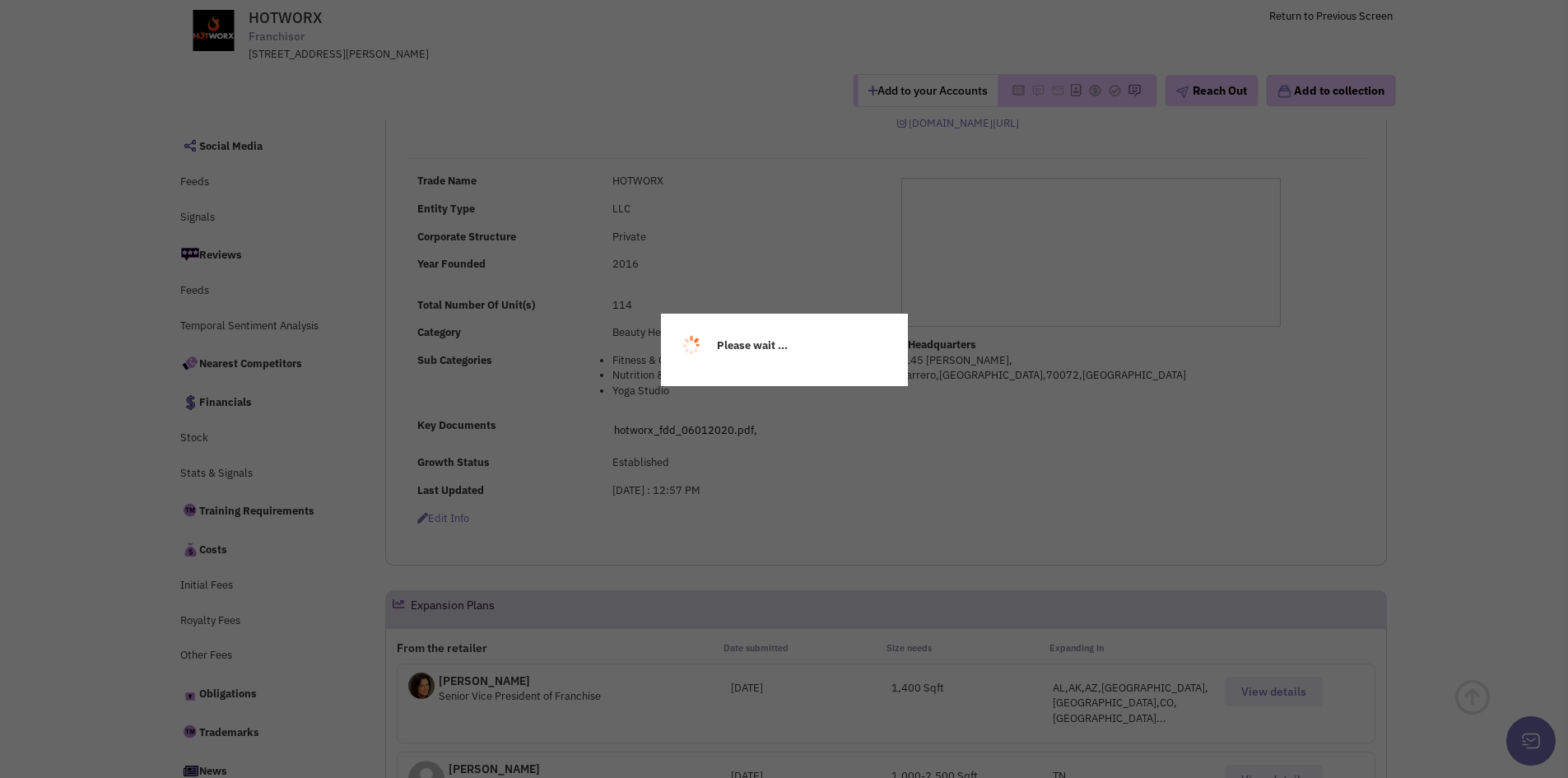
scroll to position [329, 0]
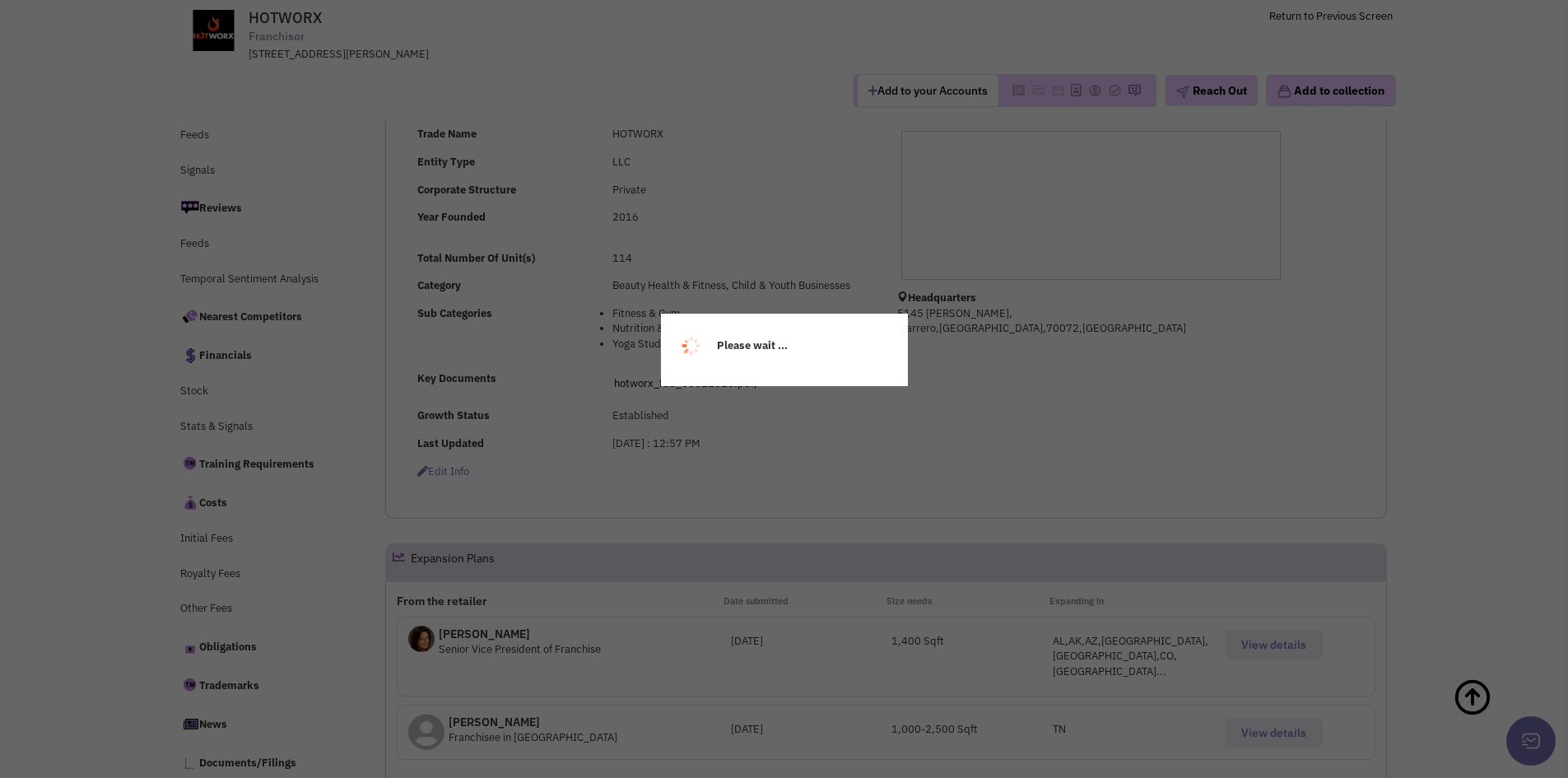
select select
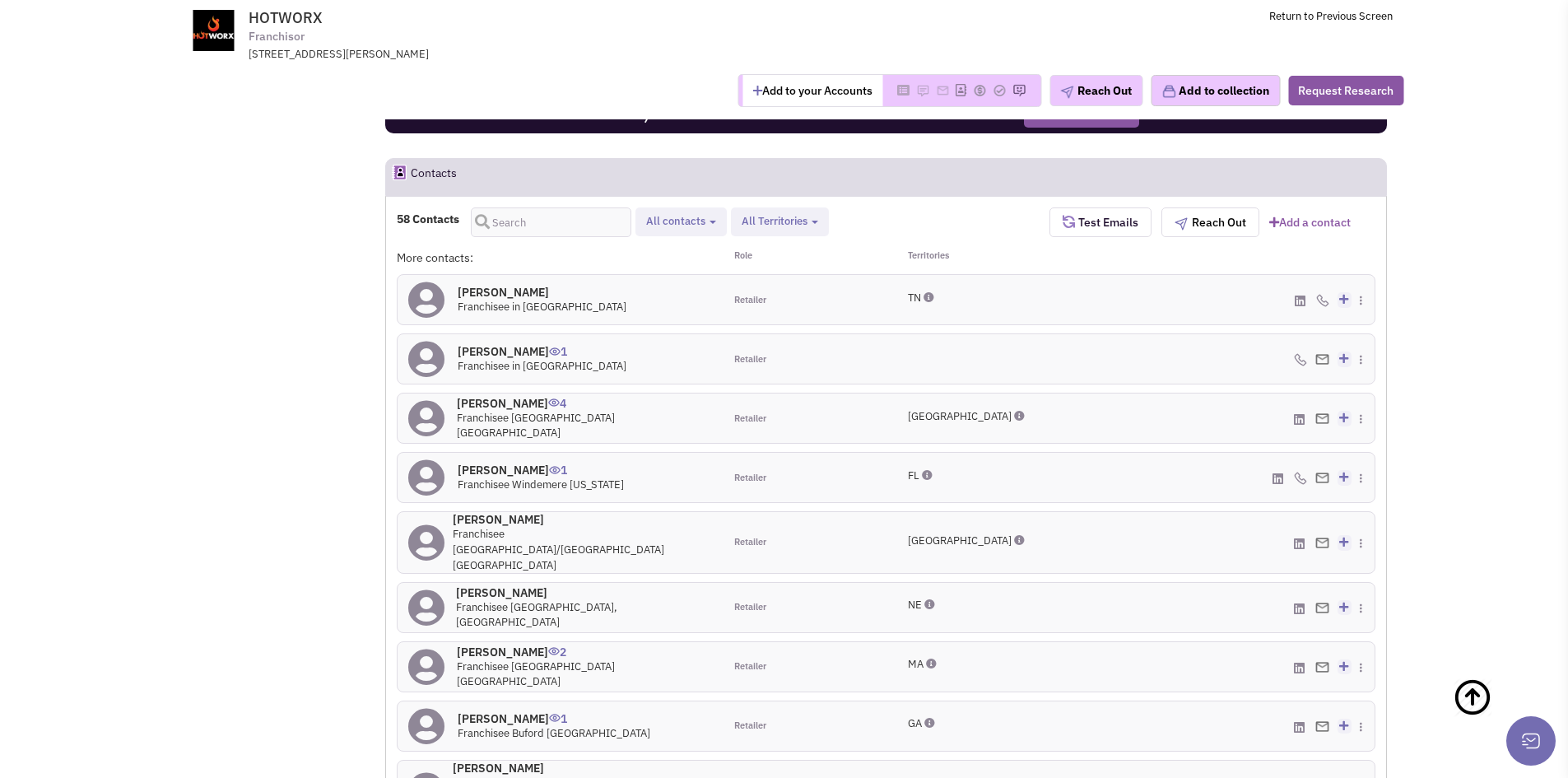
scroll to position [1566, 0]
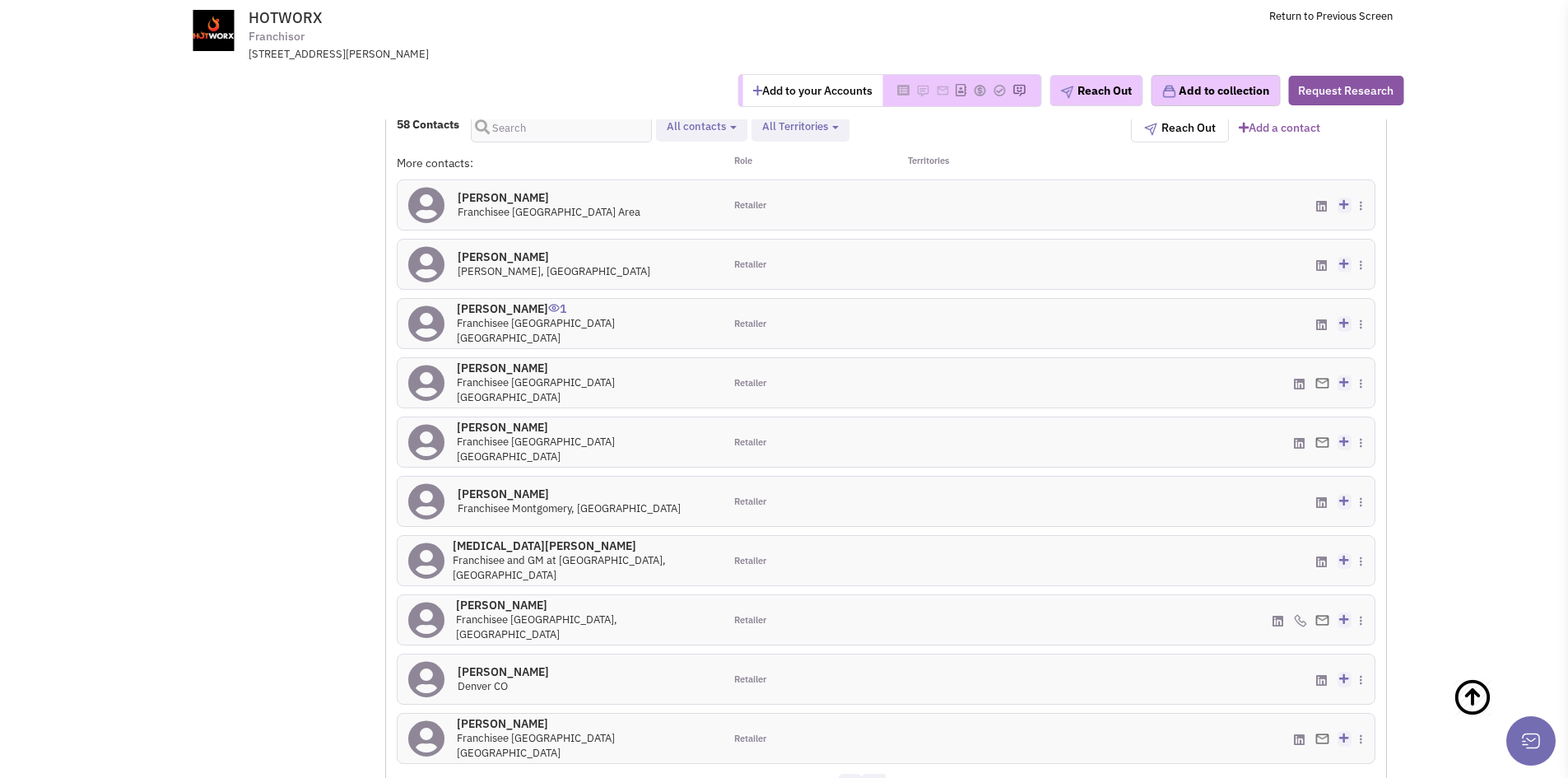
click at [875, 773] on link "3" at bounding box center [874, 785] width 24 height 24
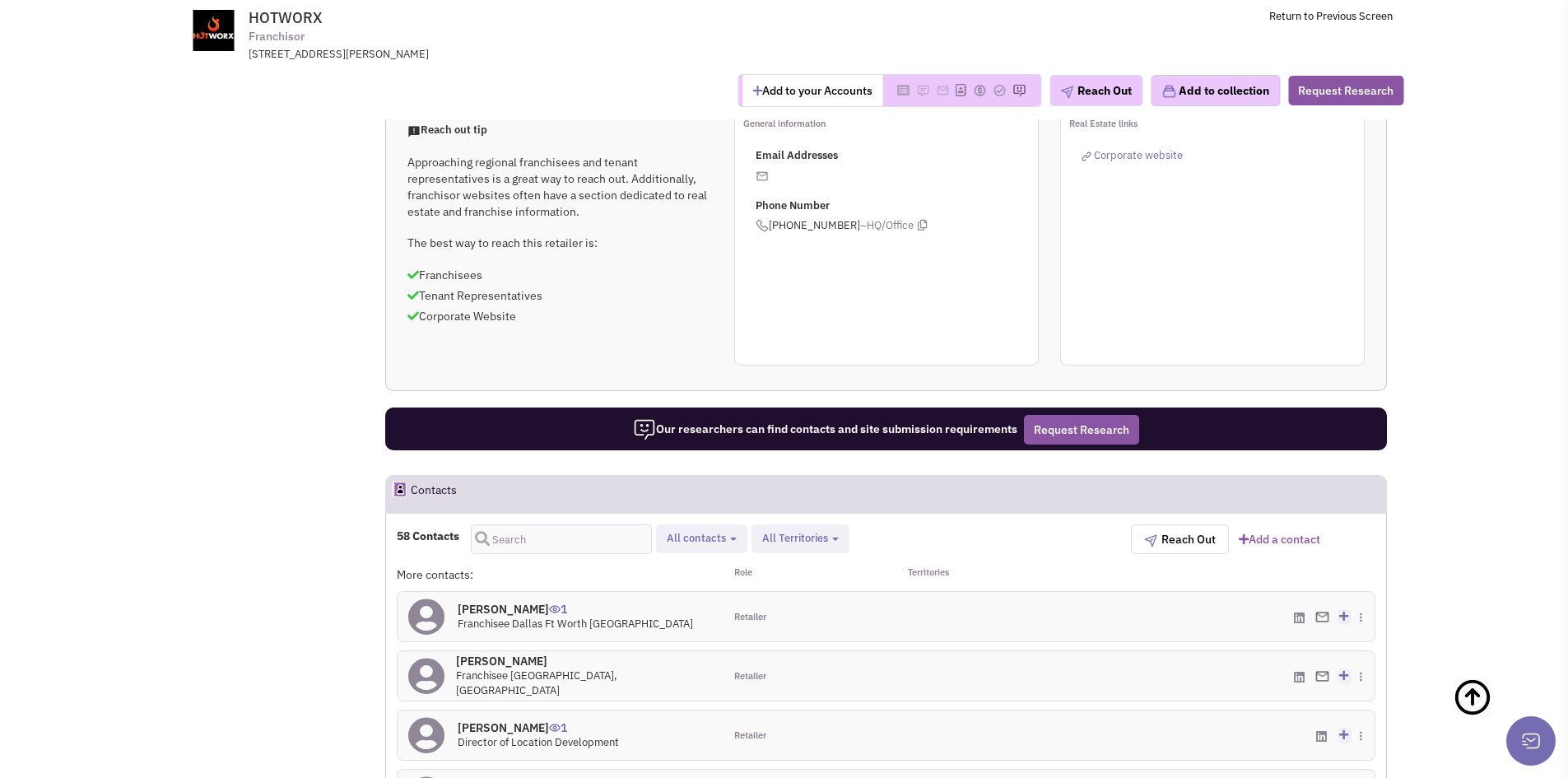
scroll to position [1401, 0]
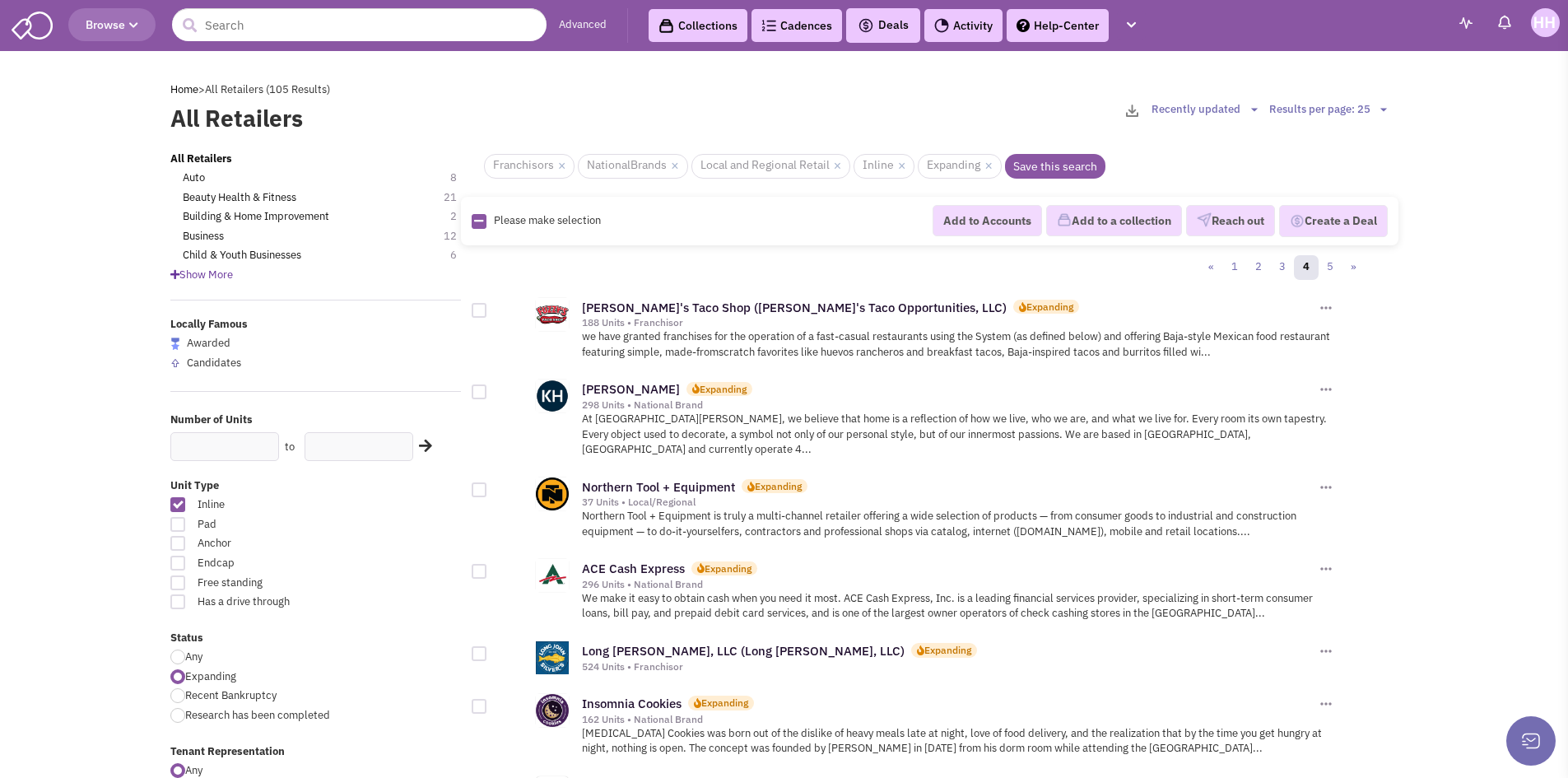
scroll to position [1070, 0]
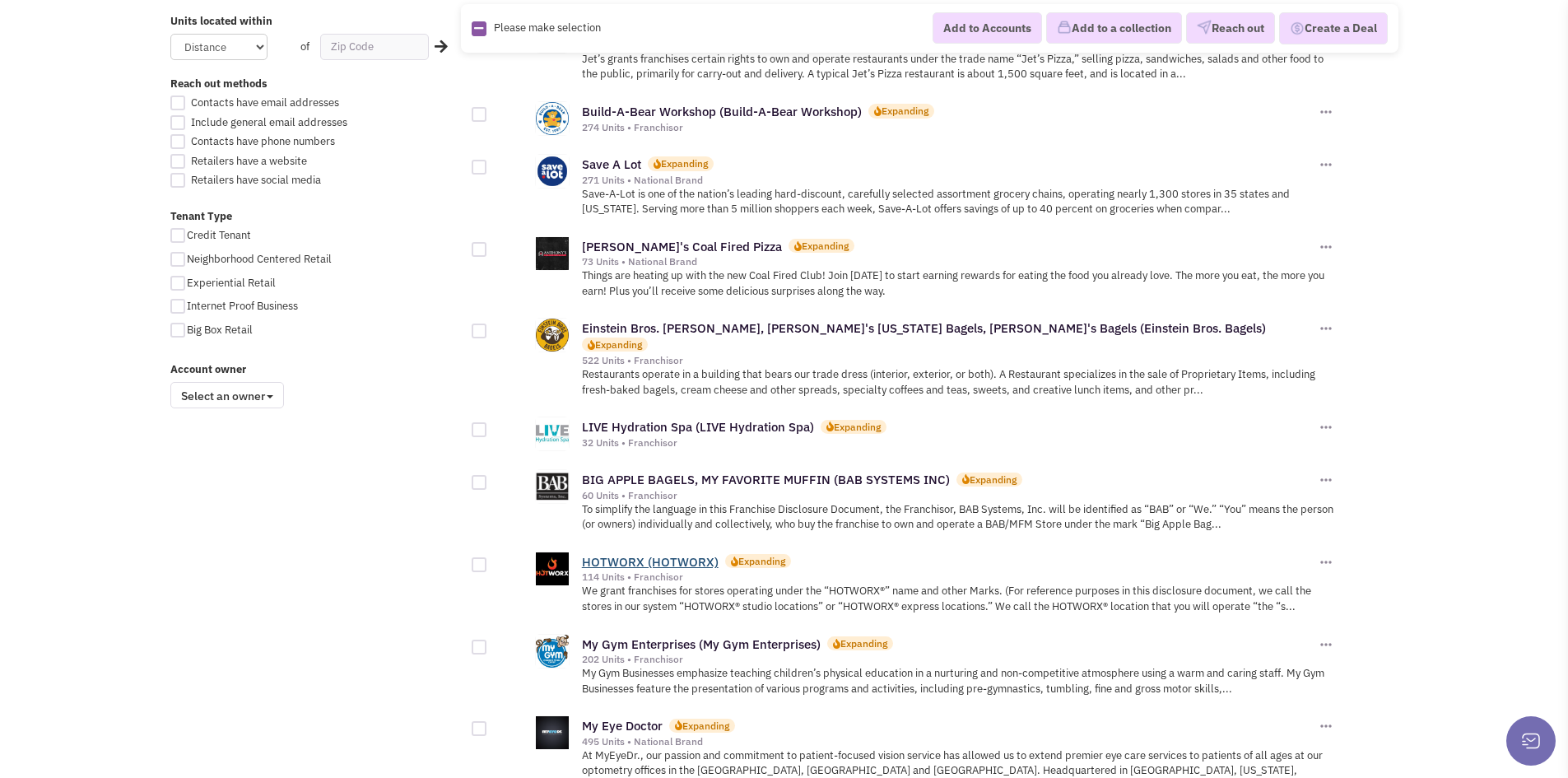
click at [631, 554] on link "HOTWORX (HOTWORX)" at bounding box center [650, 561] width 137 height 15
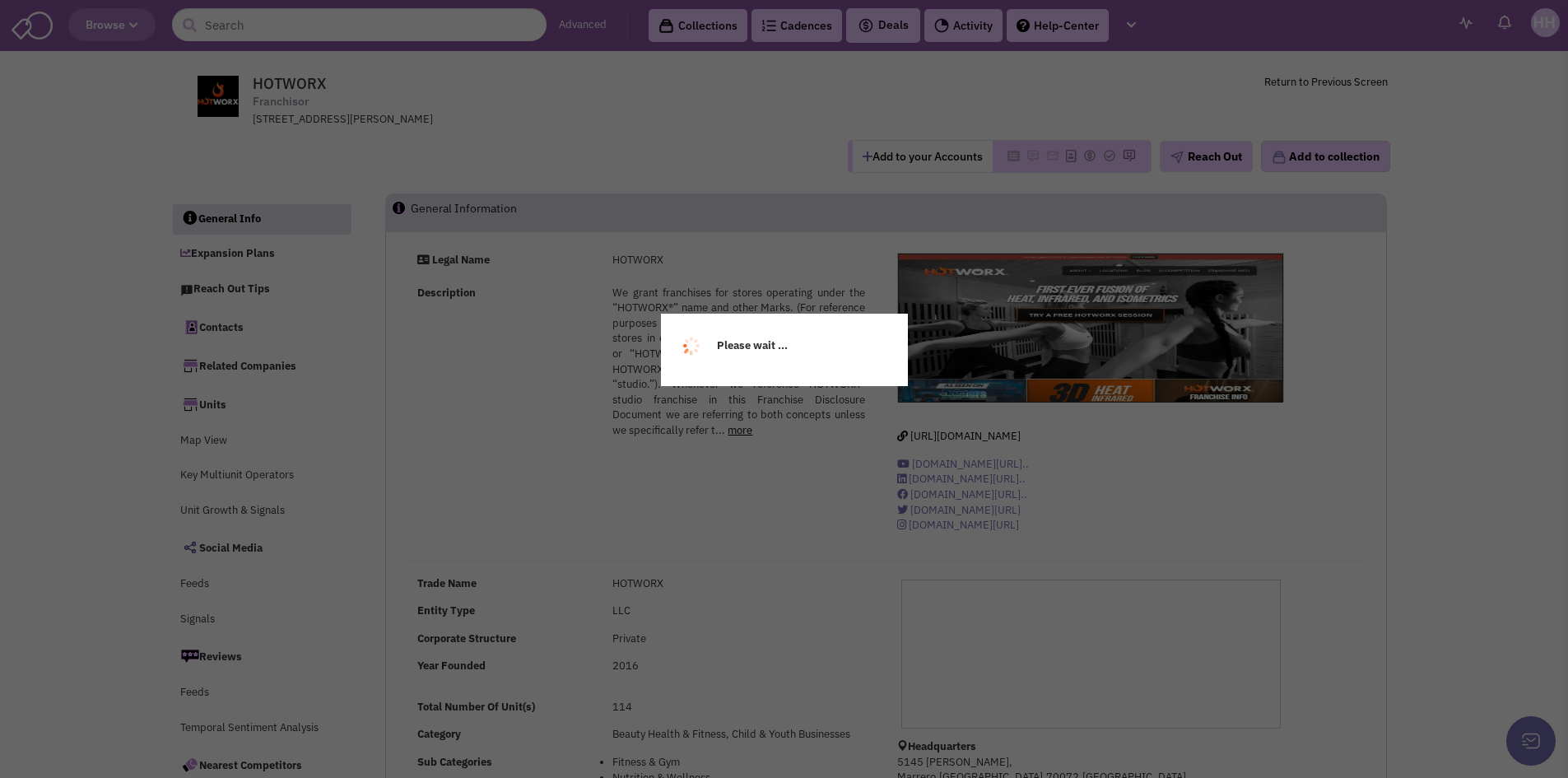
select select
